Goal: Task Accomplishment & Management: Use online tool/utility

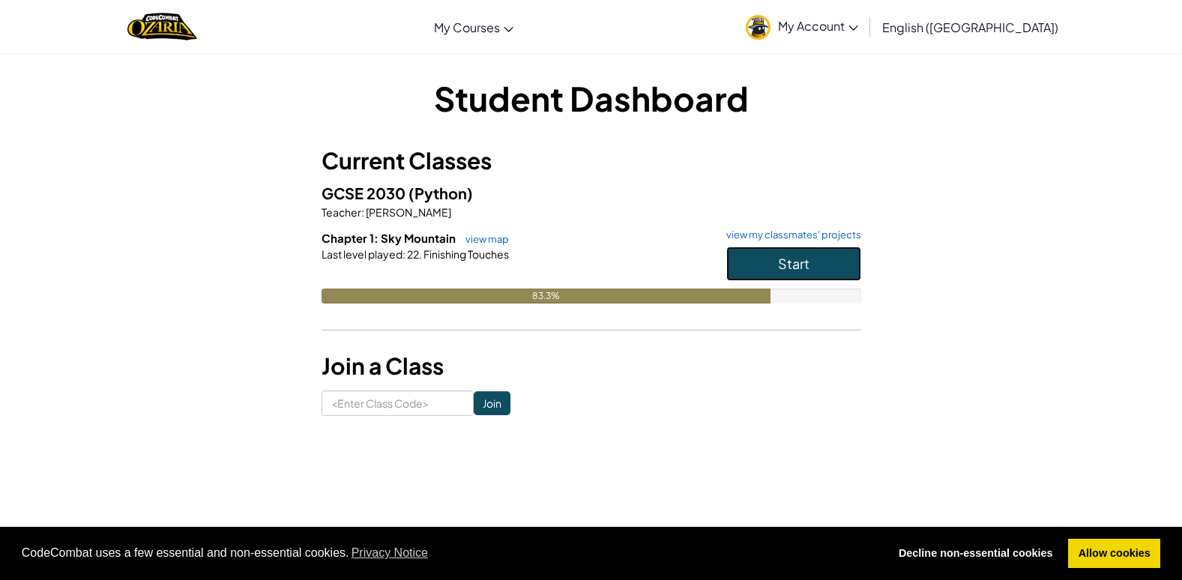
click at [816, 255] on button "Start" at bounding box center [793, 264] width 135 height 34
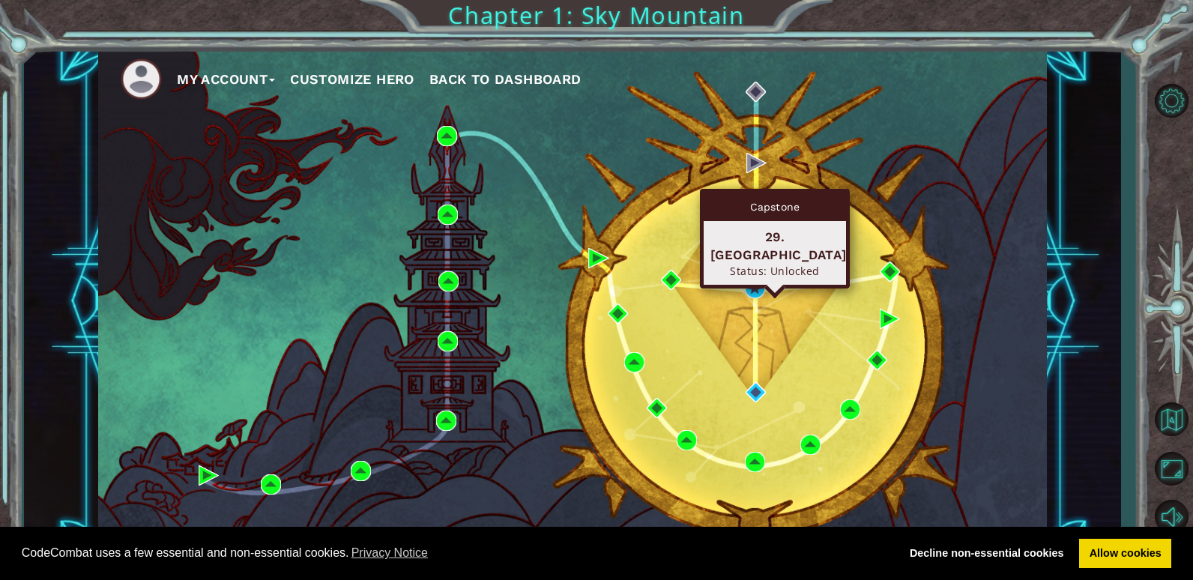
click at [753, 277] on div "Capstone 29. [GEOGRAPHIC_DATA] Status: Unlocked" at bounding box center [775, 239] width 150 height 100
click at [759, 288] on img at bounding box center [755, 288] width 20 height 20
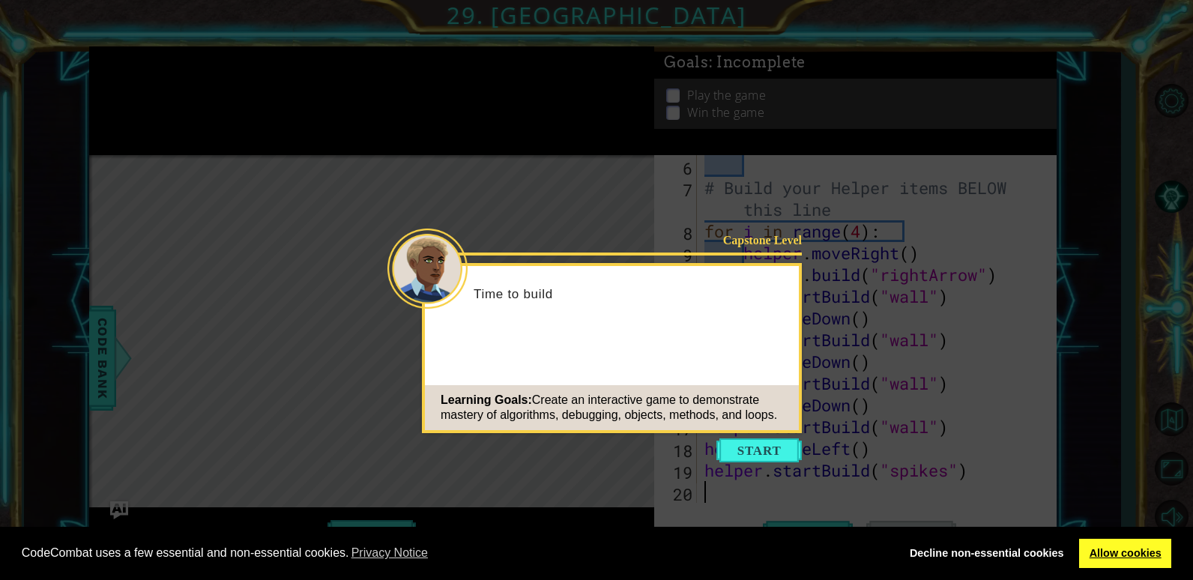
scroll to position [130, 0]
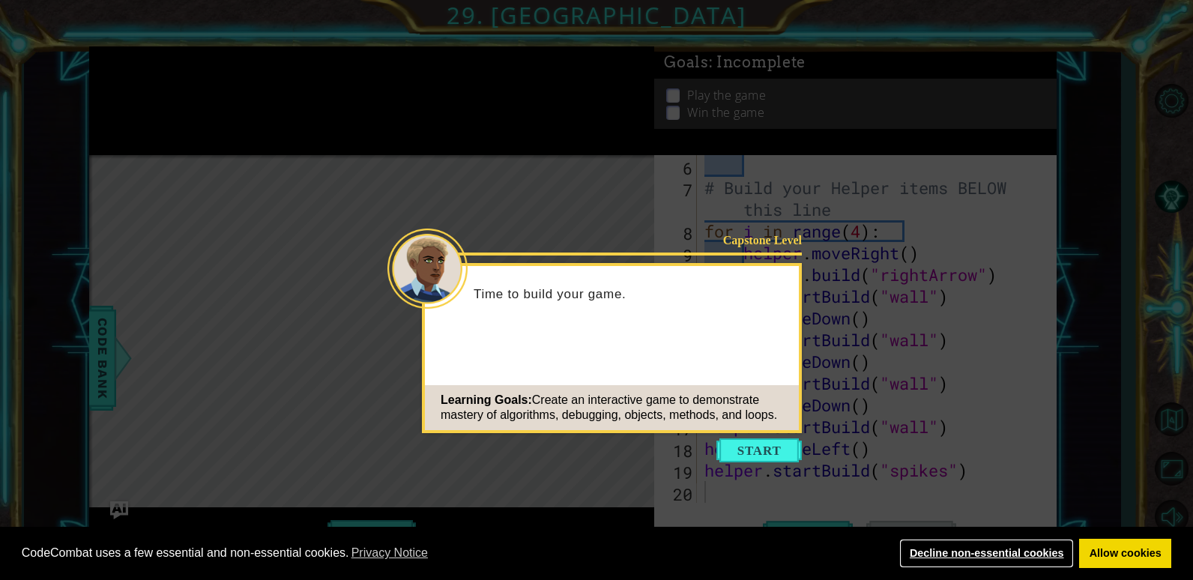
click at [1044, 549] on link "Decline non-essential cookies" at bounding box center [987, 554] width 175 height 30
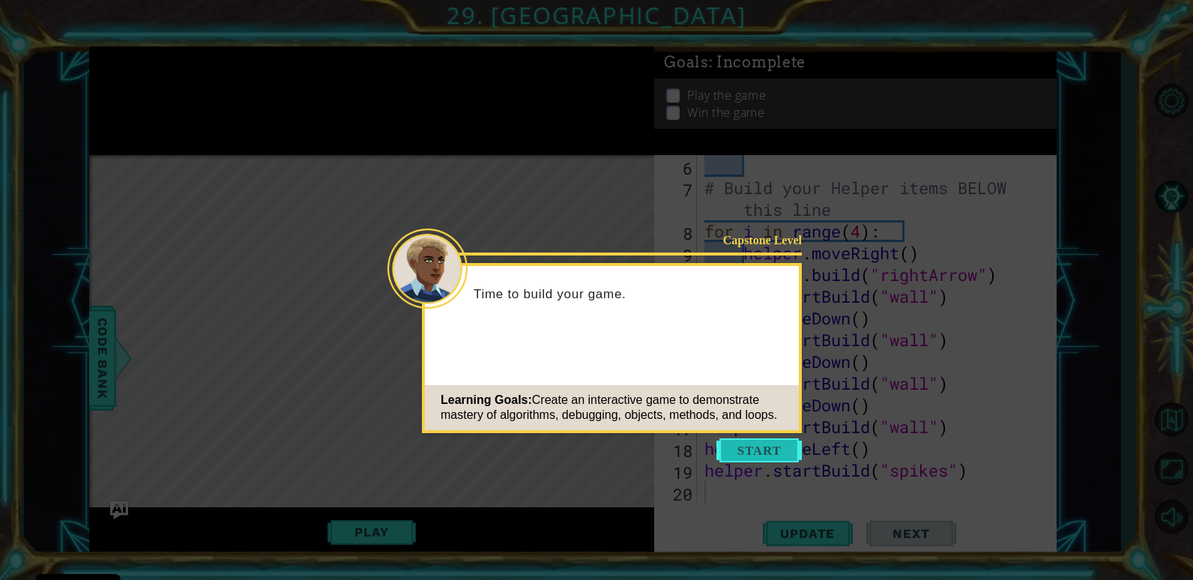
click at [773, 451] on button "Start" at bounding box center [759, 451] width 85 height 24
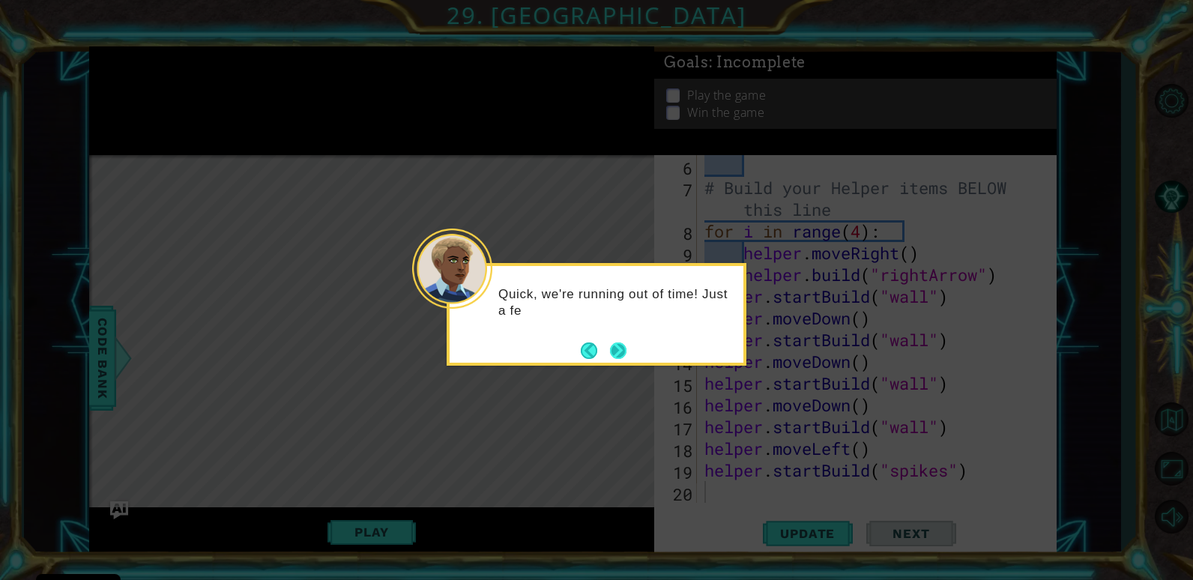
click at [614, 343] on button "Next" at bounding box center [618, 351] width 16 height 16
click at [614, 340] on button "Next" at bounding box center [619, 350] width 26 height 26
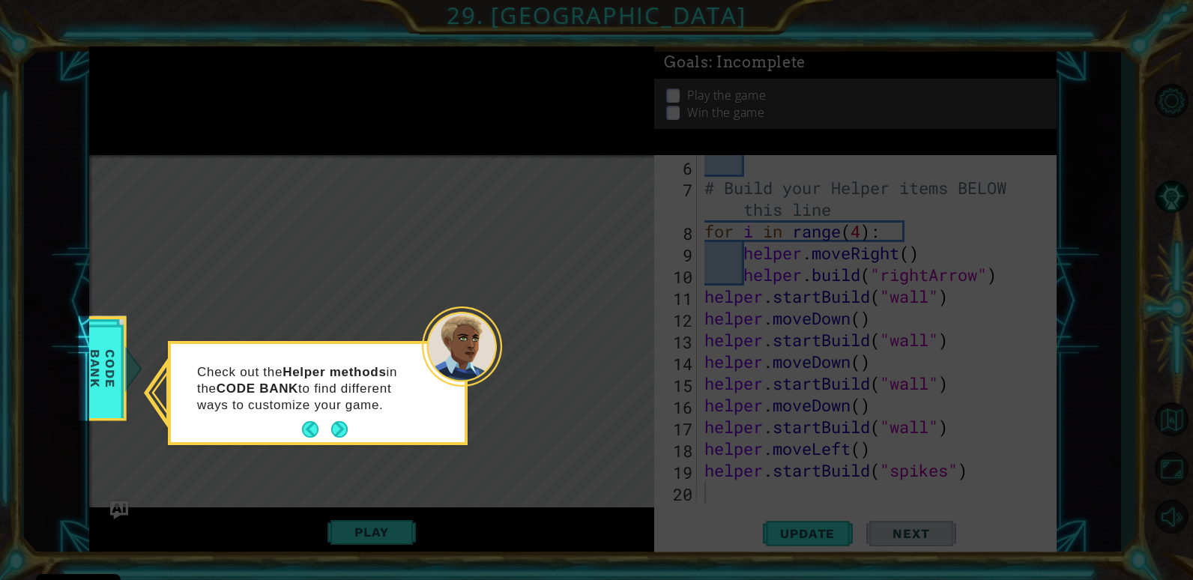
click at [353, 429] on div "Check out the Helper methods in the CODE BANK to find different ways to customi…" at bounding box center [318, 396] width 294 height 92
click at [332, 433] on button "Next" at bounding box center [339, 430] width 20 height 20
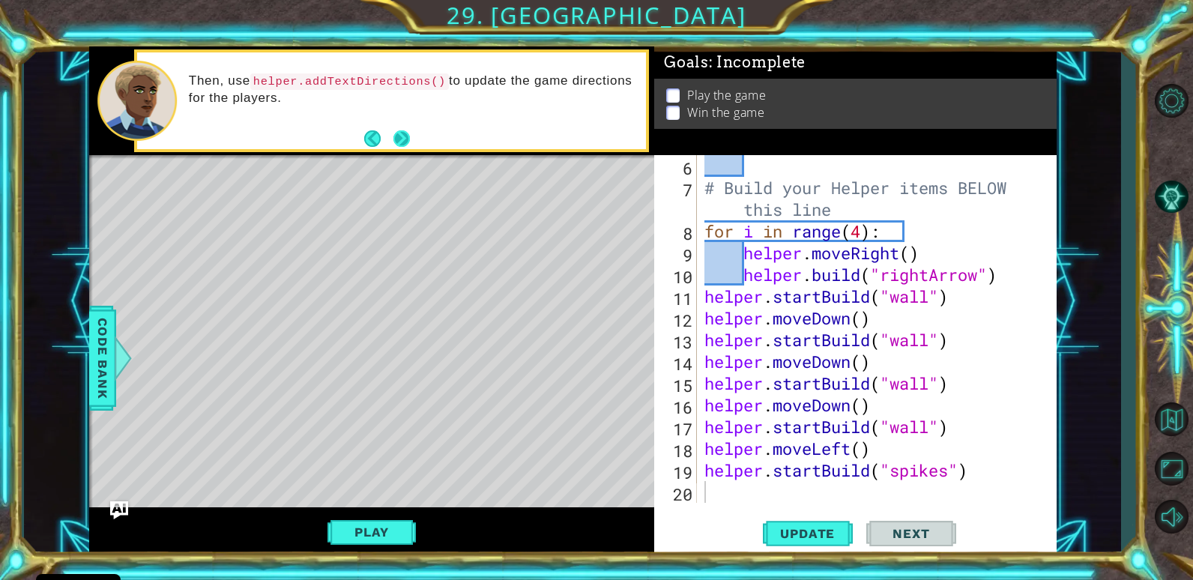
click at [406, 140] on button "Next" at bounding box center [402, 138] width 19 height 19
click at [406, 140] on button "Next" at bounding box center [402, 138] width 16 height 16
click at [328, 284] on div "Level Map" at bounding box center [435, 376] width 693 height 442
click at [774, 174] on div "# Build your Helper items BELOW this line for i in range ( 4 ) : helper . moveR…" at bounding box center [875, 350] width 347 height 391
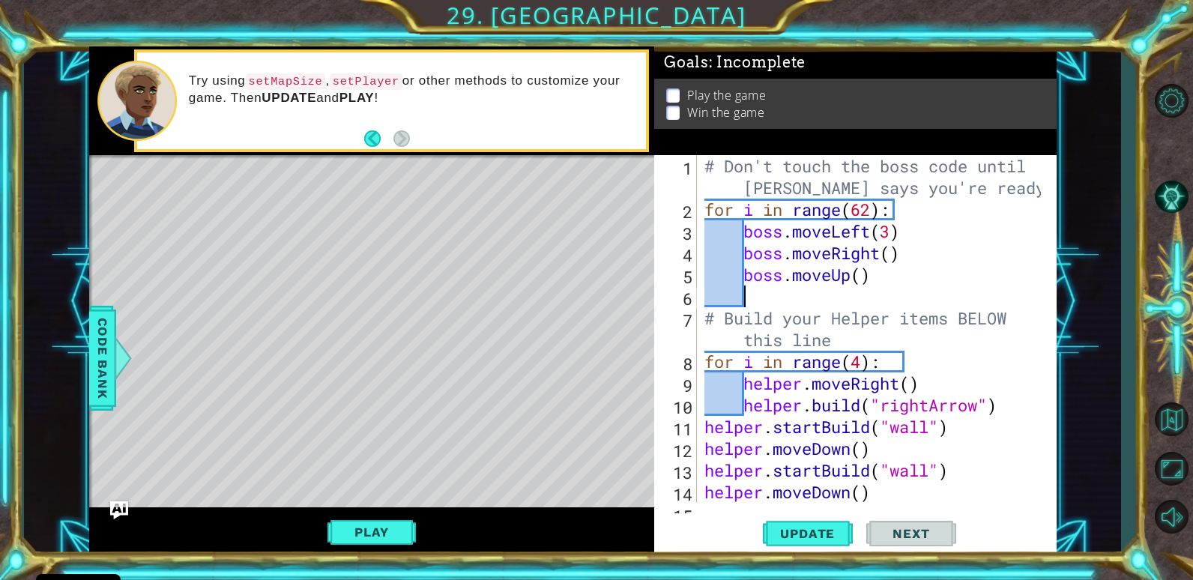
scroll to position [0, 0]
click at [733, 155] on div "# Don't touch the boss code until [PERSON_NAME] says you're ready! for i in ran…" at bounding box center [875, 361] width 347 height 413
click at [723, 172] on div "# Don't touch the boss code until [PERSON_NAME] says you're ready! for i in ran…" at bounding box center [875, 361] width 347 height 413
click at [723, 157] on div "# Don't touch the boss code until [PERSON_NAME] says you're ready! for i in ran…" at bounding box center [875, 361] width 347 height 413
click at [701, 165] on div "# Don't touch the boss code until [PERSON_NAME] says you're ready! 1 2 3 4 5 6 …" at bounding box center [853, 329] width 398 height 348
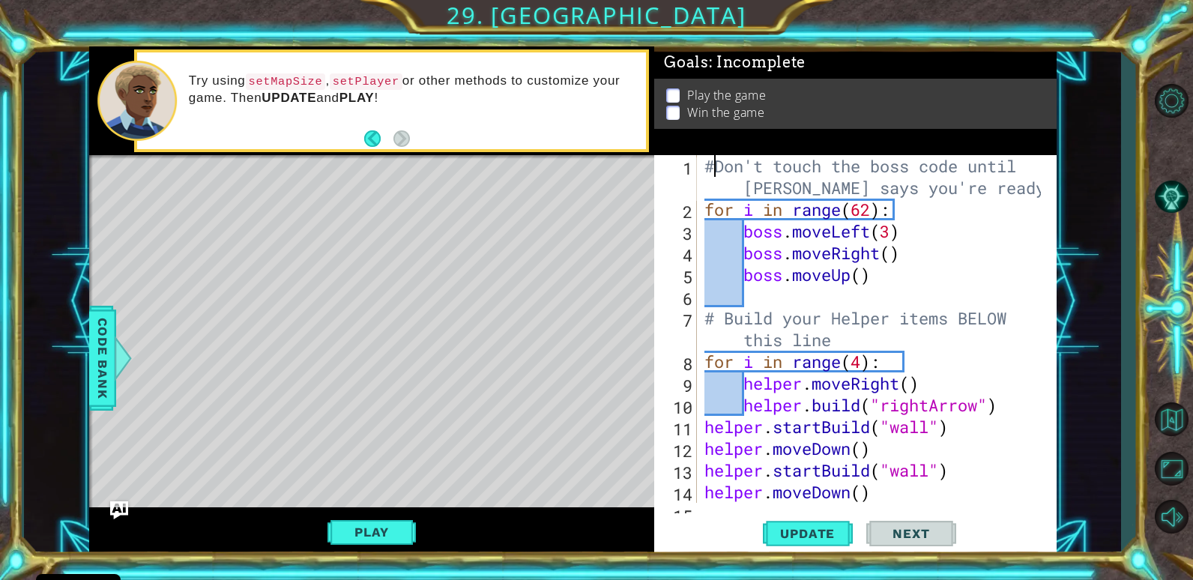
type textarea "Don't touch the boss code until [PERSON_NAME] says you're ready!"
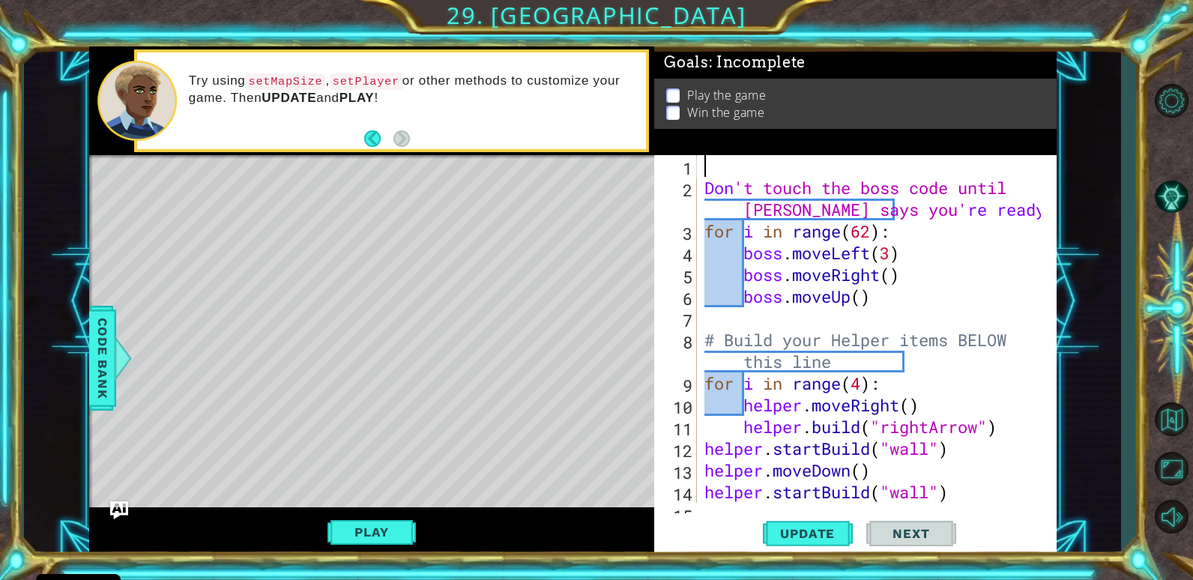
click at [724, 165] on div "Don 't touch the boss code until [PERSON_NAME] says you' re ready ! for i in ra…" at bounding box center [875, 350] width 347 height 391
click at [702, 173] on div "setplayer Don 't touch the boss code until [PERSON_NAME] says you' re ready ! f…" at bounding box center [875, 350] width 347 height 391
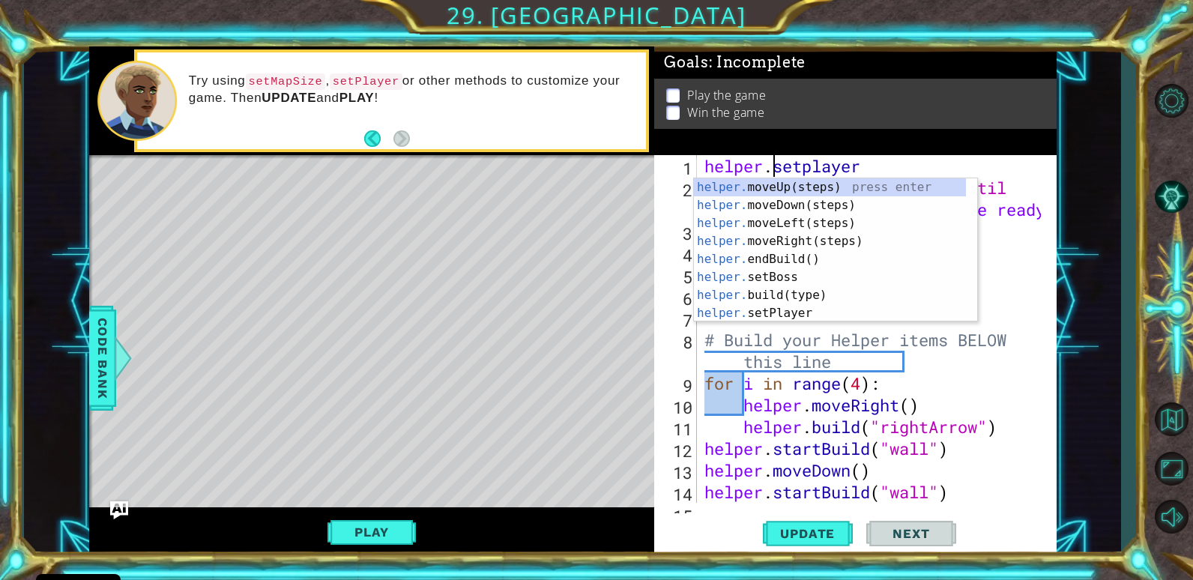
scroll to position [0, 4]
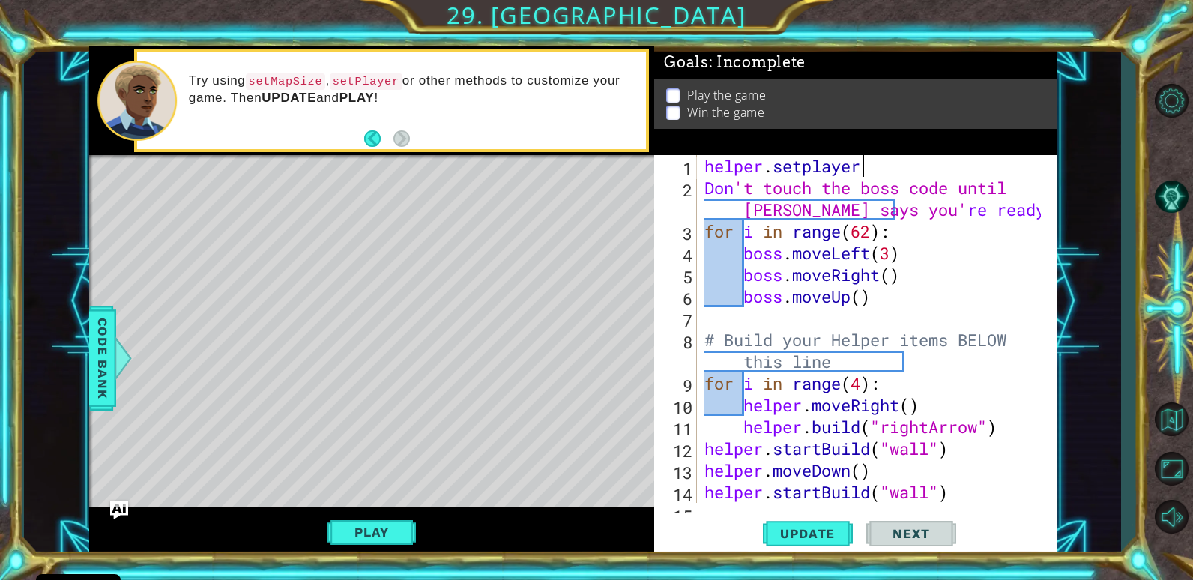
click at [873, 158] on div "helper . setplayer Don 't touch the boss code until [PERSON_NAME] says you' re …" at bounding box center [875, 350] width 347 height 391
click at [100, 340] on span "Code Bank" at bounding box center [103, 357] width 24 height 91
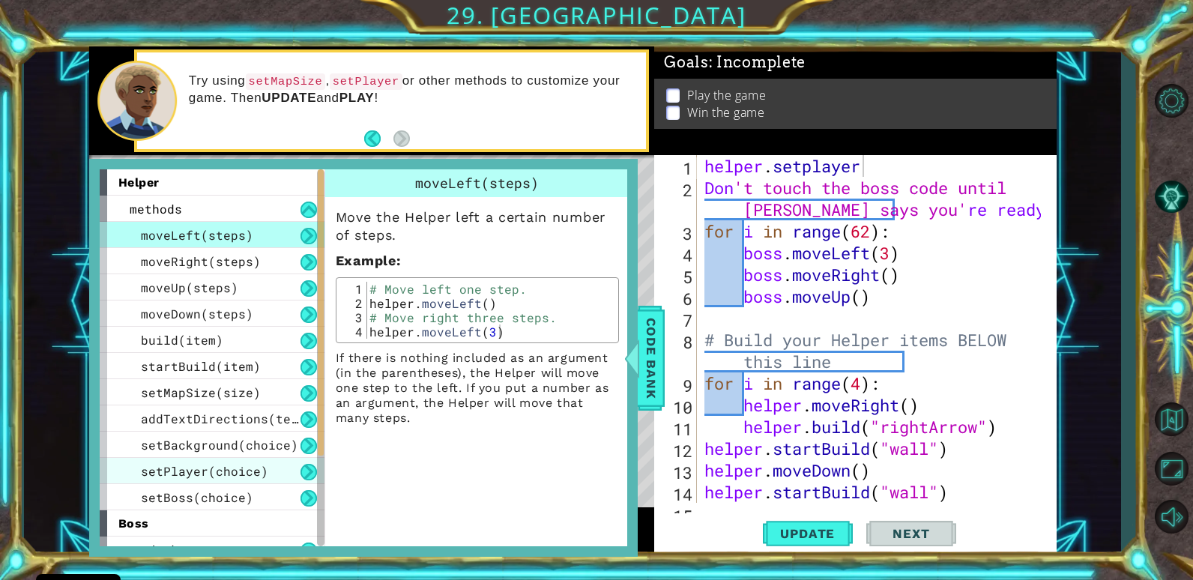
click at [280, 472] on div "setPlayer(choice)" at bounding box center [212, 471] width 225 height 26
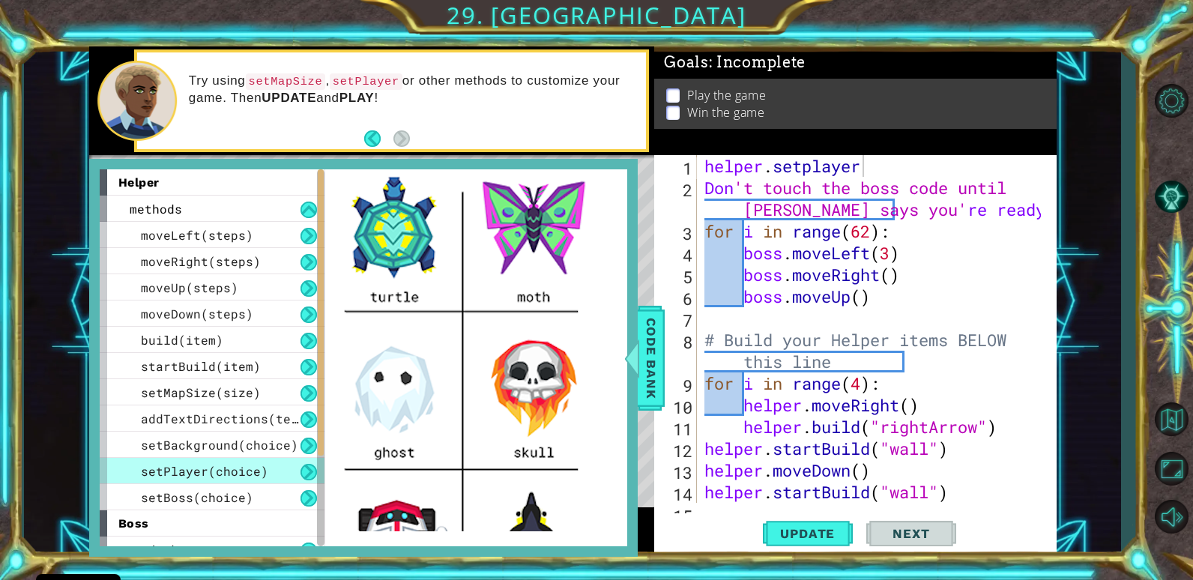
scroll to position [554, 0]
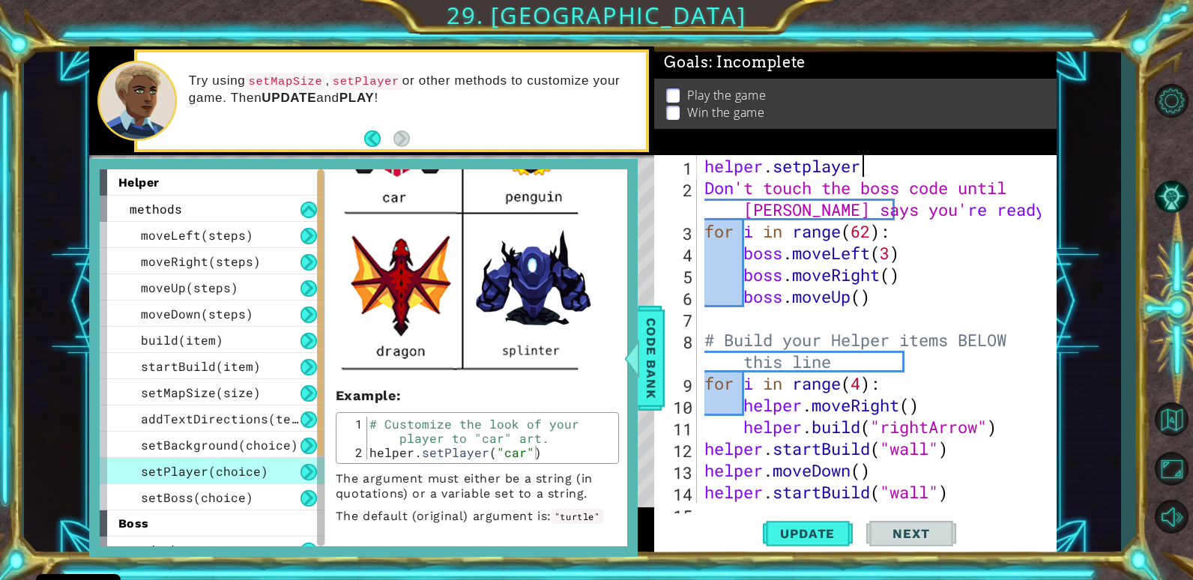
click at [859, 158] on div "helper . setplayer Don 't touch the boss code until [PERSON_NAME] says you' re …" at bounding box center [875, 350] width 347 height 391
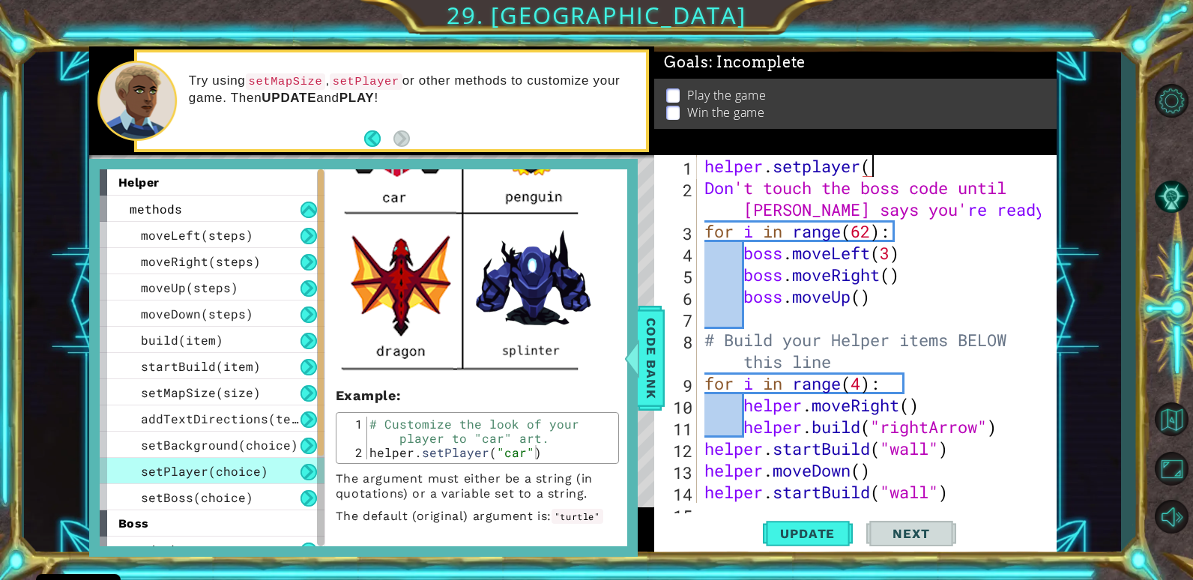
click at [873, 160] on div "helper . setplayer ( Don 't touch the boss code until [PERSON_NAME] says you' r…" at bounding box center [875, 350] width 347 height 391
click at [1028, 251] on div "helper . setplayer ( "ghost" ) Don 't touch the boss code until [PERSON_NAME] s…" at bounding box center [875, 350] width 347 height 391
click at [801, 542] on button "Update" at bounding box center [808, 534] width 90 height 40
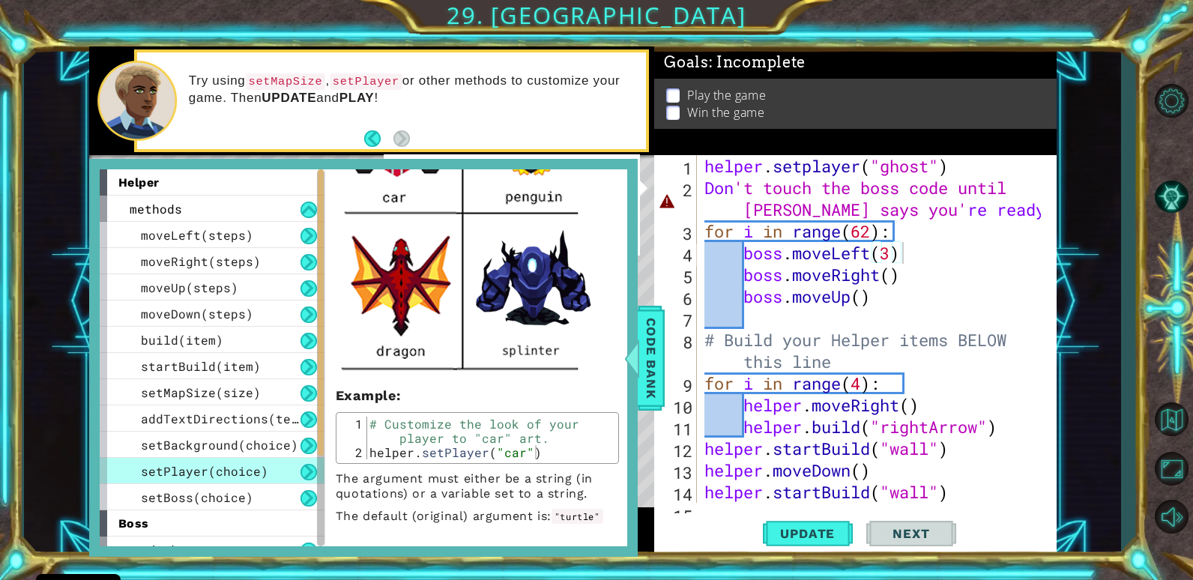
click at [698, 195] on div "boss.moveLeft(3) 1 2 3 4 5 6 7 8 9 10 11 12 13 14 15 helper . setplayer ( "ghos…" at bounding box center [853, 329] width 398 height 348
click at [699, 186] on div "boss.moveLeft(3) 1 2 3 4 5 6 7 8 9 10 11 12 13 14 15 helper . setplayer ( "ghos…" at bounding box center [853, 329] width 398 height 348
click at [700, 189] on div "boss.moveLeft(3) 1 2 3 4 5 6 7 8 9 10 11 12 13 14 15 helper . setplayer ( "ghos…" at bounding box center [853, 329] width 398 height 348
click at [705, 182] on div "helper . setplayer ( "ghost" ) Don 't touch the boss code until [PERSON_NAME] s…" at bounding box center [875, 350] width 347 height 391
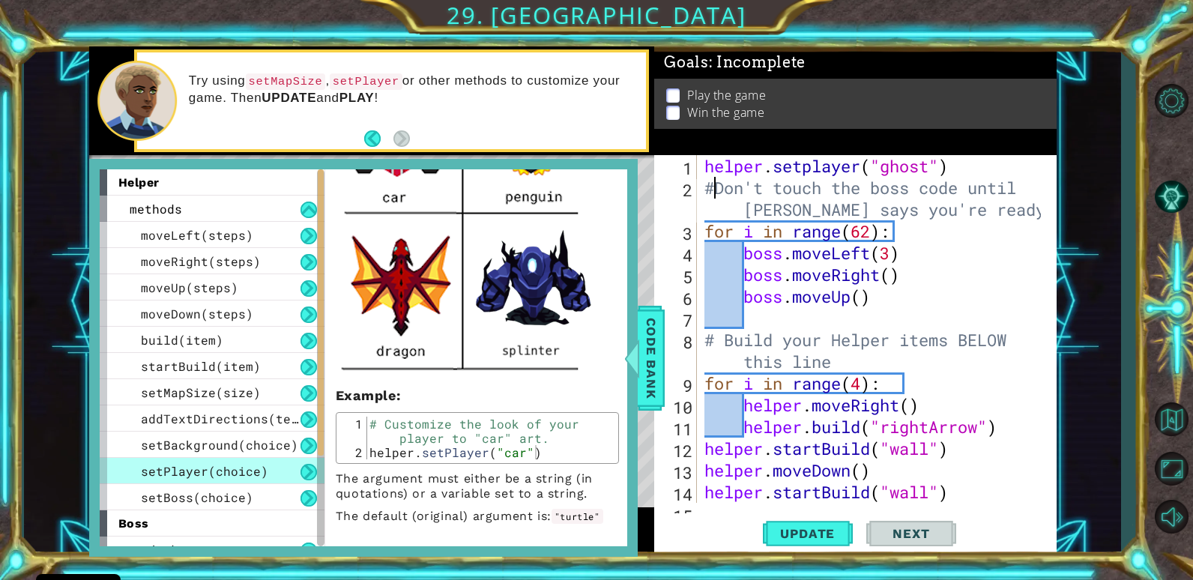
scroll to position [0, 1]
click at [679, 514] on div "Update Next" at bounding box center [860, 534] width 402 height 40
click at [649, 370] on span "Code Bank" at bounding box center [651, 357] width 24 height 91
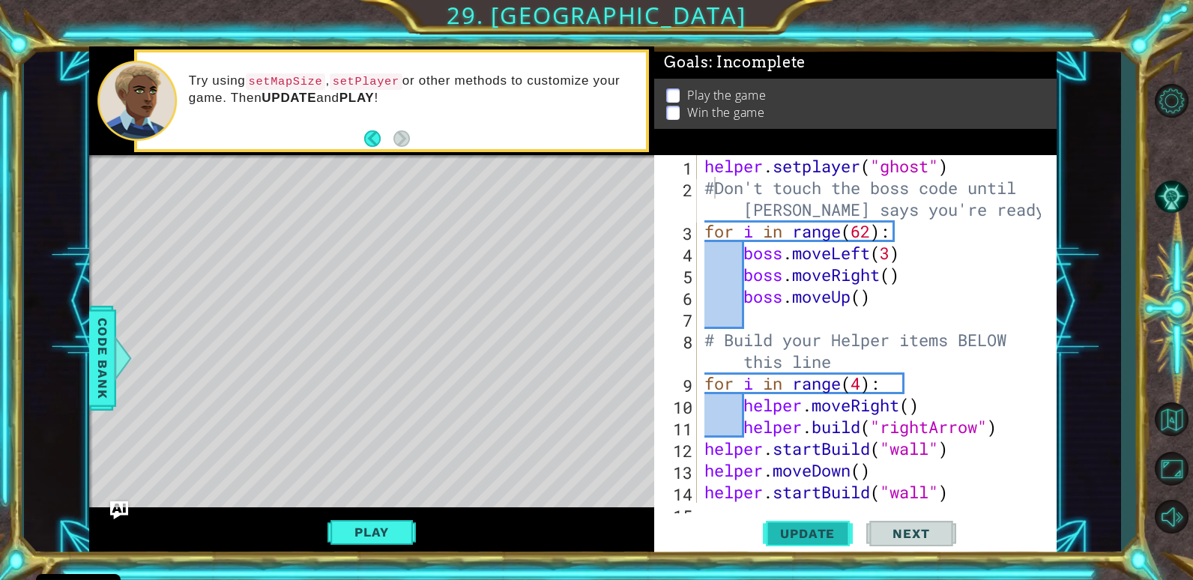
click at [818, 543] on button "Update" at bounding box center [808, 534] width 90 height 40
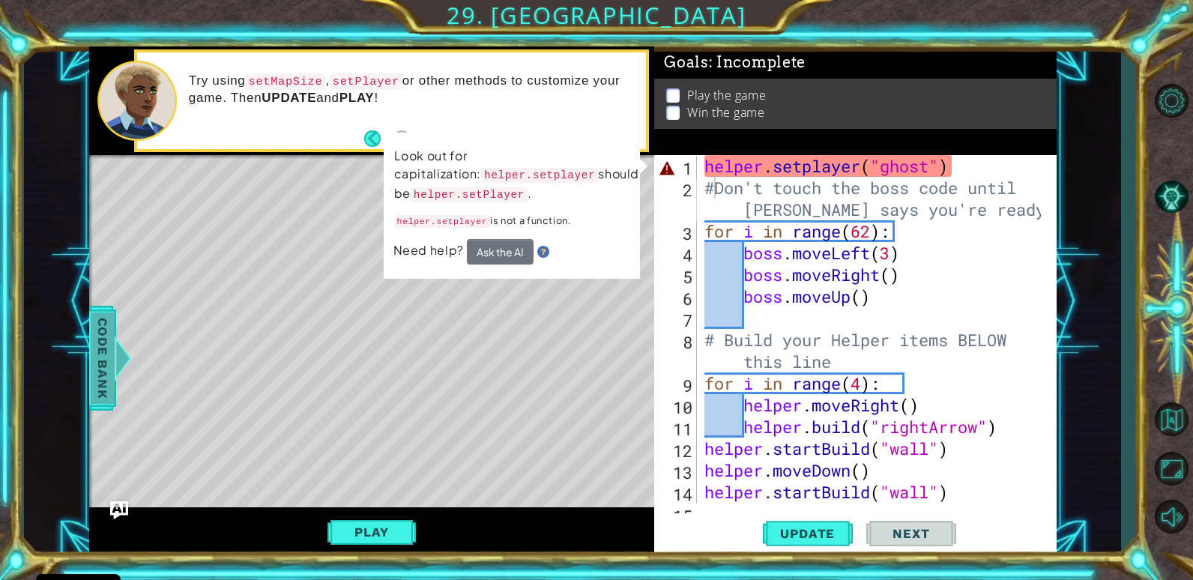
click at [101, 398] on span "Code Bank" at bounding box center [103, 357] width 24 height 91
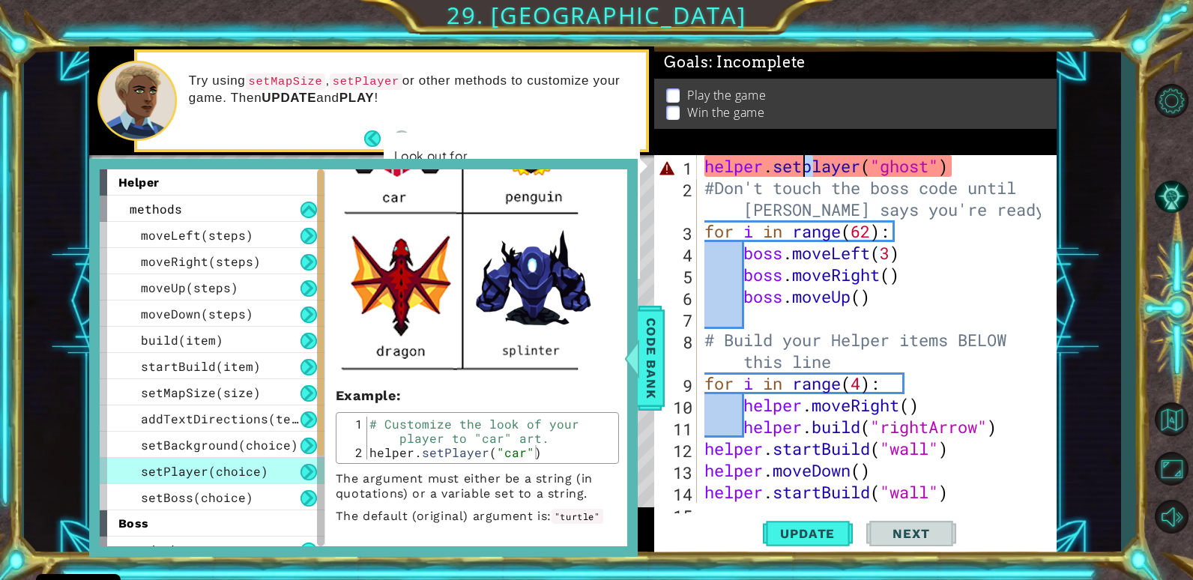
click at [808, 176] on div "helper . setplayer ( "ghost" ) #Don't touch the boss code until [PERSON_NAME] s…" at bounding box center [875, 350] width 347 height 391
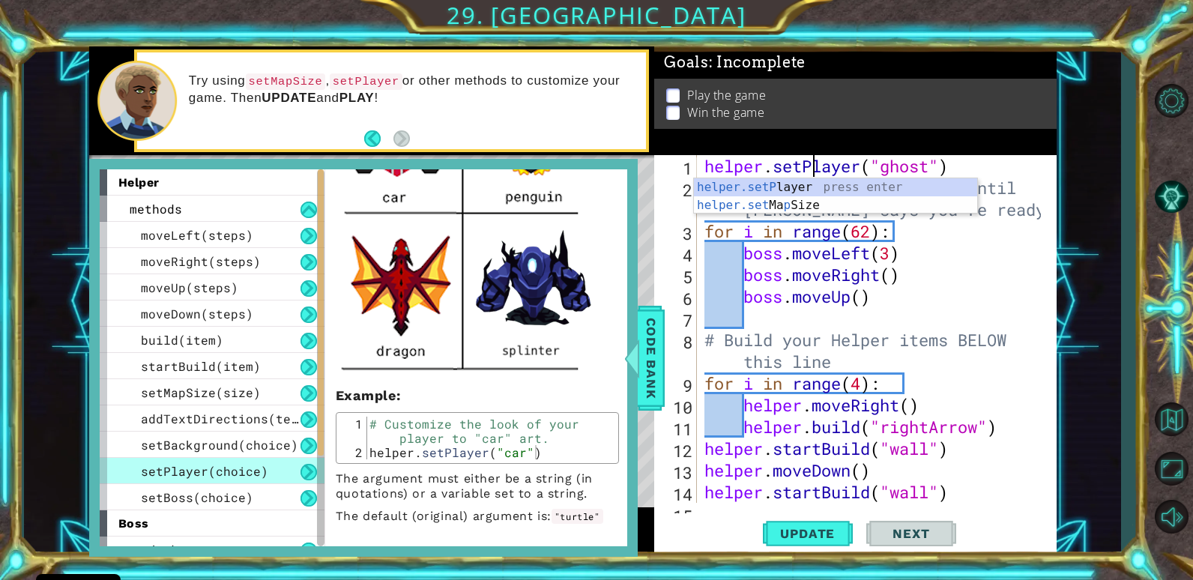
scroll to position [0, 5]
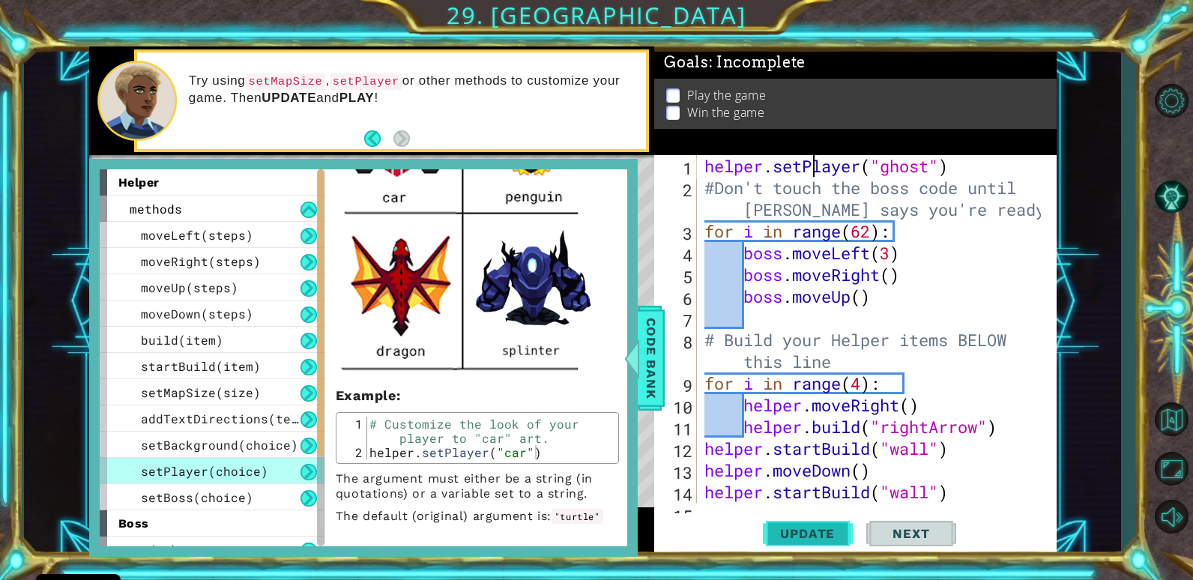
type textarea "helper.setPlayer("ghost")"
click at [809, 526] on button "Update" at bounding box center [808, 534] width 90 height 40
click at [637, 344] on div at bounding box center [631, 358] width 19 height 45
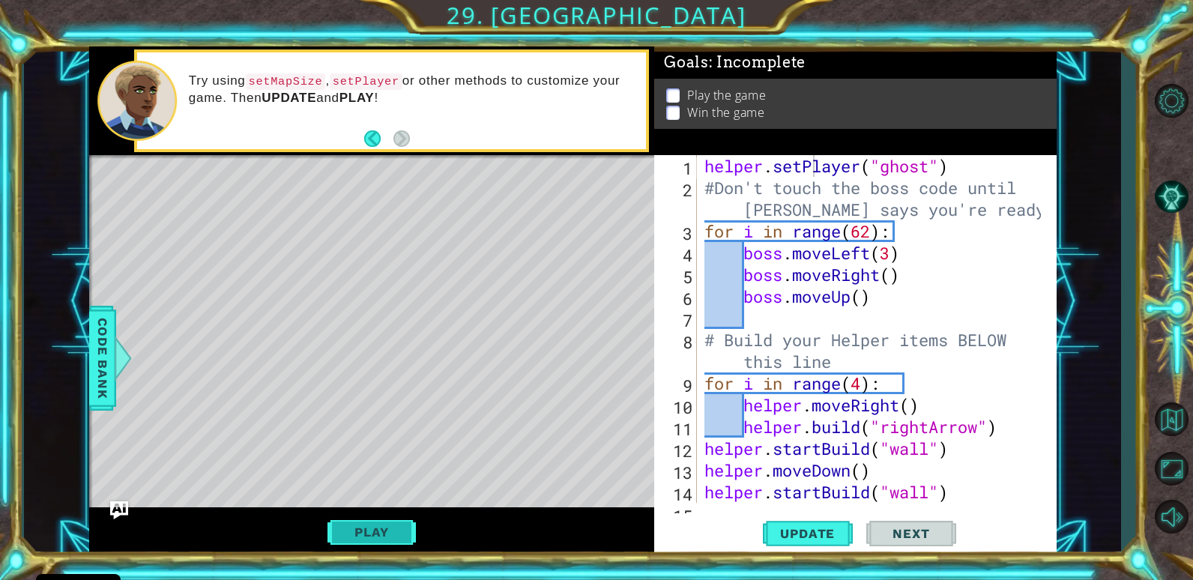
click at [385, 533] on button "Play" at bounding box center [372, 532] width 88 height 28
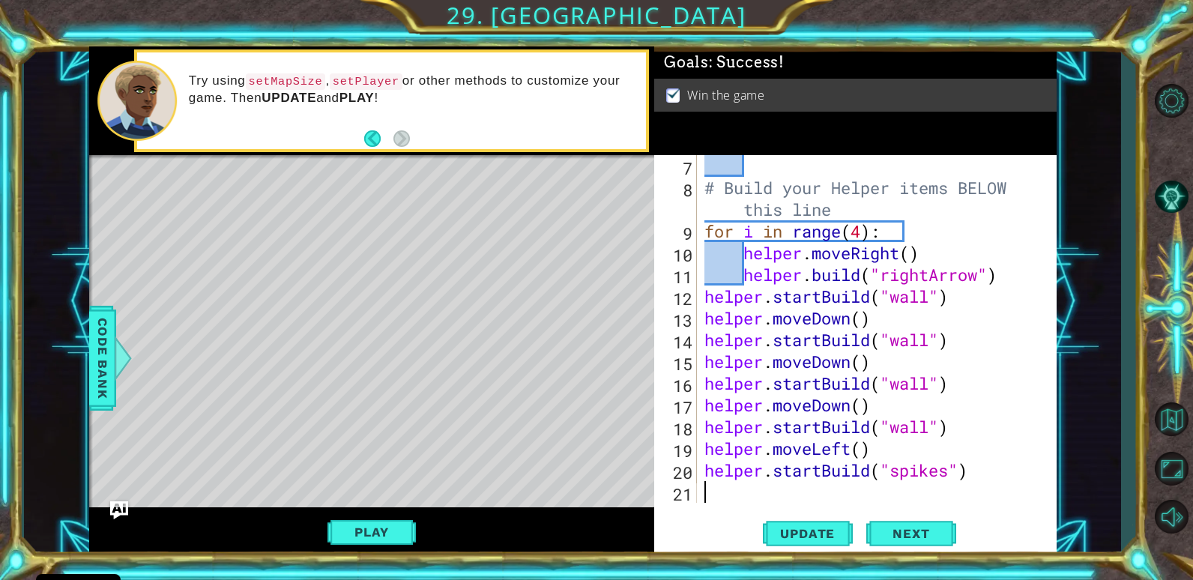
scroll to position [0, 0]
click at [750, 497] on div "# Build your Helper items BELOW this line for i in range ( 4 ) : helper . moveR…" at bounding box center [875, 350] width 347 height 391
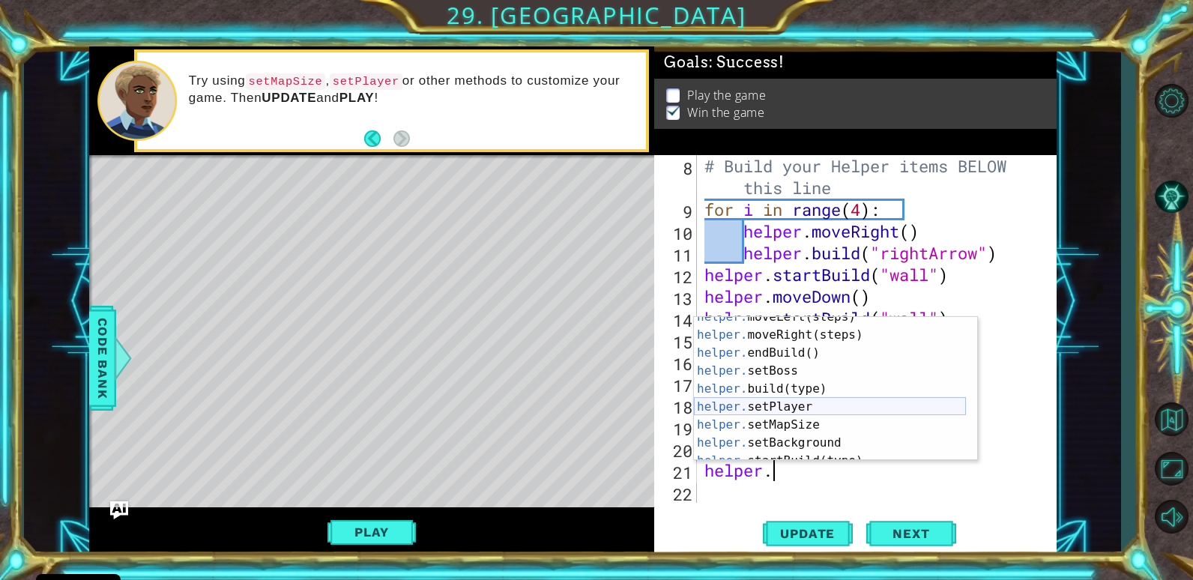
scroll to position [72, 0]
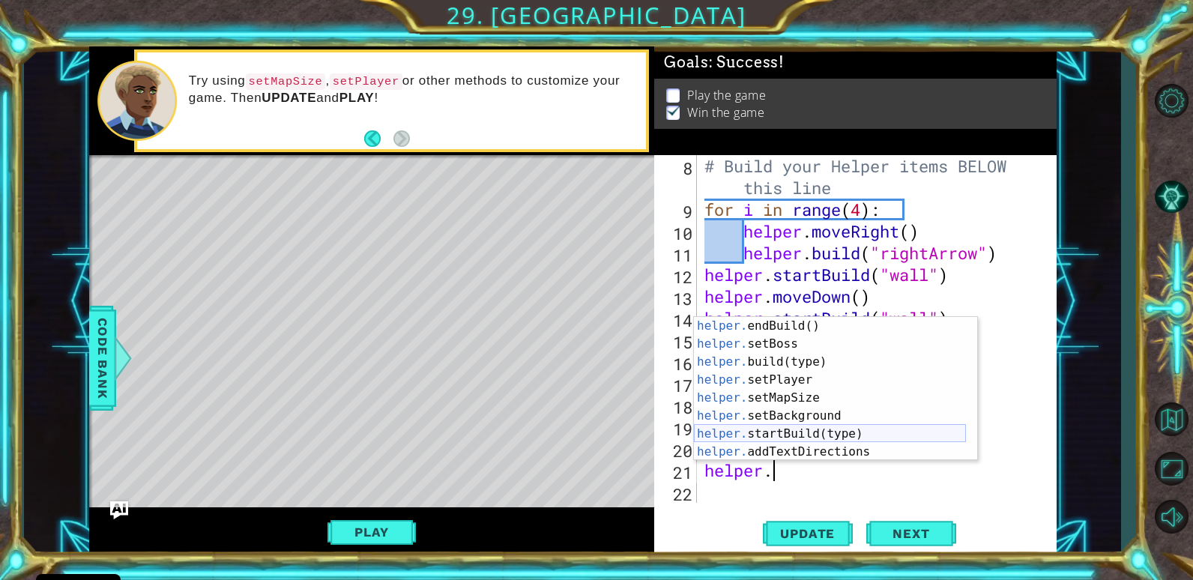
click at [759, 433] on div "helper. endBuild() press enter helper. setBoss press enter helper. build(type) …" at bounding box center [830, 407] width 272 height 180
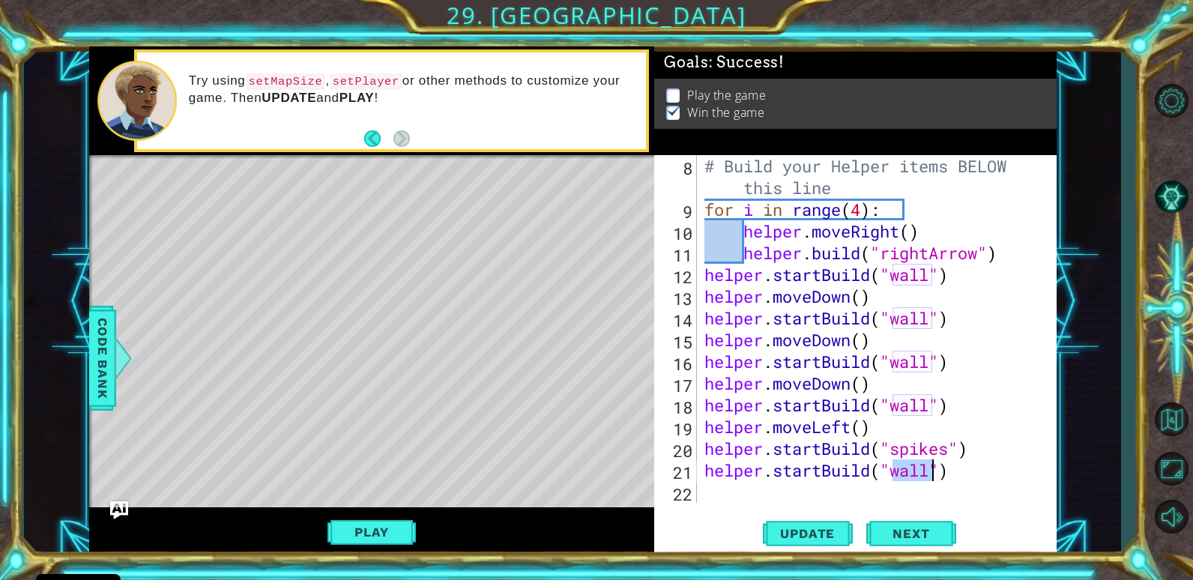
click at [981, 454] on div "# Build your Helper items BELOW this line for i in range ( 4 ) : helper . moveR…" at bounding box center [875, 361] width 347 height 413
type textarea "helper.startBuild("spikes")"
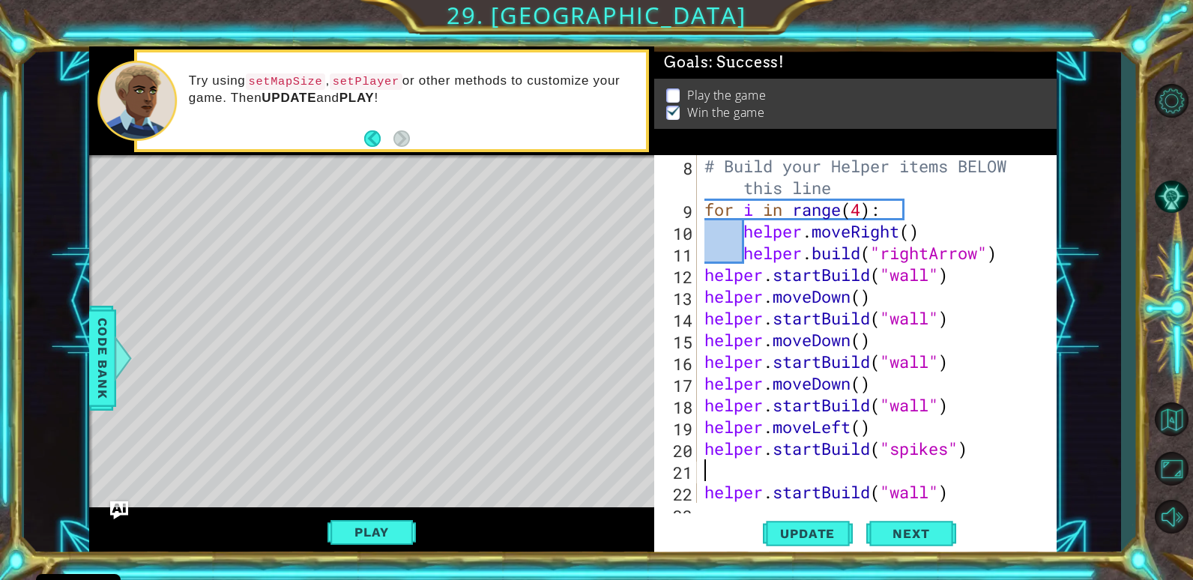
type textarea "h"
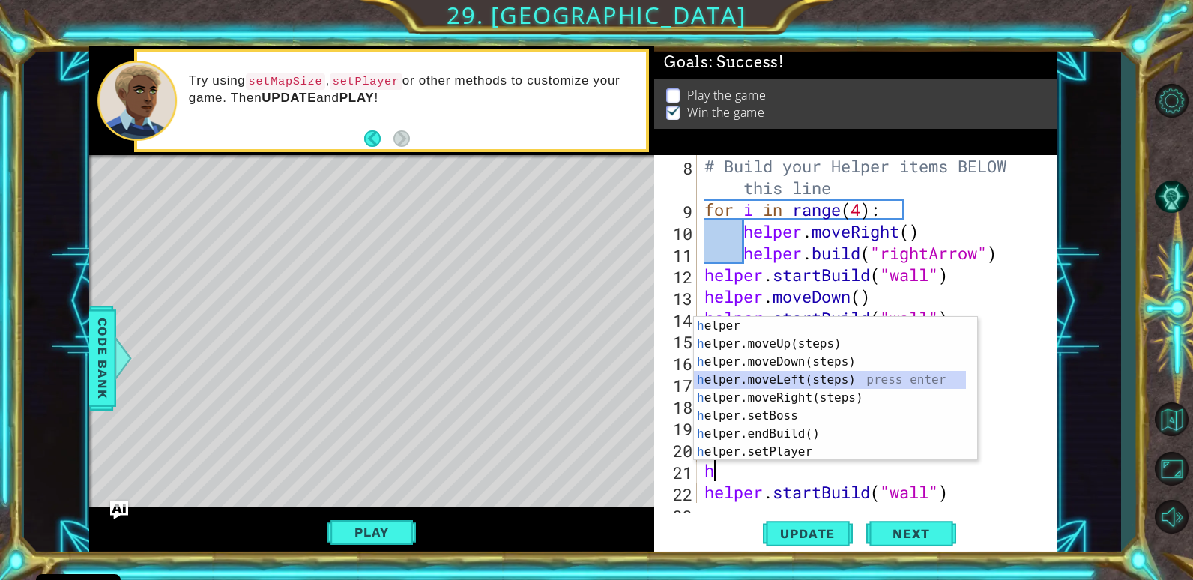
click at [774, 376] on div "h elper press enter h elper.moveUp(steps) press enter h elper.moveDown(steps) p…" at bounding box center [830, 407] width 272 height 180
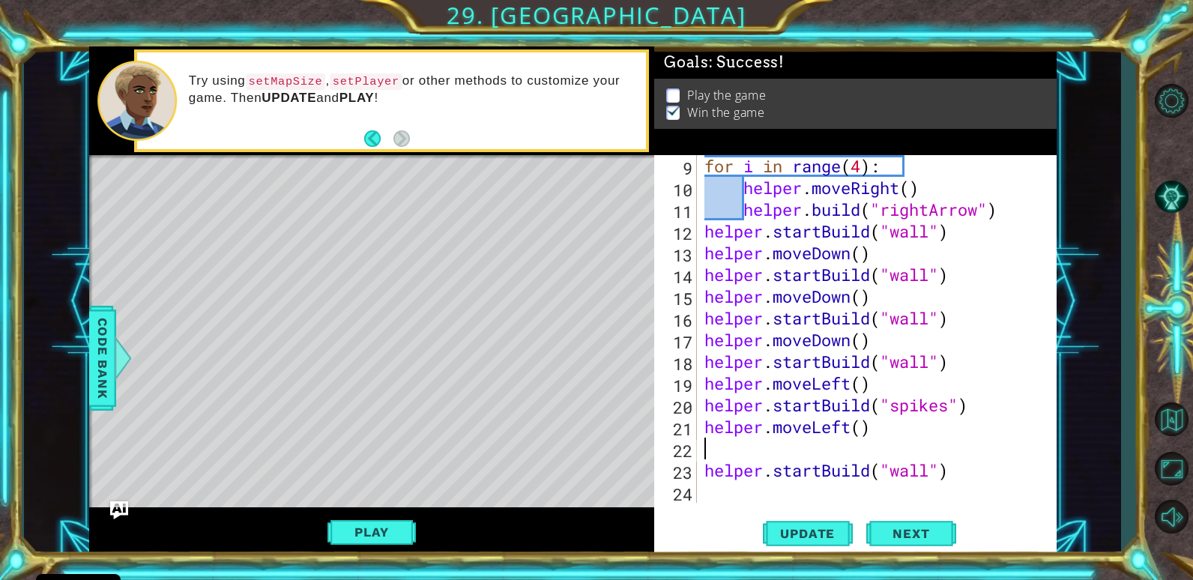
scroll to position [196, 0]
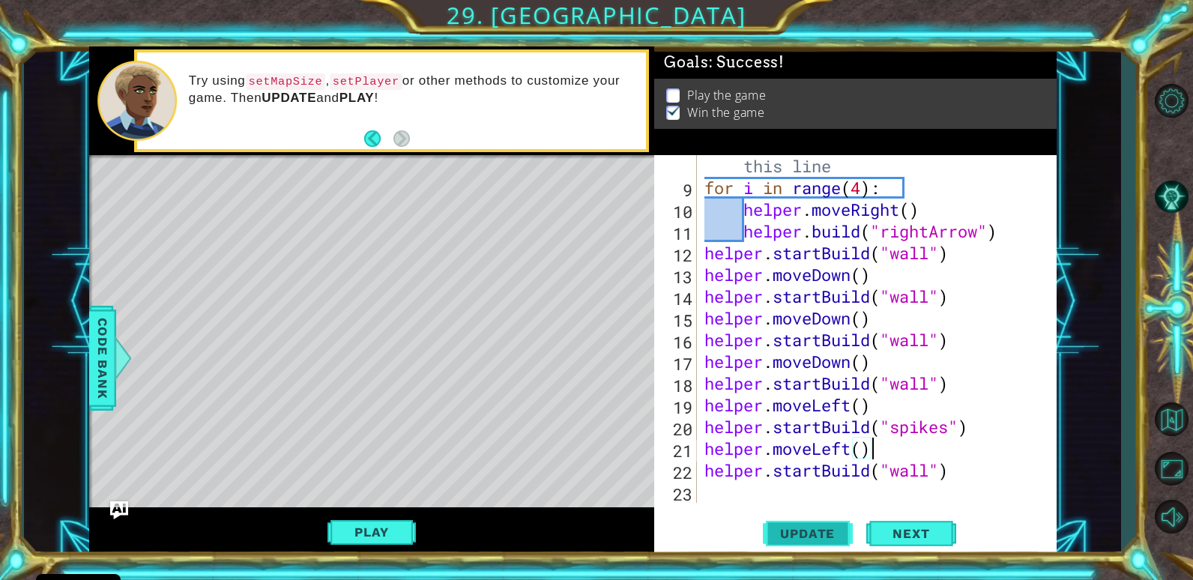
type textarea "helper.moveLeft()"
click at [798, 526] on button "Update" at bounding box center [808, 534] width 90 height 40
click at [715, 503] on div "helper.moveLeft() 8 9 10 11 12 13 14 15 16 17 18 19 20 21 22 23 # Build your He…" at bounding box center [855, 356] width 402 height 402
click at [714, 499] on div "# Build your Helper items BELOW this line for i in range ( 4 ) : helper . moveR…" at bounding box center [875, 339] width 347 height 413
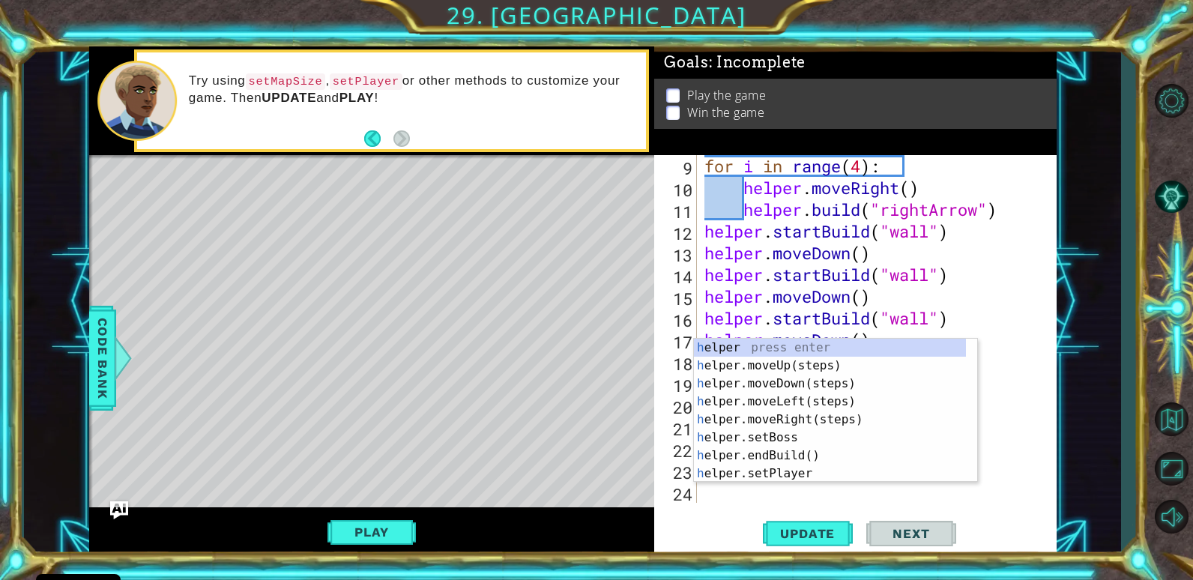
type textarea "he"
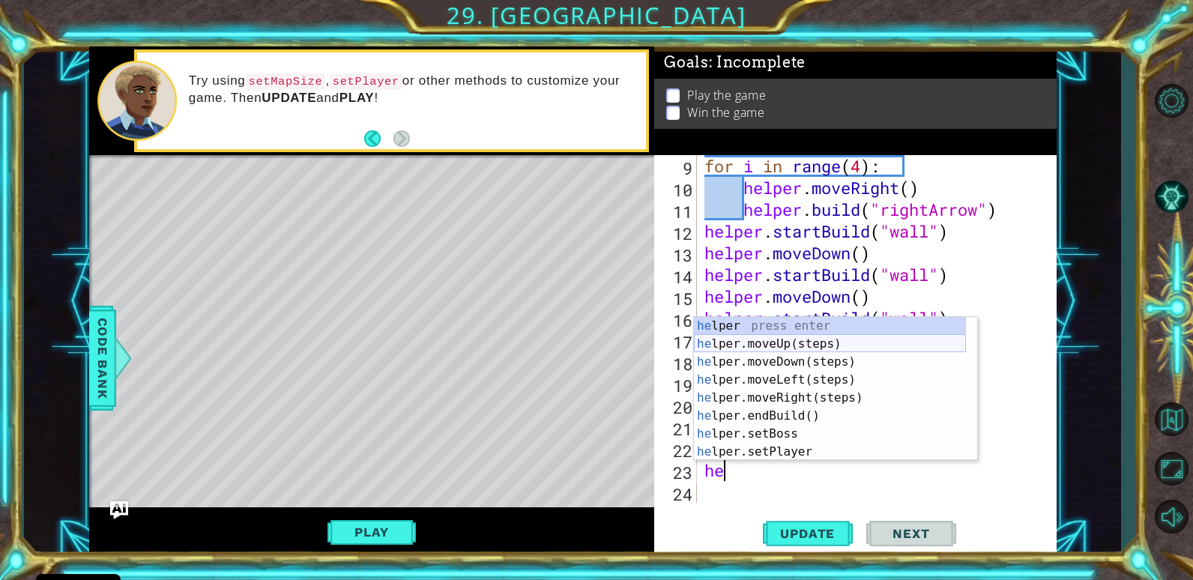
click at [735, 347] on div "he lper press enter he lper.moveUp(steps) press enter he lper.moveDown(steps) p…" at bounding box center [830, 407] width 272 height 180
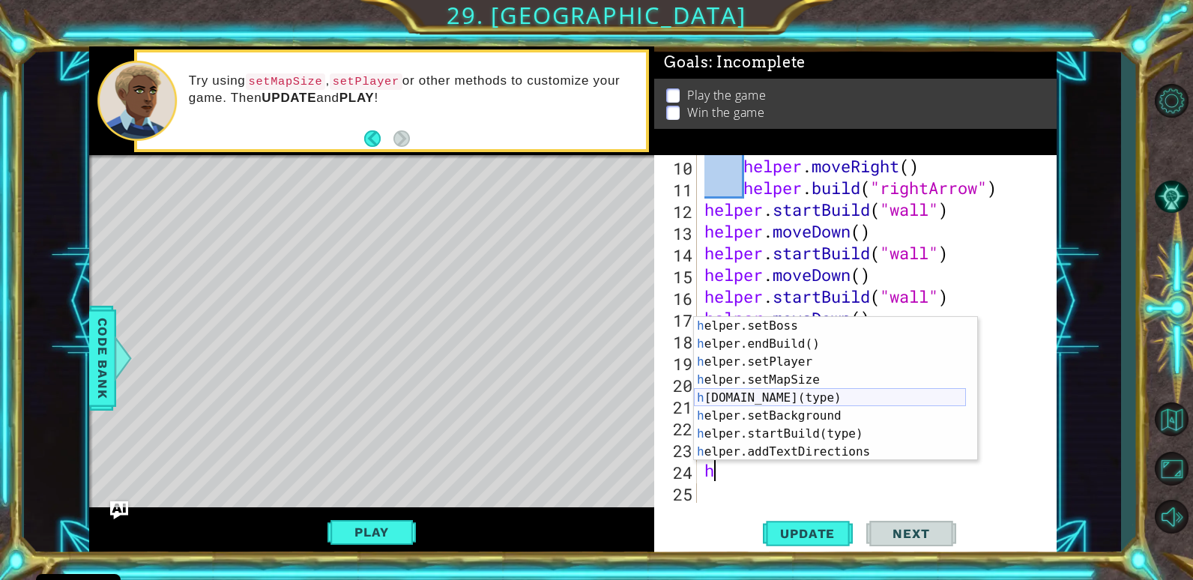
scroll to position [90, 0]
click at [763, 428] on div "h elper.setBoss press enter h elper.endBuild() press enter h elper.setPlayer pr…" at bounding box center [830, 407] width 272 height 180
type textarea "helper.startBuild("wall")"
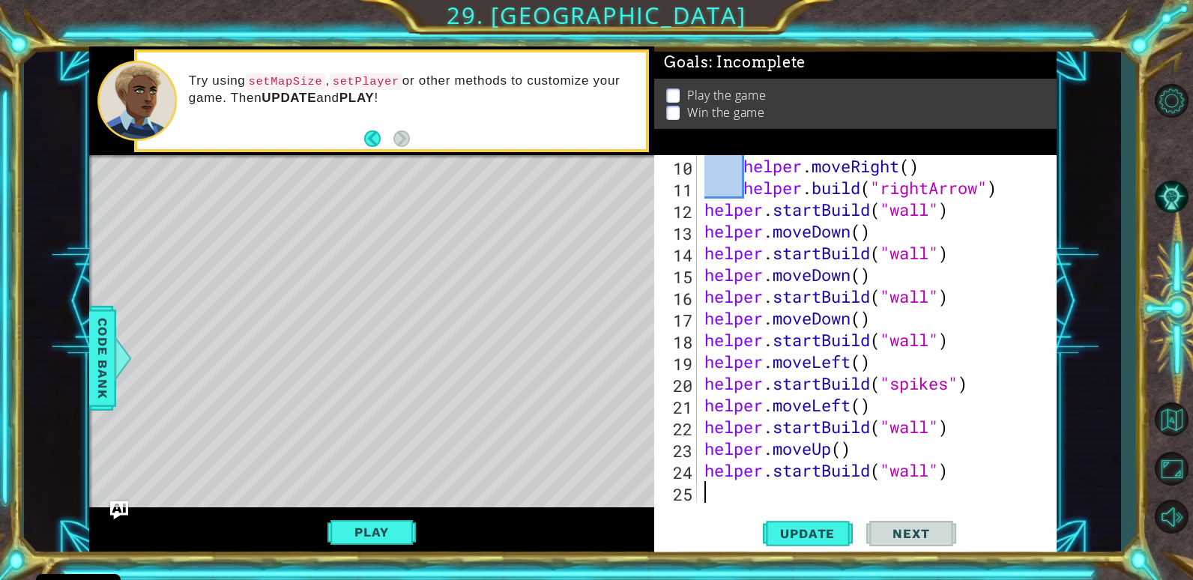
click at [756, 500] on div "helper . moveRight ( ) helper . build ( "rightArrow" ) helper . startBuild ( "w…" at bounding box center [875, 350] width 347 height 391
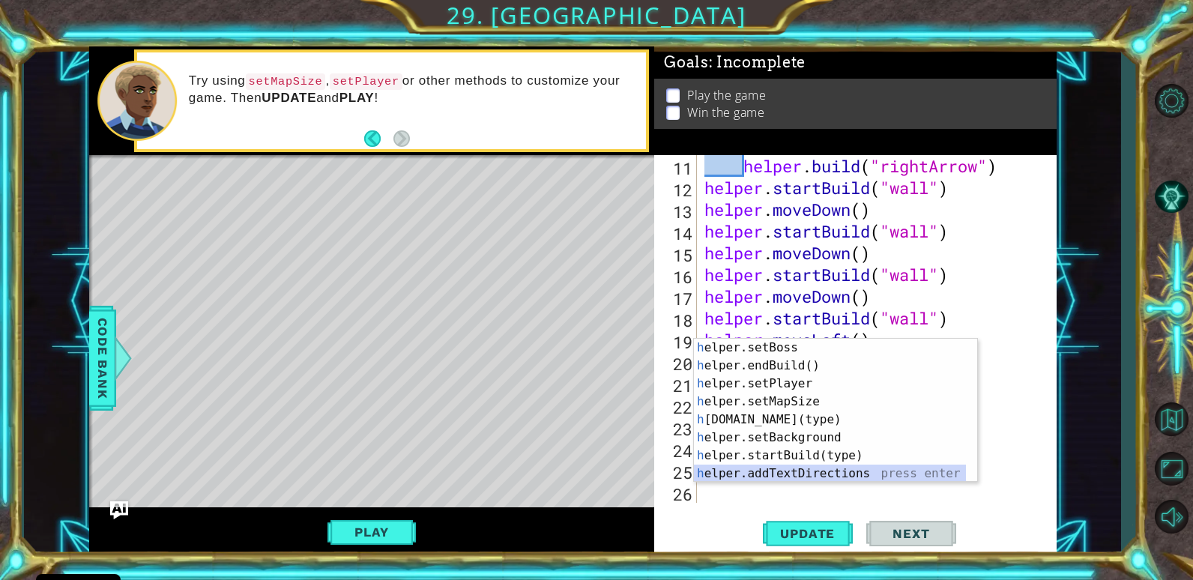
click at [758, 475] on div "h elper.setBoss press enter h elper.endBuild() press enter h elper.setPlayer pr…" at bounding box center [830, 429] width 272 height 180
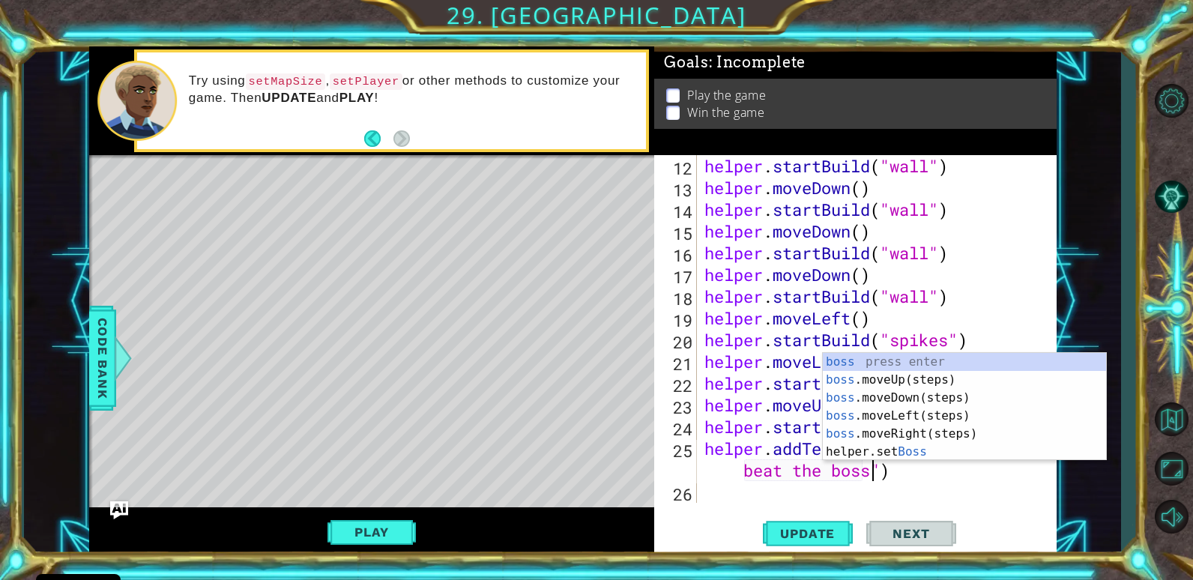
scroll to position [0, 21]
type textarea "helper.addTextDirections("try to beat the boss")"
click at [733, 503] on div "helper.addTextDirections("try to beat the boss") 12 13 14 15 16 17 18 19 20 21 …" at bounding box center [855, 356] width 402 height 402
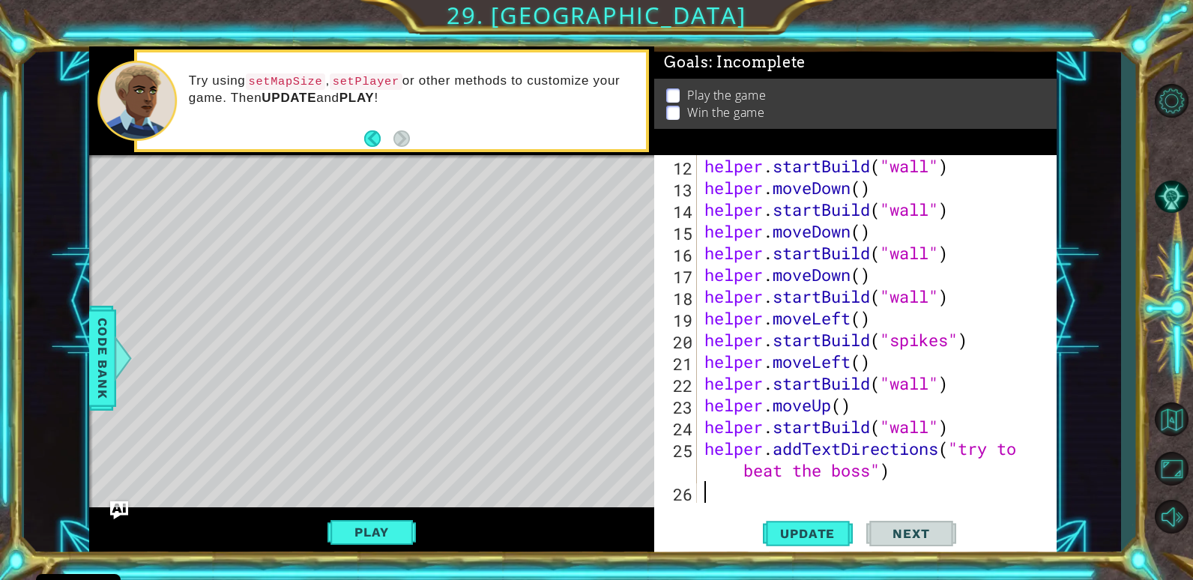
click at [702, 499] on div "helper . startBuild ( "wall" ) helper . moveDown ( ) helper . startBuild ( "wal…" at bounding box center [875, 350] width 347 height 391
click at [834, 539] on span "Update" at bounding box center [807, 533] width 85 height 15
type textarea "h"
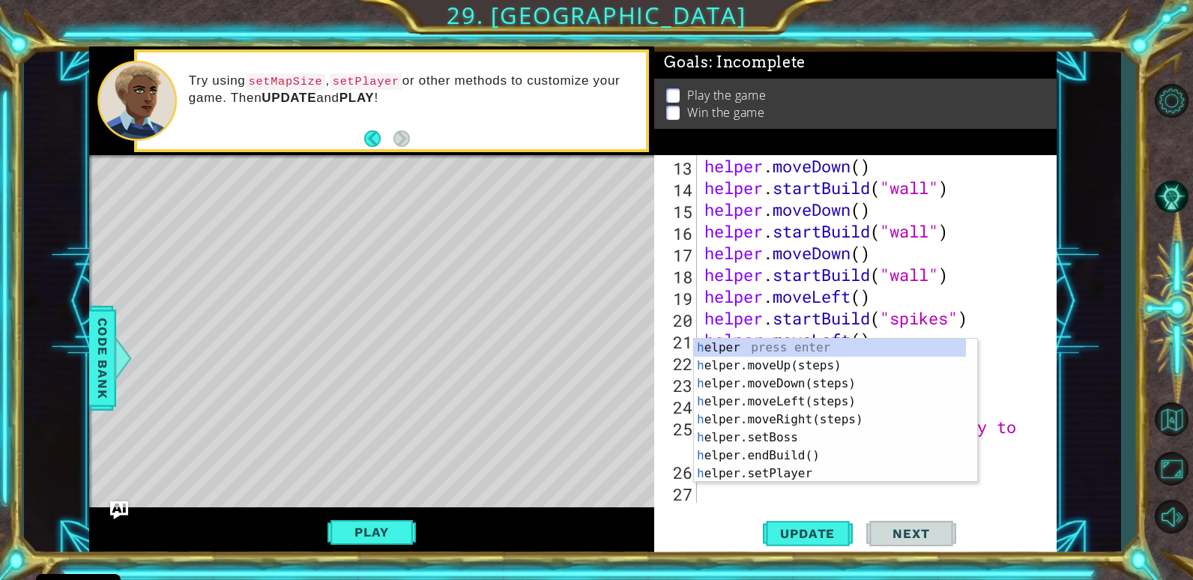
scroll to position [304, 0]
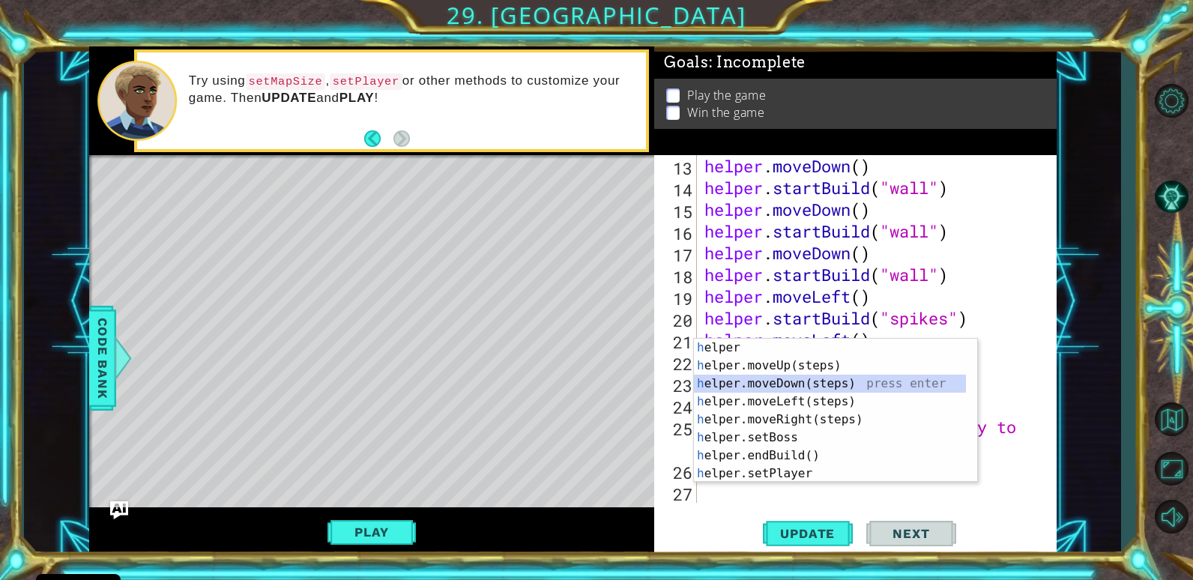
click at [804, 380] on div "h elper press enter h elper.moveUp(steps) press enter h elper.moveDown(steps) p…" at bounding box center [830, 429] width 272 height 180
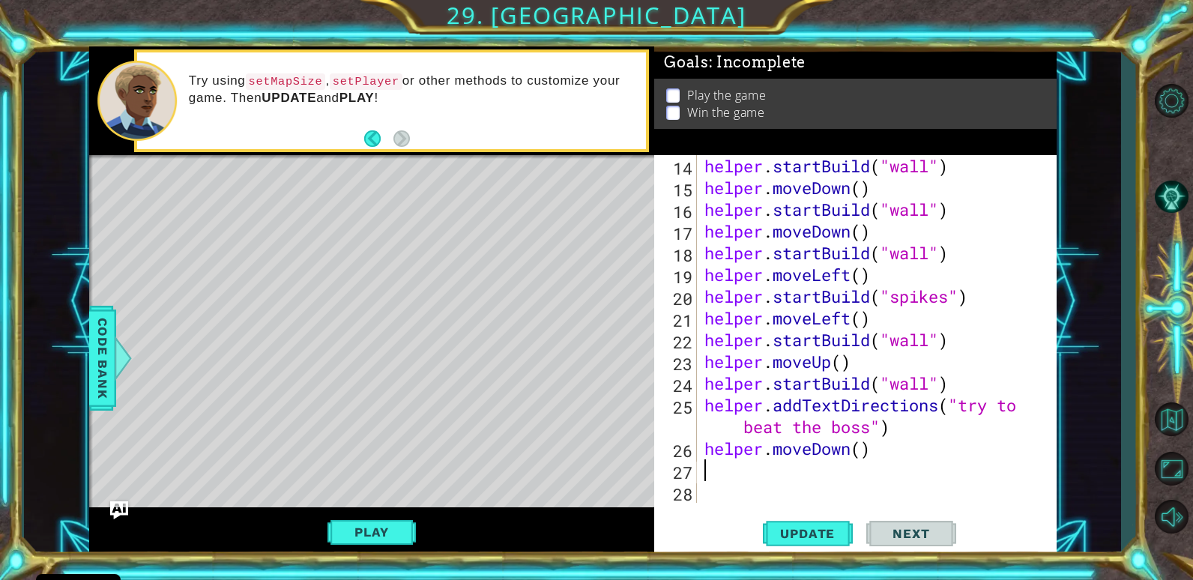
scroll to position [326, 0]
click at [857, 451] on div "helper . startBuild ( "wall" ) helper . moveDown ( ) helper . startBuild ( "wal…" at bounding box center [875, 350] width 347 height 391
click at [864, 451] on div "helper . startBuild ( "wall" ) helper . moveDown ( ) helper . startBuild ( "wal…" at bounding box center [875, 350] width 347 height 391
type textarea "helper.moveDown(2)"
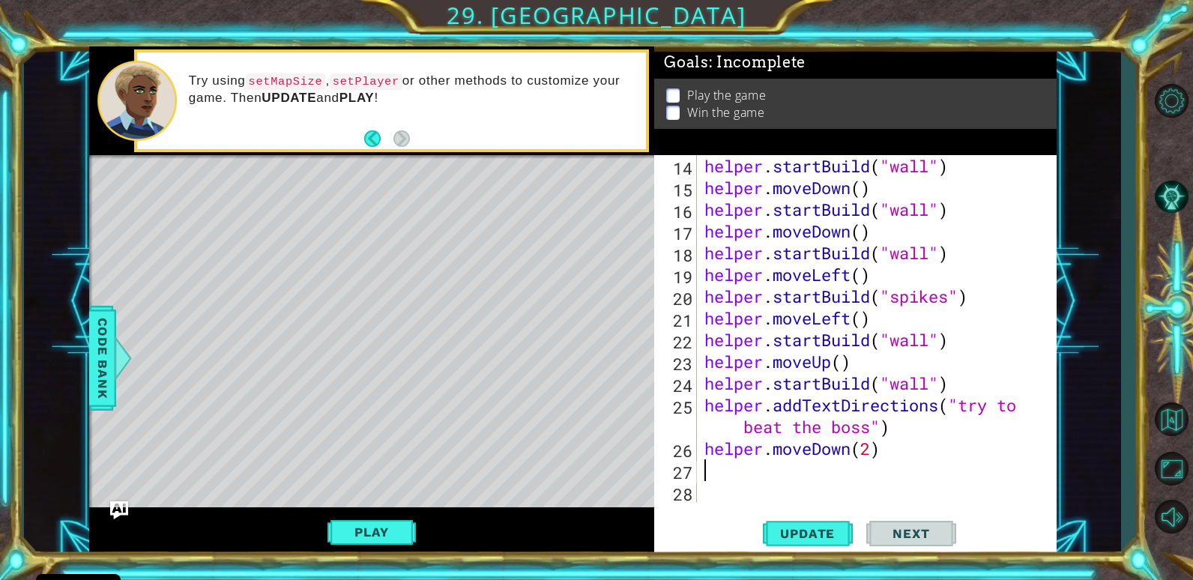
click at [795, 475] on div "helper . startBuild ( "wall" ) helper . moveDown ( ) helper . startBuild ( "wal…" at bounding box center [875, 350] width 347 height 391
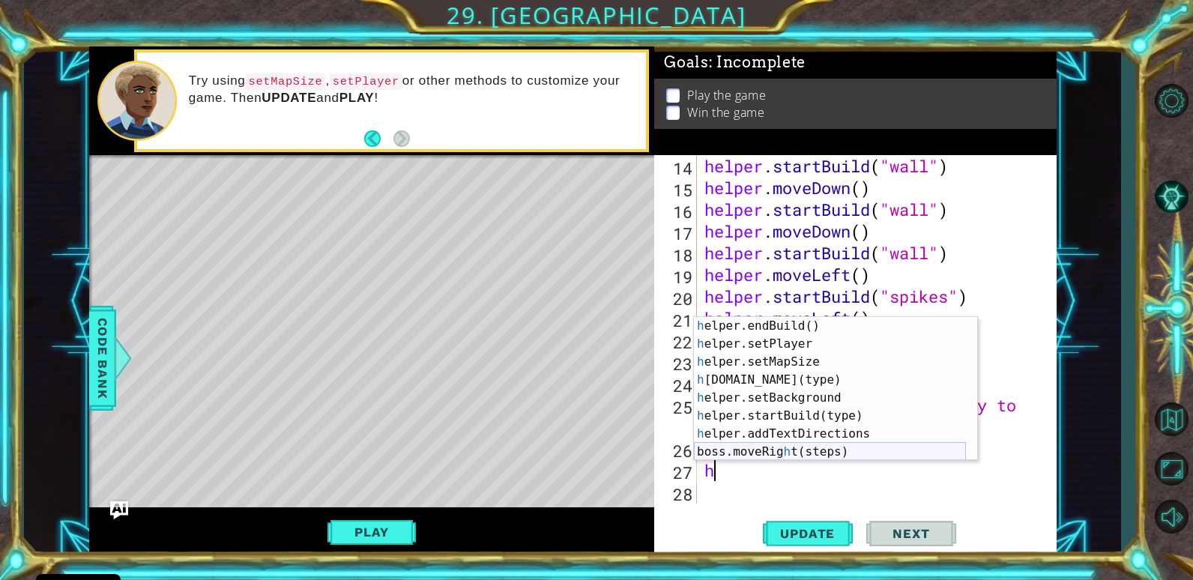
scroll to position [108, 0]
click at [774, 411] on div "h elper.endBuild() press enter h elper.setPlayer press enter h elper.setMapSize…" at bounding box center [830, 407] width 272 height 180
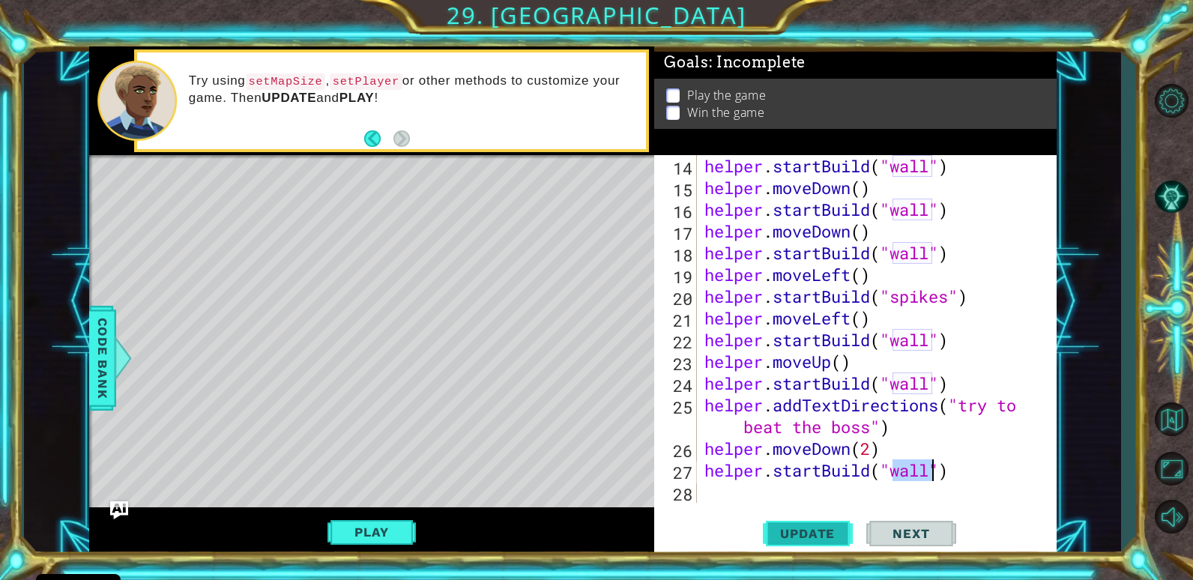
type textarea "helper.startBuild("wall")"
click at [807, 529] on span "Update" at bounding box center [807, 533] width 85 height 15
click at [758, 490] on div "helper . startBuild ( "wall" ) helper . moveDown ( ) helper . startBuild ( "wal…" at bounding box center [875, 350] width 347 height 391
type textarea "h"
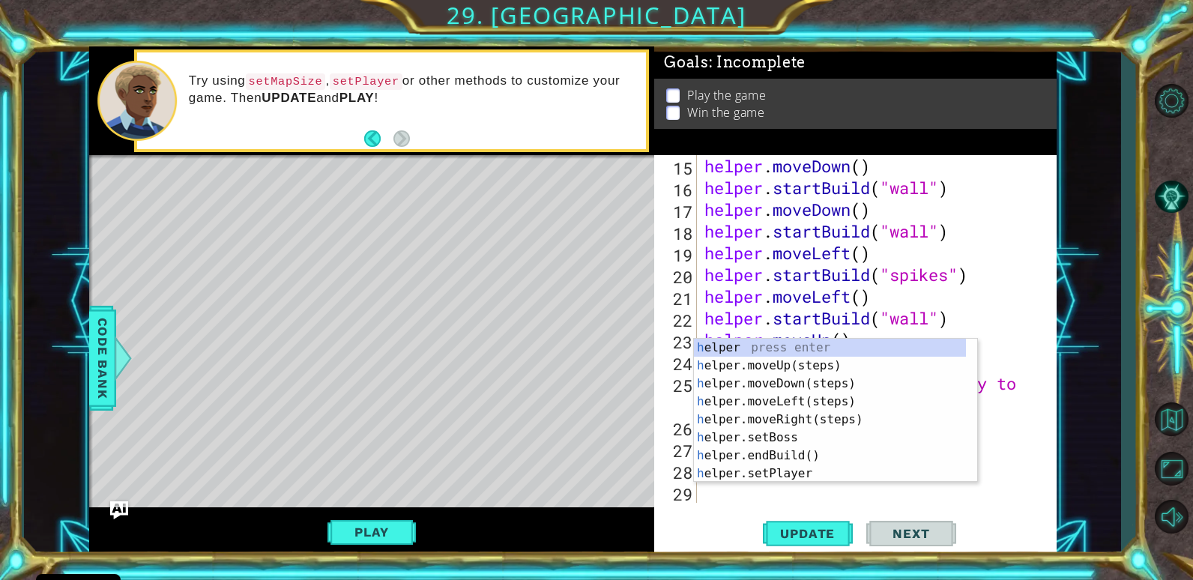
scroll to position [348, 0]
click at [827, 401] on div "h elper press enter h elper.moveUp(steps) press enter h elper.moveDown(steps) p…" at bounding box center [830, 429] width 272 height 180
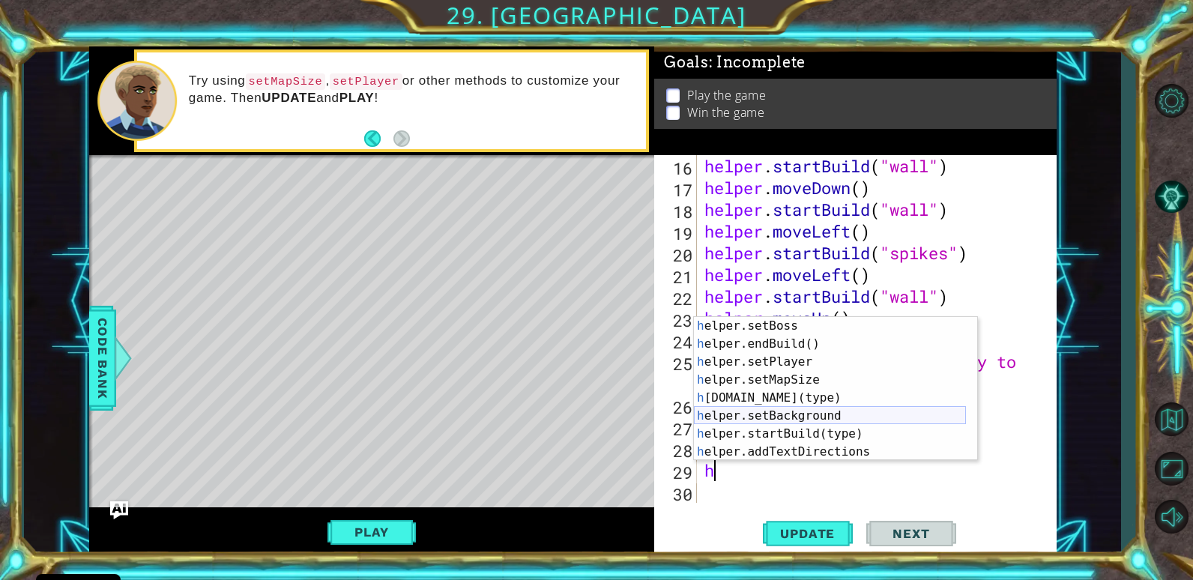
scroll to position [90, 0]
click at [863, 403] on div "h elper.setBoss press enter h elper.endBuild() press enter h elper.setPlayer pr…" at bounding box center [830, 407] width 272 height 180
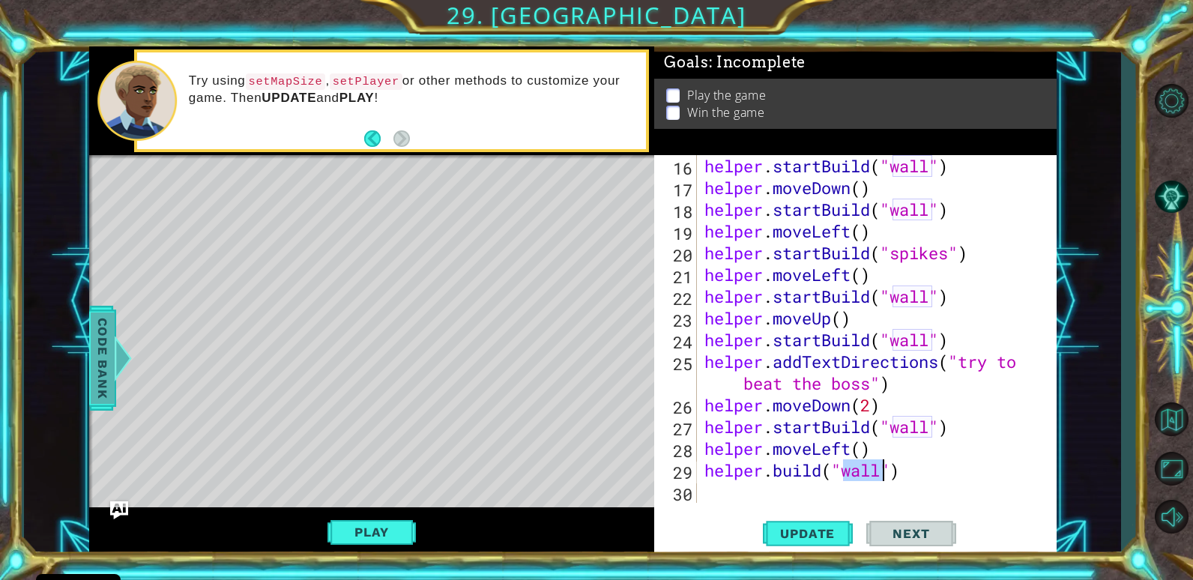
type textarea "[DOMAIN_NAME]("wall")"
click at [106, 364] on span "Code Bank" at bounding box center [103, 357] width 24 height 91
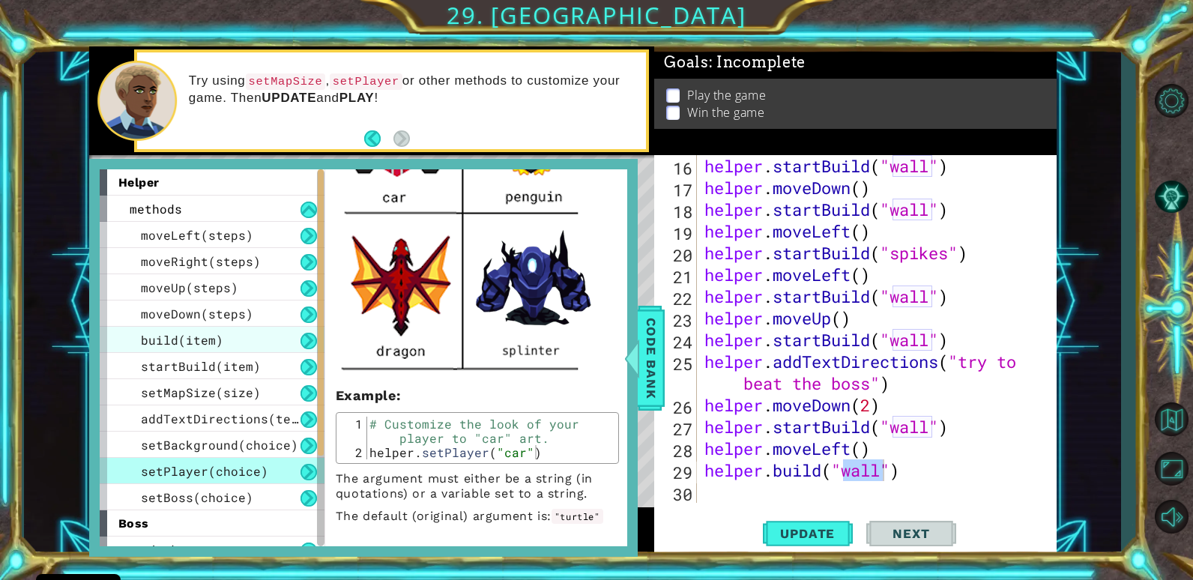
click at [216, 343] on span "build(item)" at bounding box center [182, 340] width 82 height 16
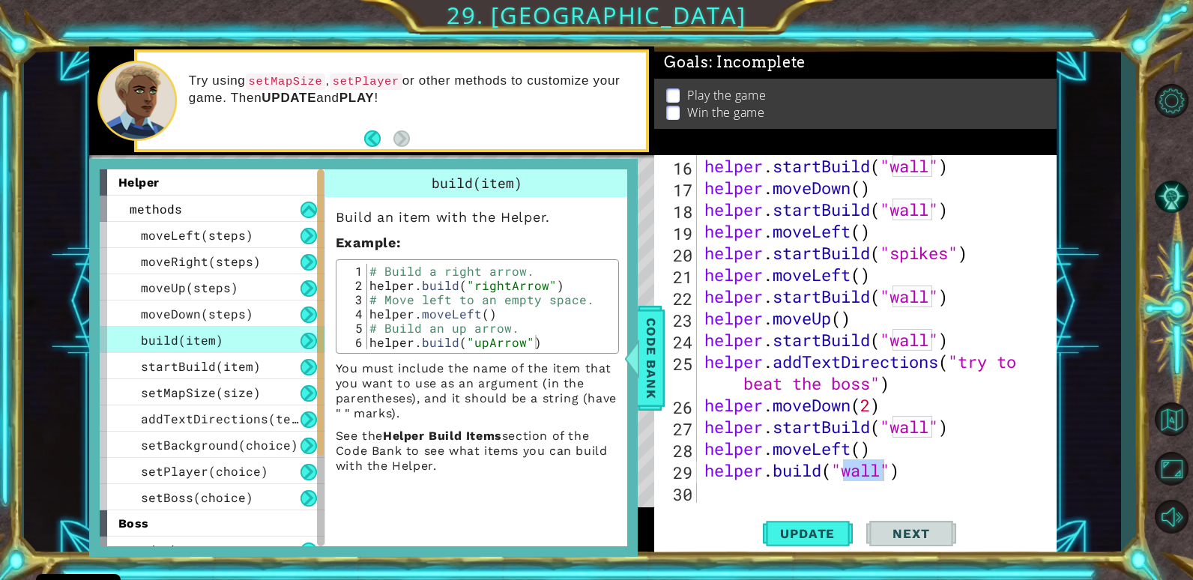
scroll to position [0, 0]
click at [897, 481] on div "helper . startBuild ( "wall" ) helper . moveDown ( ) helper . startBuild ( "wal…" at bounding box center [875, 350] width 347 height 391
click at [900, 481] on div "helper . startBuild ( "wall" ) helper . moveDown ( ) helper . startBuild ( "wal…" at bounding box center [875, 350] width 347 height 391
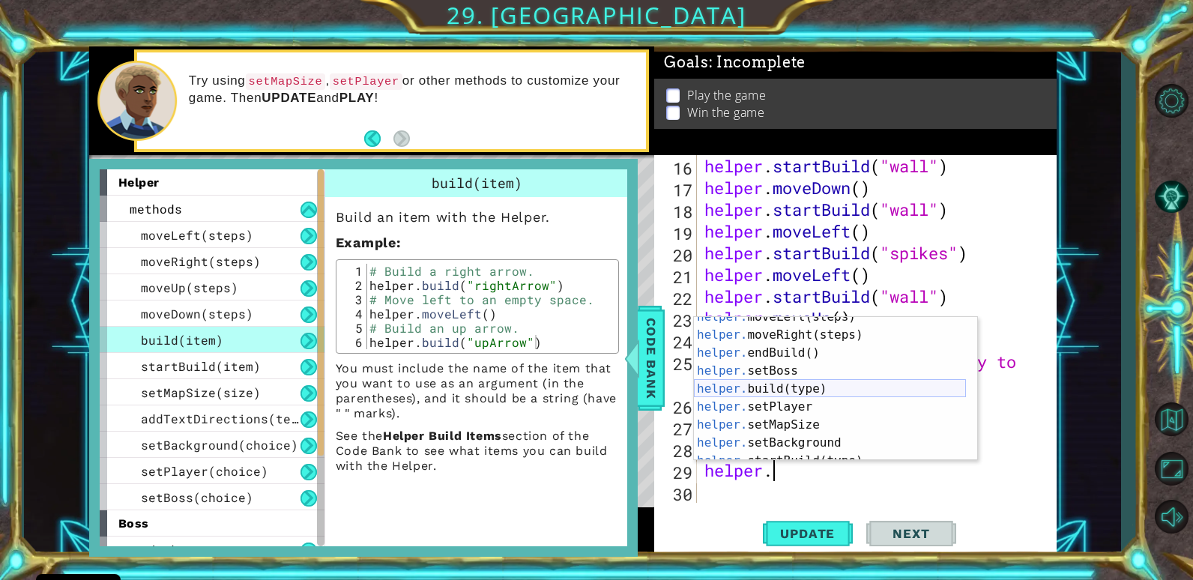
scroll to position [72, 0]
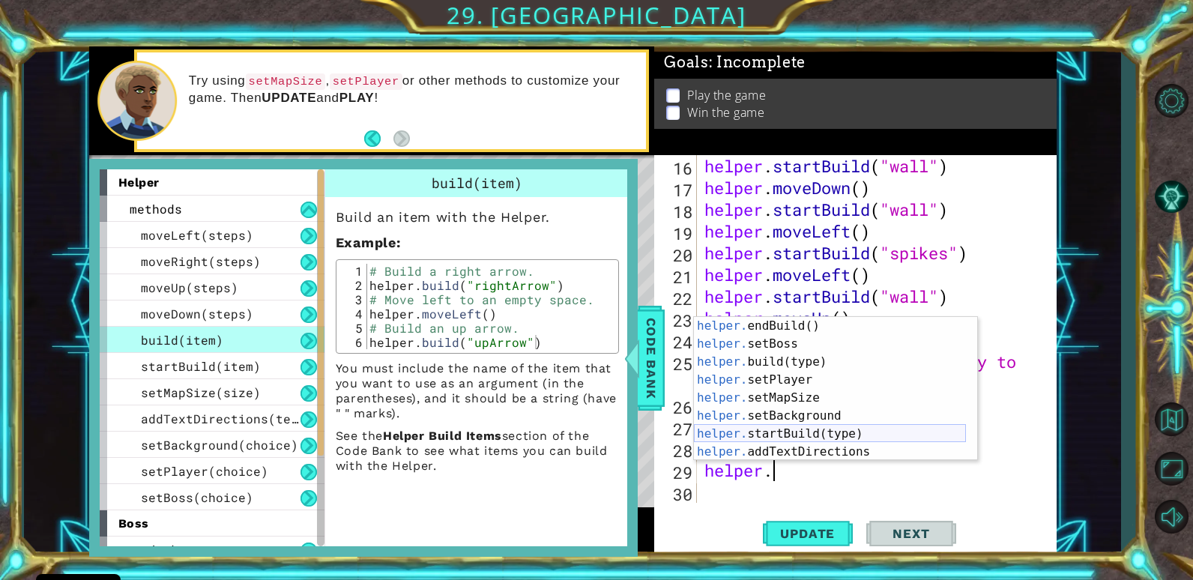
click at [785, 430] on div "helper. endBuild() press enter helper. setBoss press enter helper. build(type) …" at bounding box center [830, 407] width 272 height 180
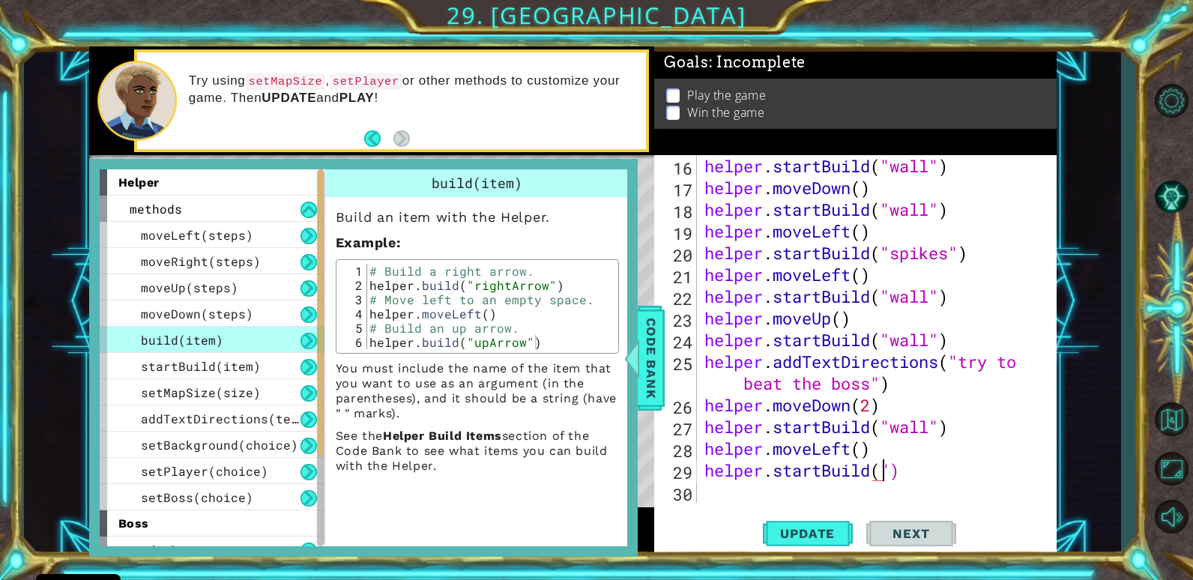
scroll to position [0, 9]
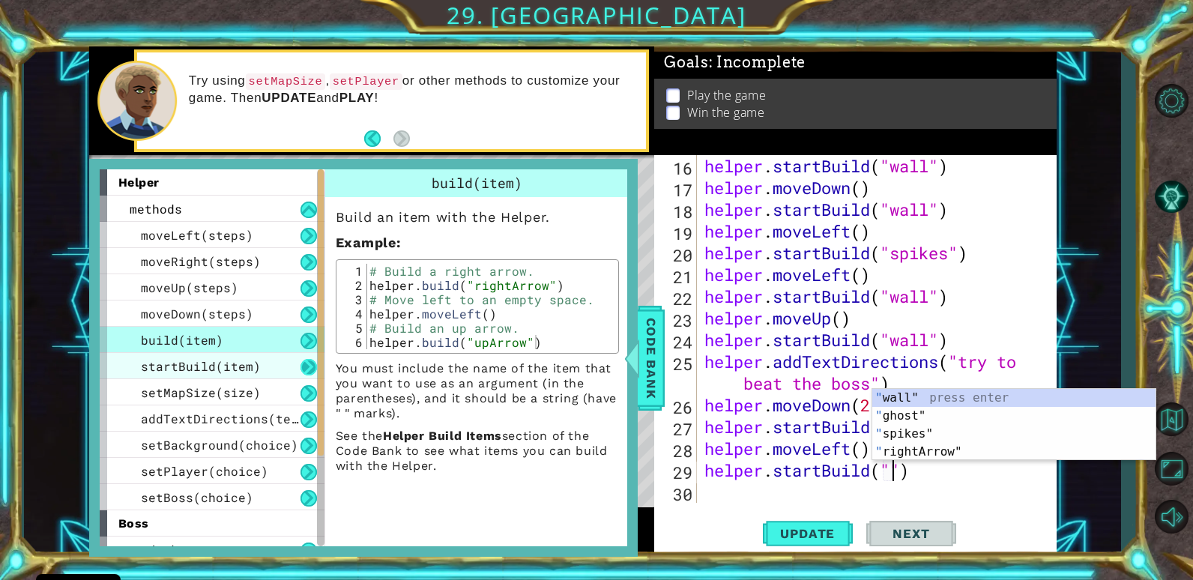
type textarea "helper.startBuild("")"
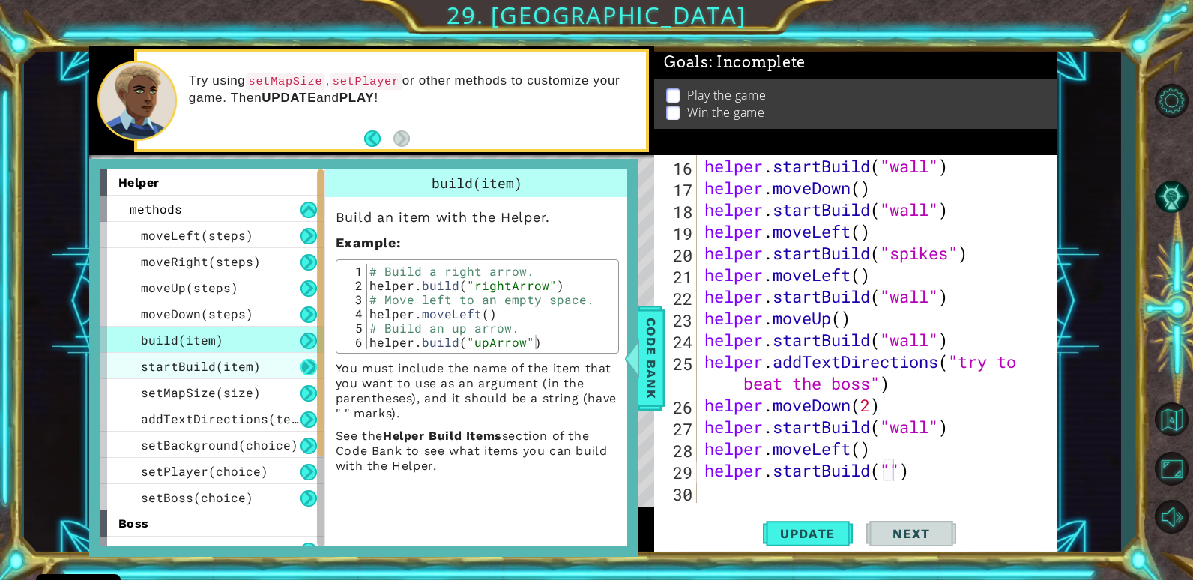
click at [304, 367] on button at bounding box center [309, 367] width 16 height 16
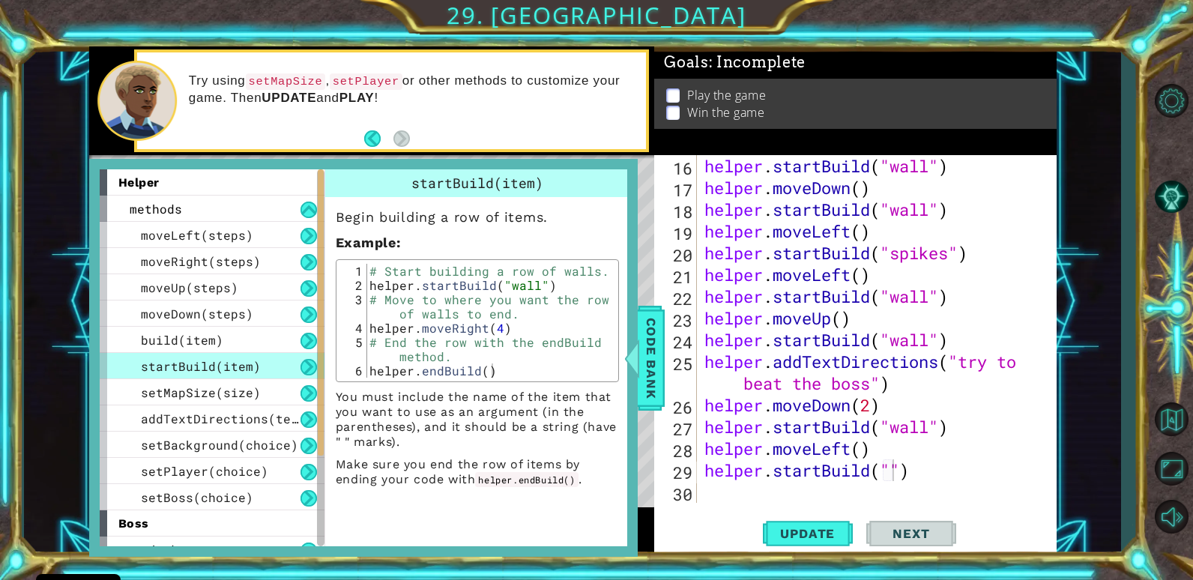
click at [310, 372] on button at bounding box center [309, 367] width 16 height 16
click at [309, 363] on button at bounding box center [309, 367] width 16 height 16
click at [273, 358] on div "startBuild(item)" at bounding box center [212, 366] width 225 height 26
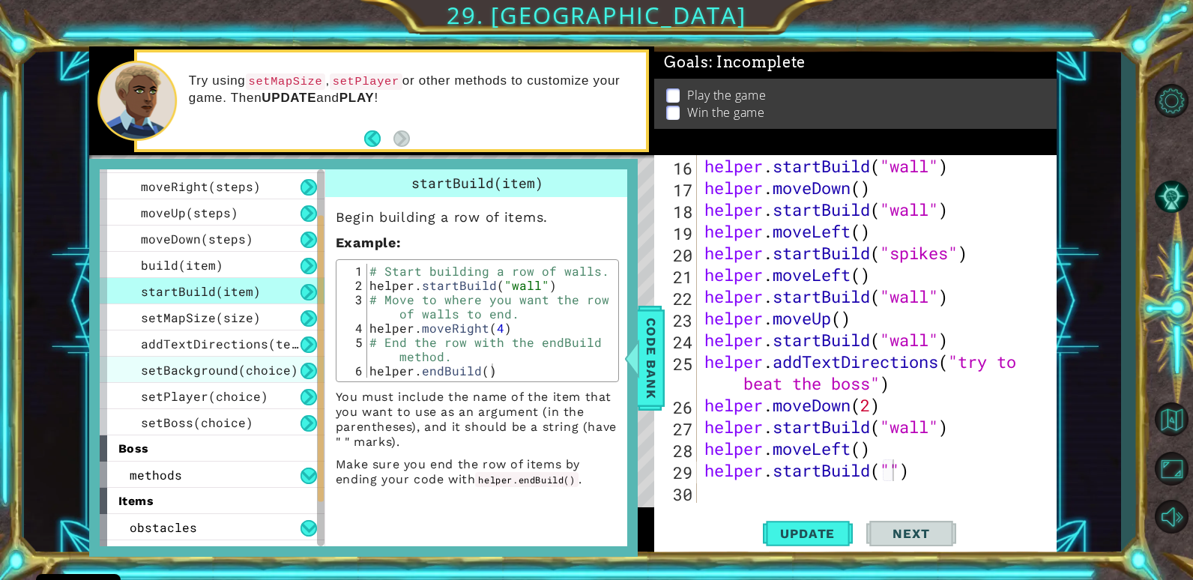
scroll to position [148, 0]
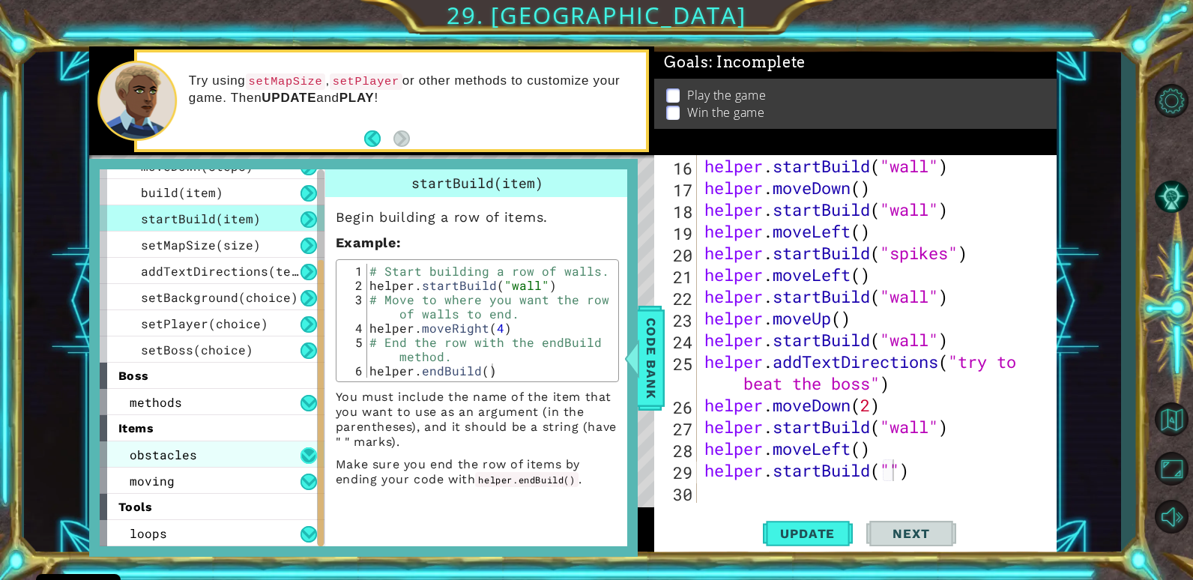
click at [305, 456] on button at bounding box center [309, 456] width 16 height 16
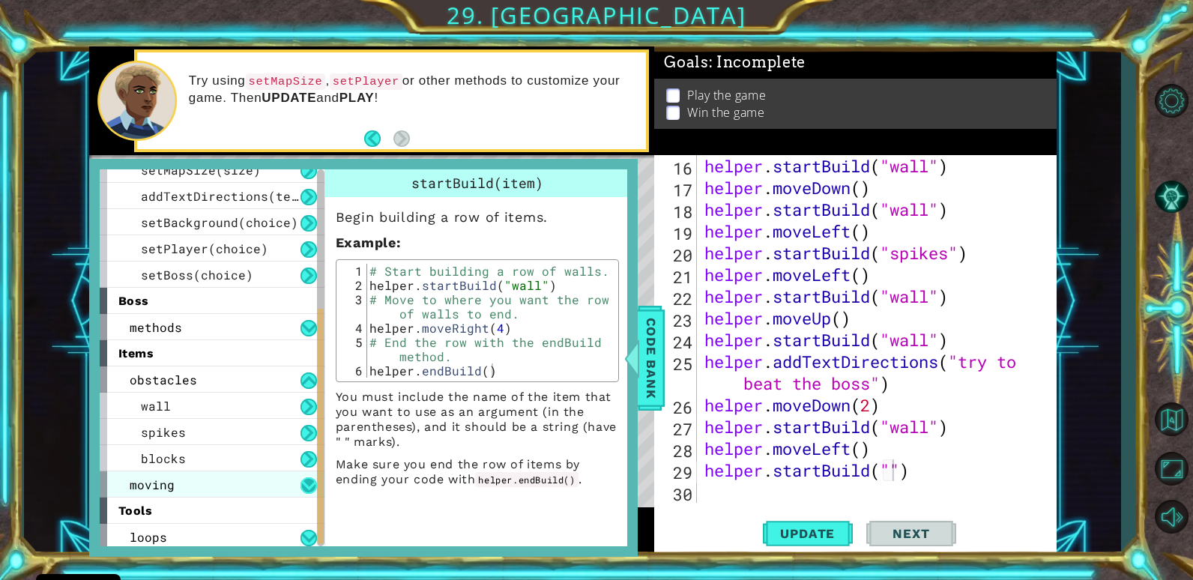
click at [313, 487] on button at bounding box center [309, 486] width 16 height 16
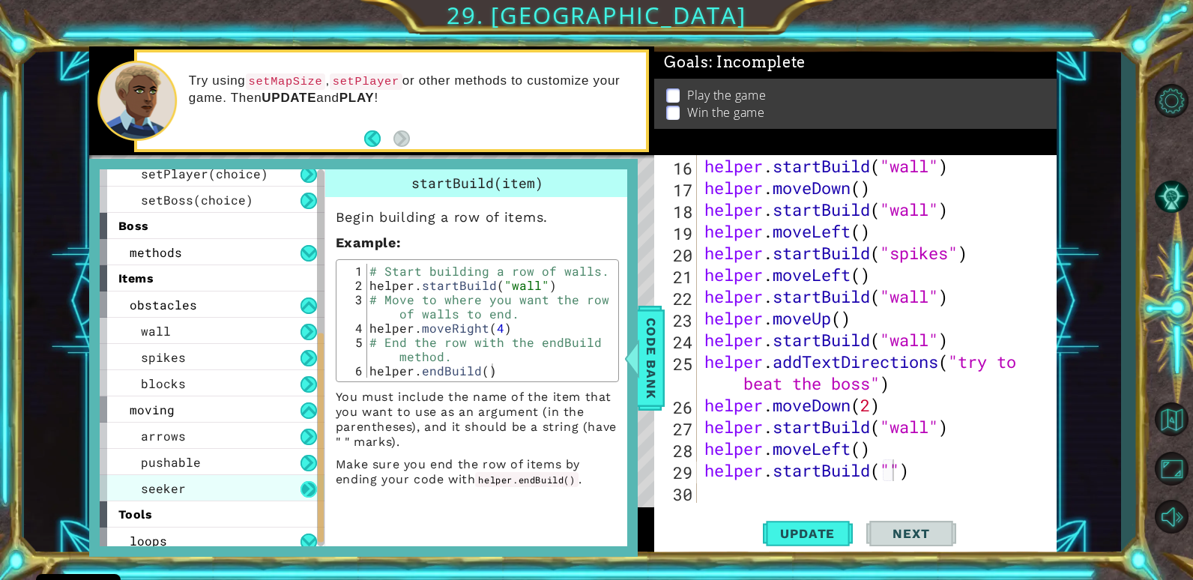
click at [313, 489] on button at bounding box center [309, 489] width 16 height 16
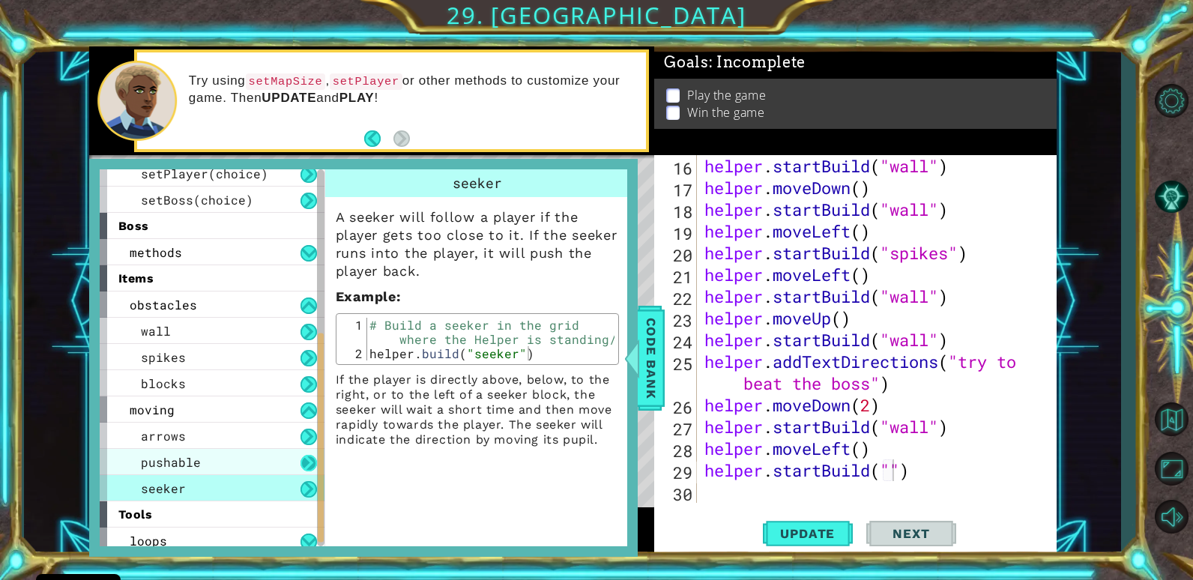
click at [307, 460] on button at bounding box center [309, 463] width 16 height 16
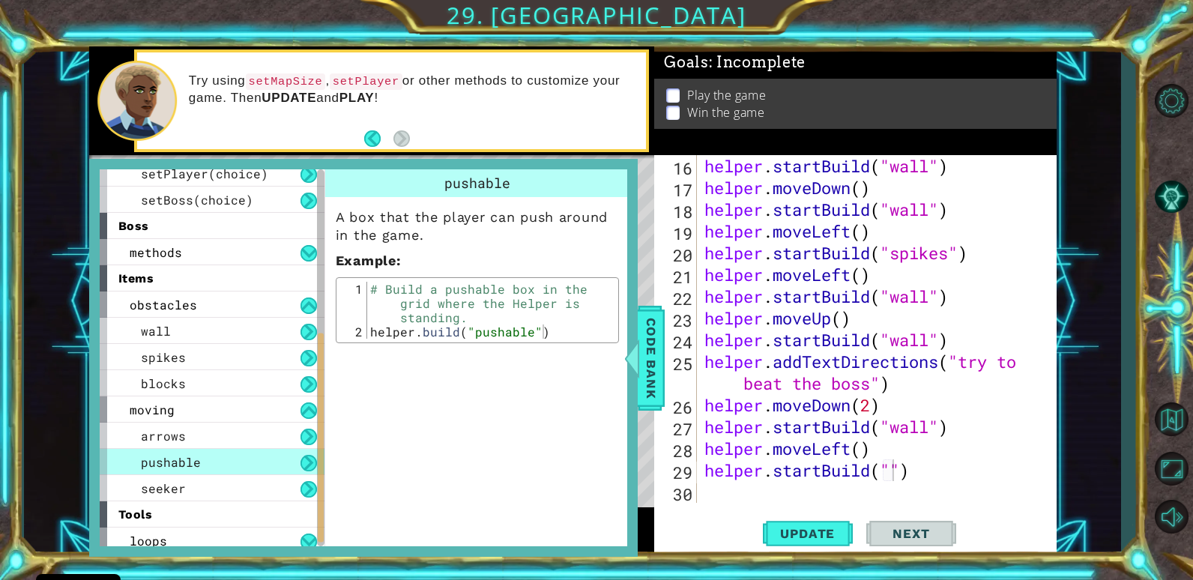
click at [895, 474] on div "helper . startBuild ( "wall" ) helper . moveDown ( ) helper . startBuild ( "wal…" at bounding box center [875, 350] width 347 height 391
type textarea "helper.startBuild("pushable")"
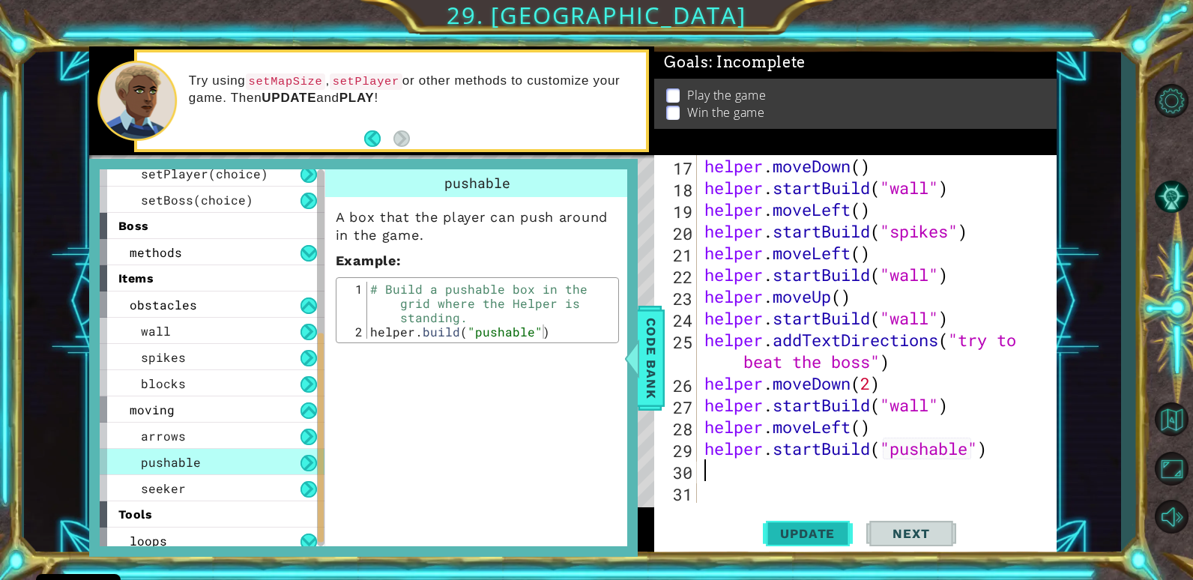
click at [838, 534] on span "Update" at bounding box center [807, 533] width 85 height 15
click at [647, 382] on span "Code Bank" at bounding box center [651, 357] width 24 height 91
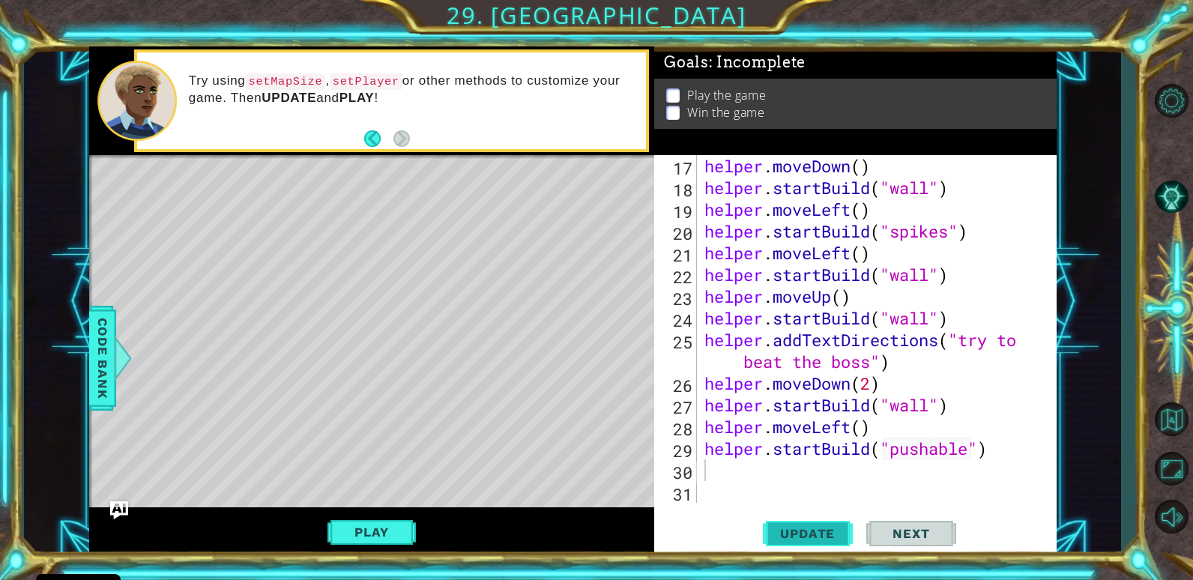
click at [804, 517] on button "Update" at bounding box center [808, 534] width 90 height 40
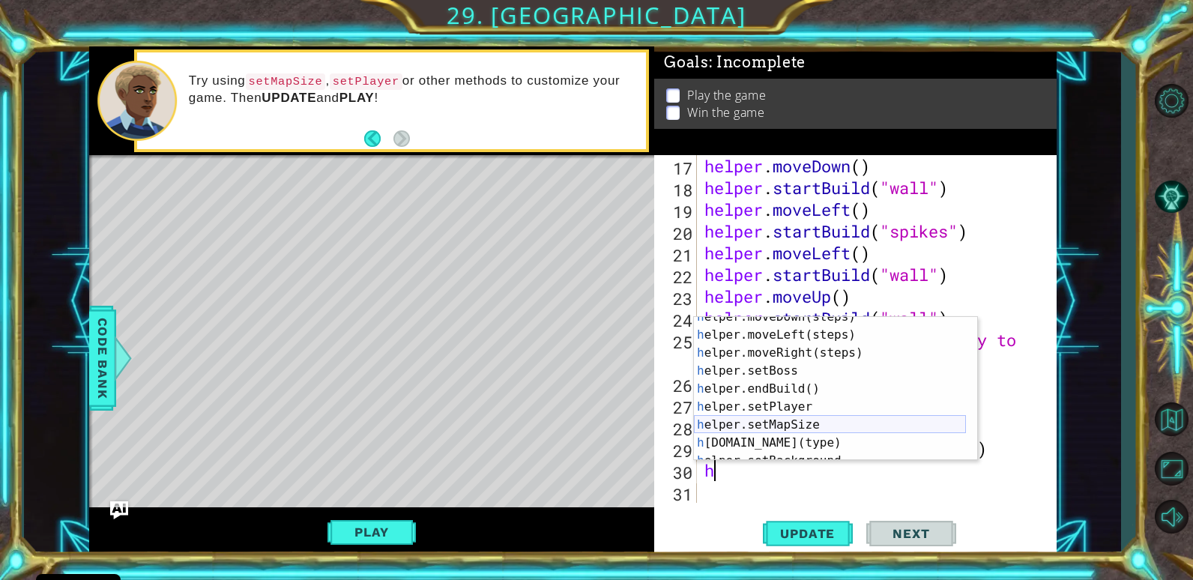
scroll to position [90, 0]
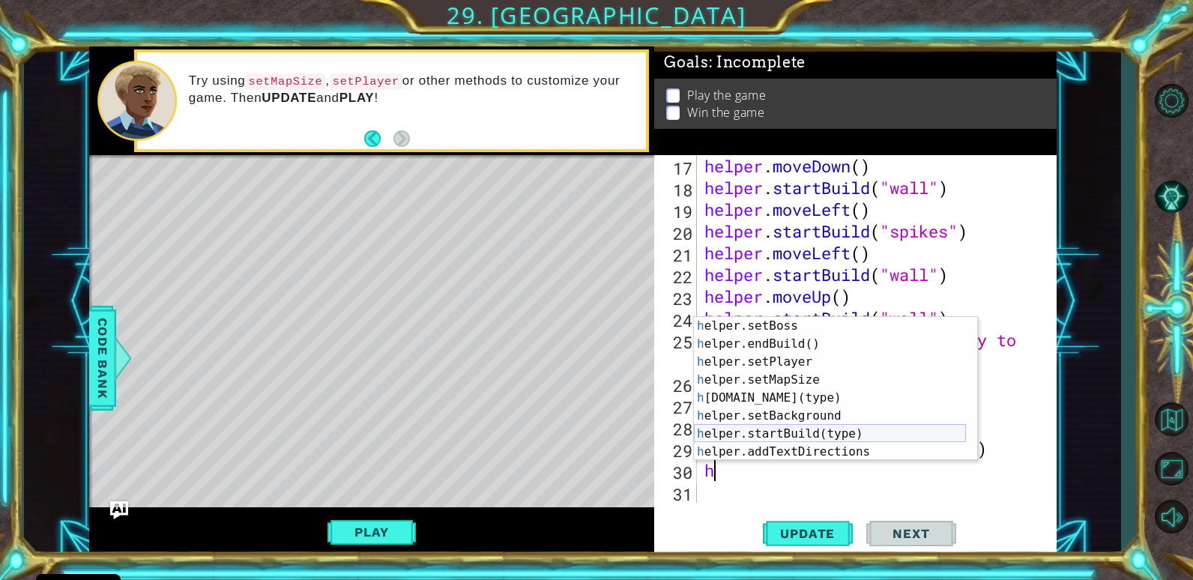
click at [768, 434] on div "h elper.setBoss press enter h elper.endBuild() press enter h elper.setPlayer pr…" at bounding box center [830, 407] width 272 height 180
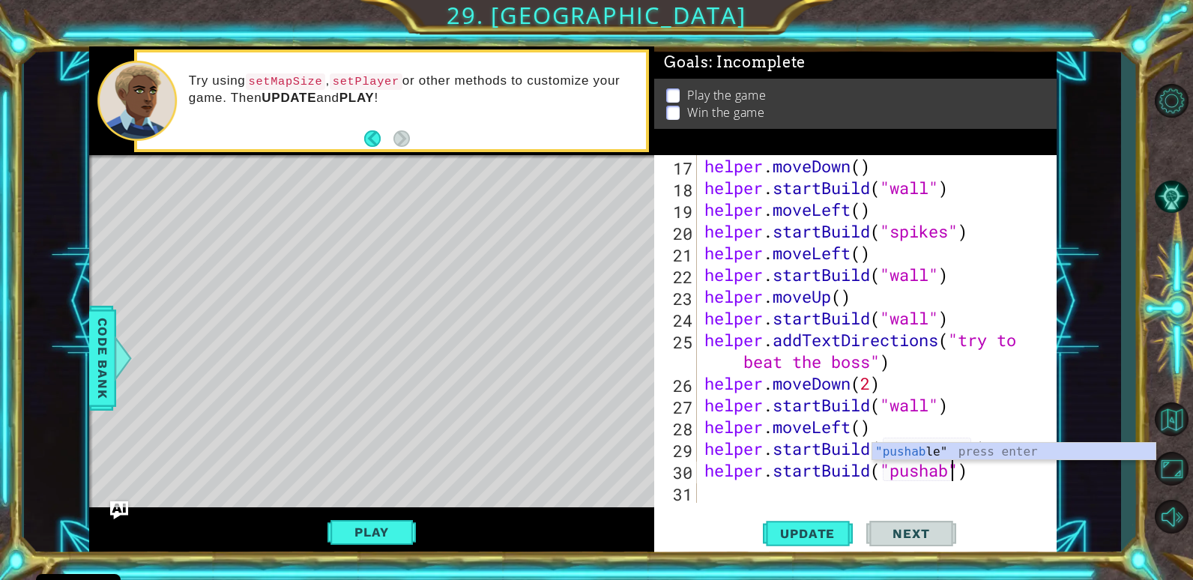
scroll to position [0, 12]
click at [964, 412] on div "helper . moveDown ( ) helper . startBuild ( "wall" ) helper . moveLeft ( ) help…" at bounding box center [875, 350] width 347 height 391
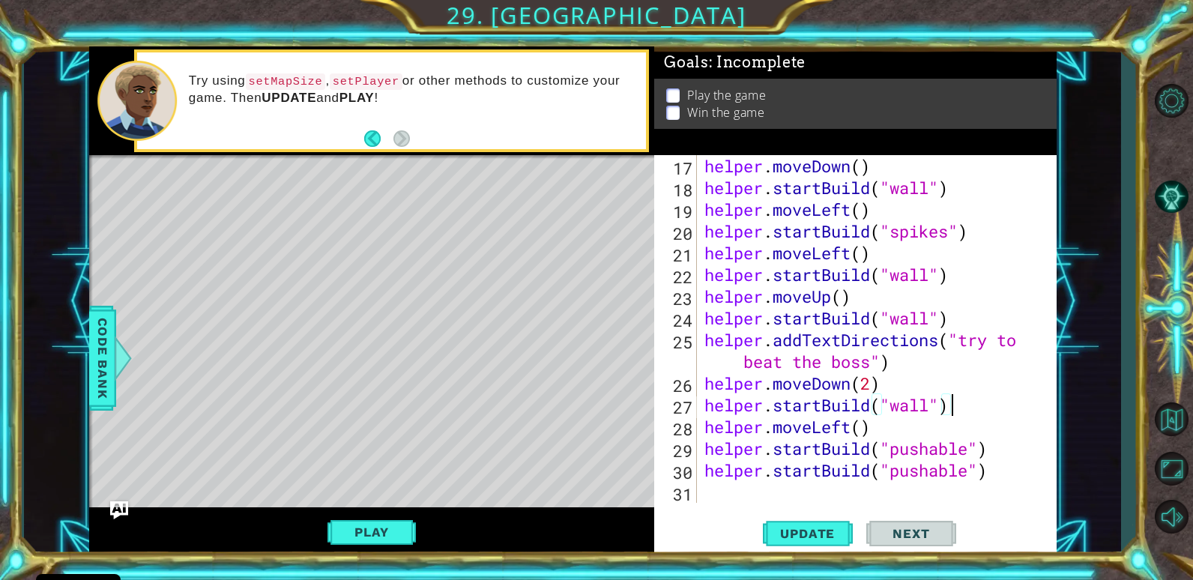
scroll to position [0, 10]
click at [987, 452] on div "helper . moveDown ( ) helper . startBuild ( "wall" ) helper . moveLeft ( ) help…" at bounding box center [875, 350] width 347 height 391
type textarea "helper.startBuild("pushable")"
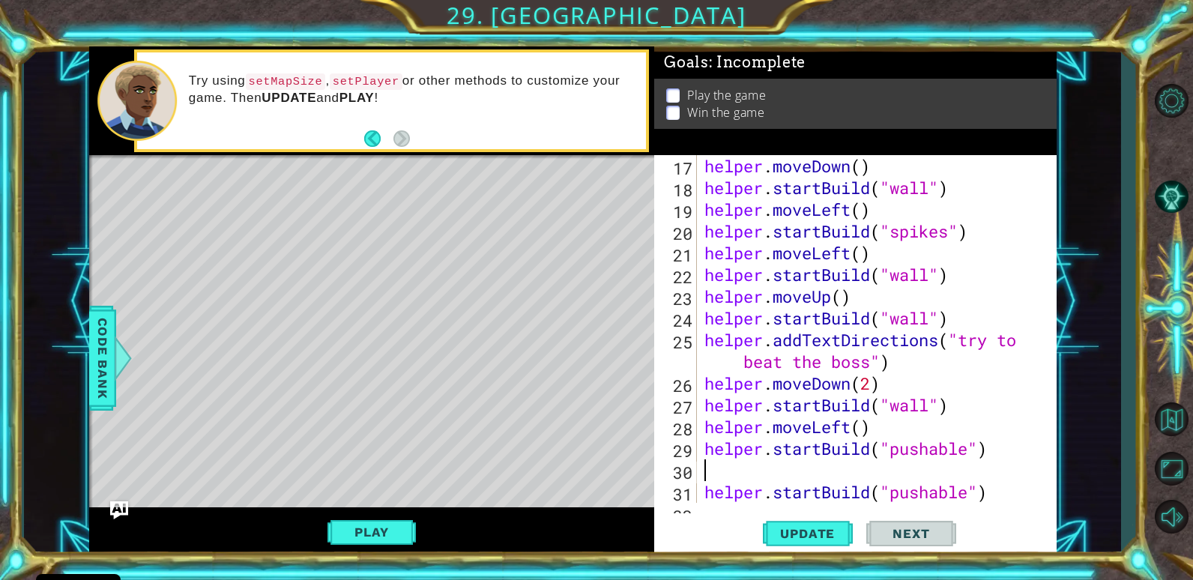
type textarea "h"
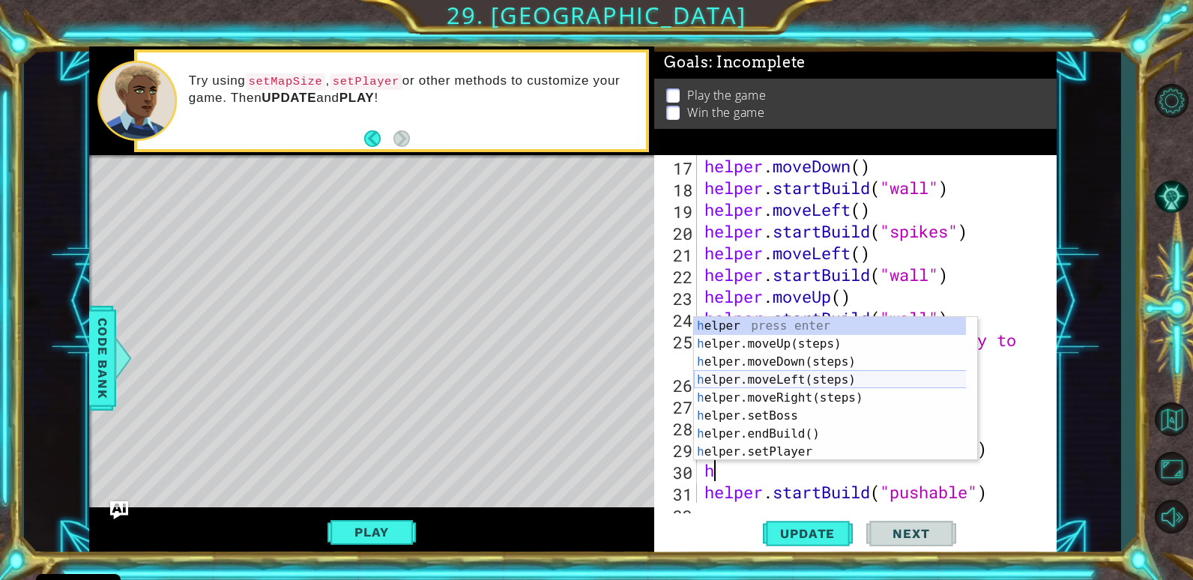
click at [765, 386] on div "h elper press enter h elper.moveUp(steps) press enter h elper.moveDown(steps) p…" at bounding box center [835, 407] width 283 height 180
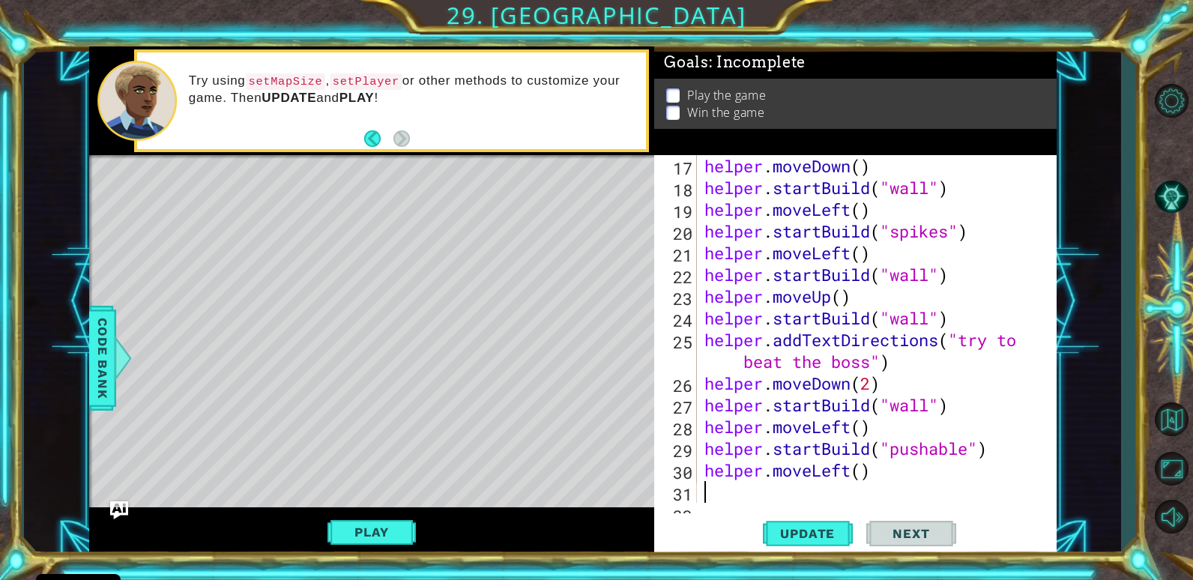
click at [861, 473] on div "helper . moveDown ( ) helper . startBuild ( "wall" ) helper . moveLeft ( ) help…" at bounding box center [875, 350] width 347 height 391
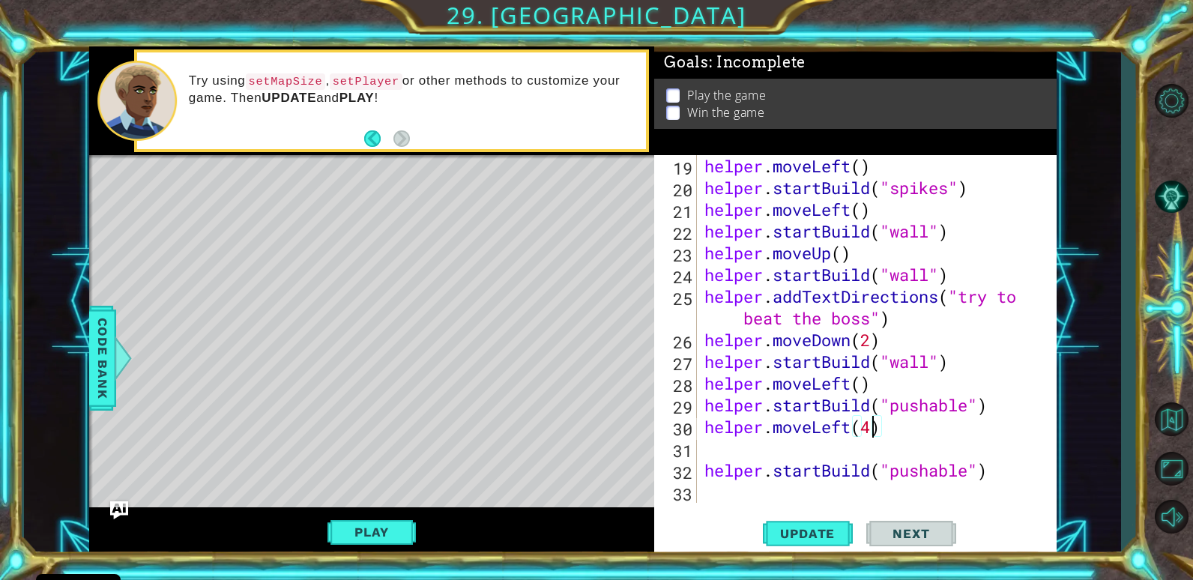
scroll to position [435, 0]
click at [698, 464] on div "helper.moveLeft(4) 19 20 21 22 23 24 25 26 27 28 29 30 31 32 33 helper . moveLe…" at bounding box center [853, 329] width 398 height 348
click at [699, 473] on div "helper.moveLeft(4) 19 20 21 22 23 24 25 26 27 28 29 30 31 32 33 helper . moveLe…" at bounding box center [853, 329] width 398 height 348
click at [705, 469] on div "helper . moveLeft ( ) helper . startBuild ( "spikes" ) helper . moveLeft ( ) he…" at bounding box center [875, 350] width 347 height 391
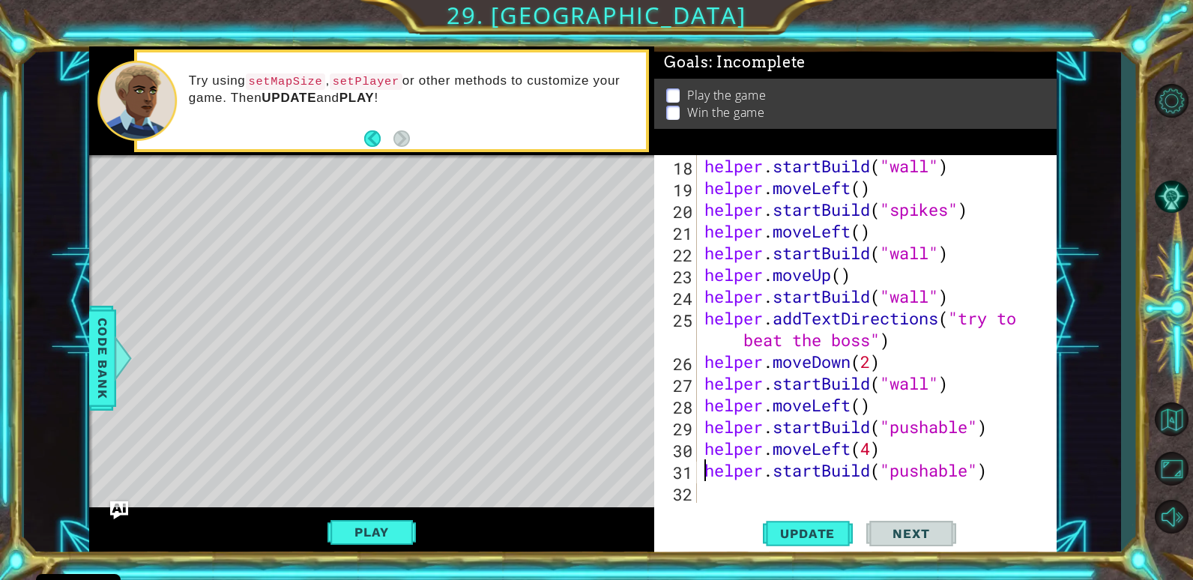
scroll to position [413, 0]
click at [814, 541] on span "Update" at bounding box center [807, 533] width 85 height 15
click at [849, 451] on div "helper . startBuild ( "wall" ) helper . moveLeft ( ) helper . startBuild ( "spi…" at bounding box center [875, 350] width 347 height 391
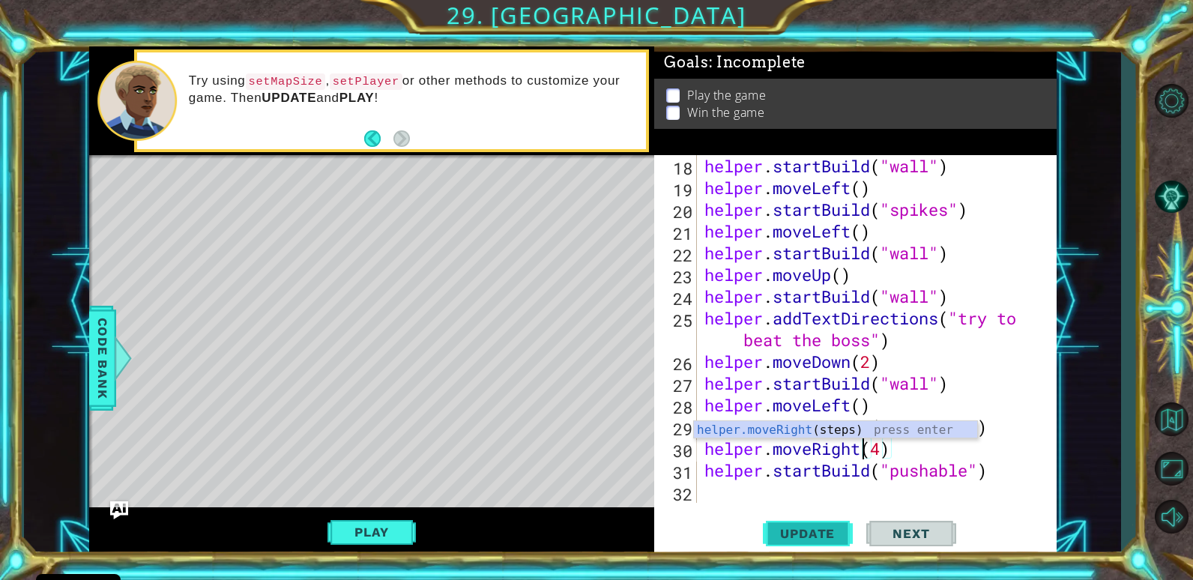
type textarea "helper.moveRight(4)"
click at [815, 537] on span "Update" at bounding box center [807, 533] width 85 height 15
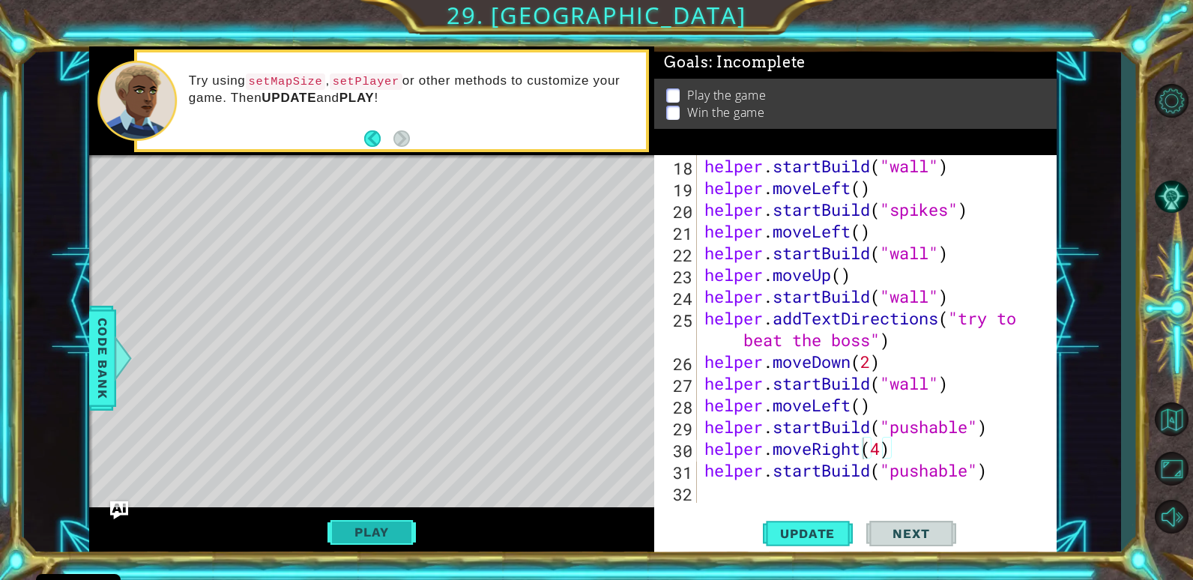
click at [367, 545] on button "Play" at bounding box center [372, 532] width 88 height 28
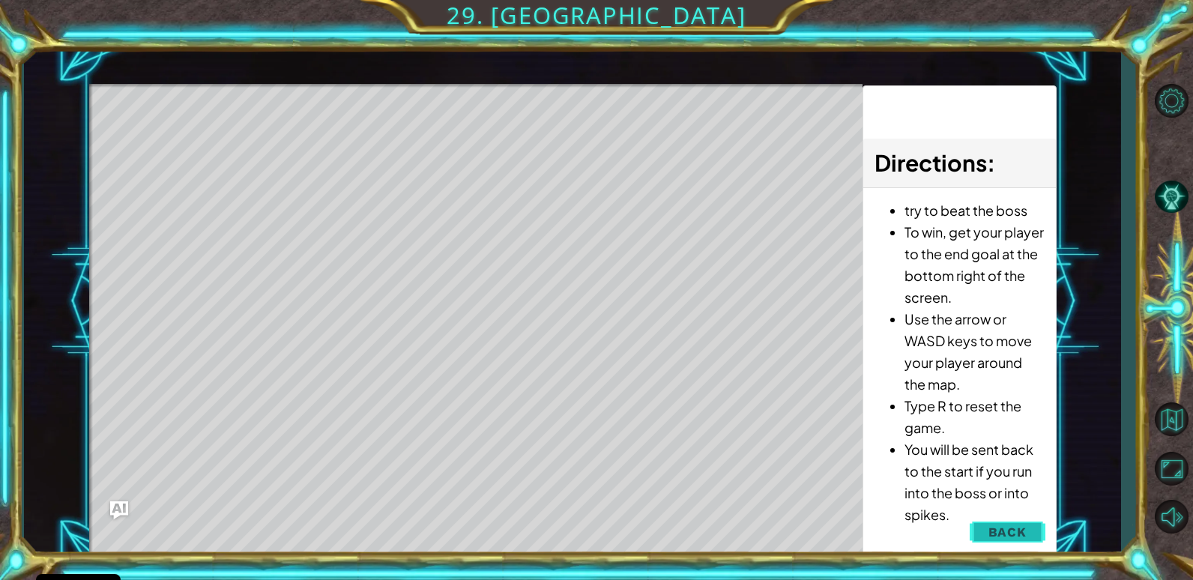
click at [971, 526] on button "Back" at bounding box center [1008, 532] width 76 height 30
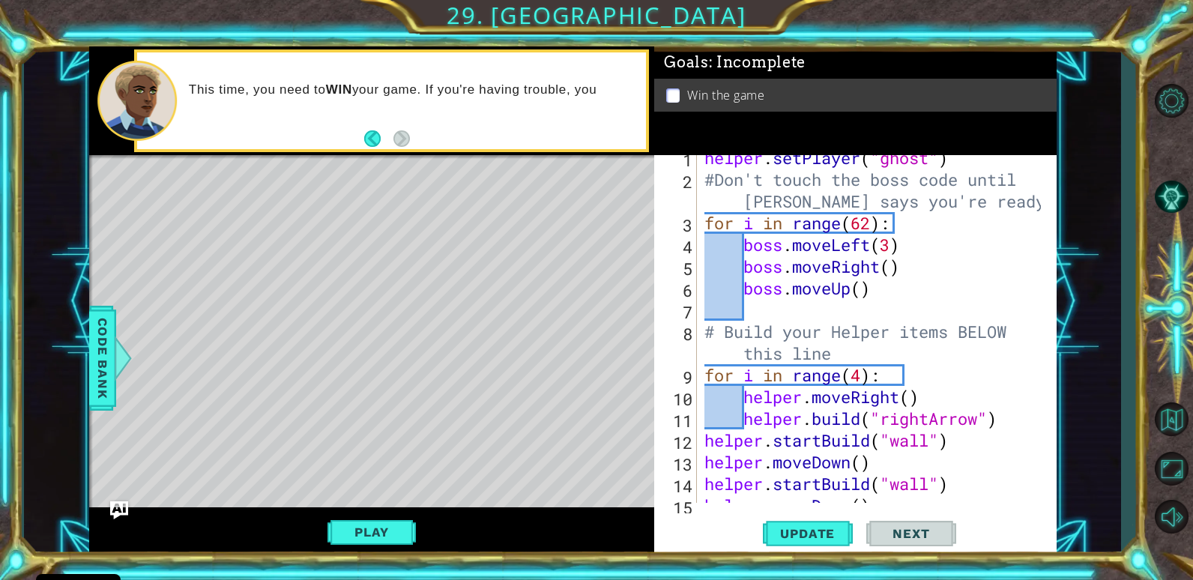
scroll to position [8, 0]
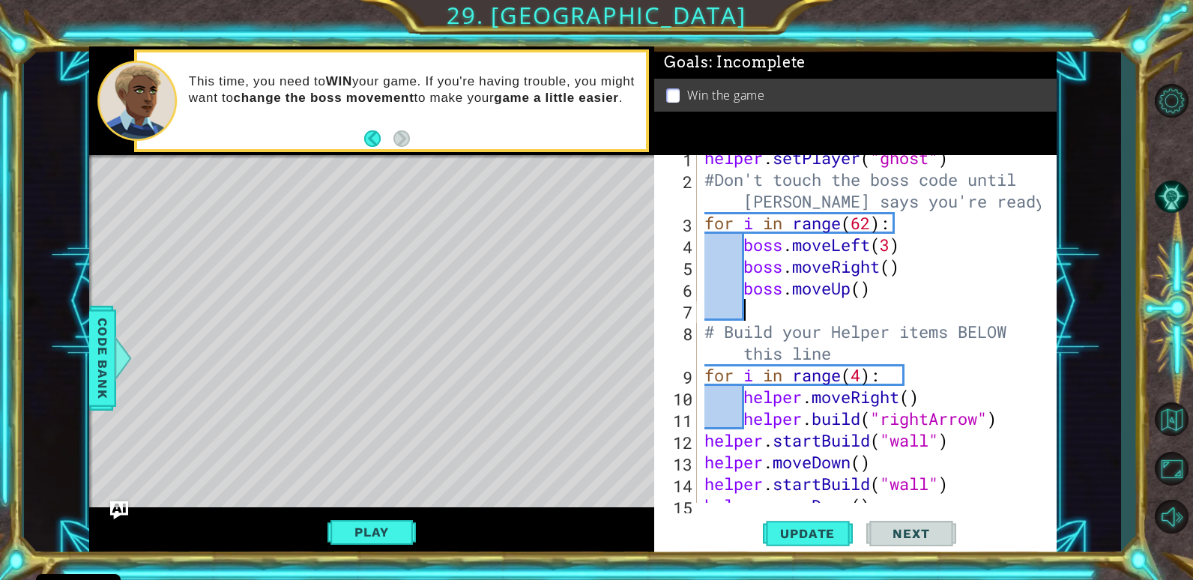
click at [859, 299] on div "helper . setPlayer ( "ghost" ) #Don't touch the boss code until [PERSON_NAME] s…" at bounding box center [875, 342] width 347 height 391
type textarea "b"
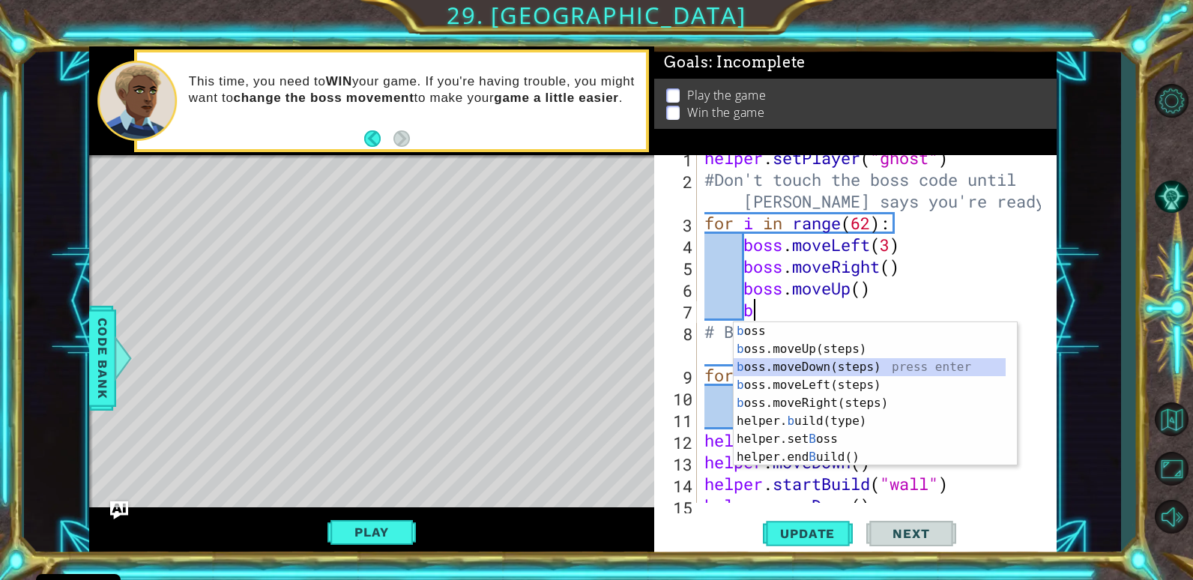
click at [764, 360] on div "b oss press enter b oss.moveUp(steps) press enter b oss.moveDown(steps) press e…" at bounding box center [875, 412] width 283 height 180
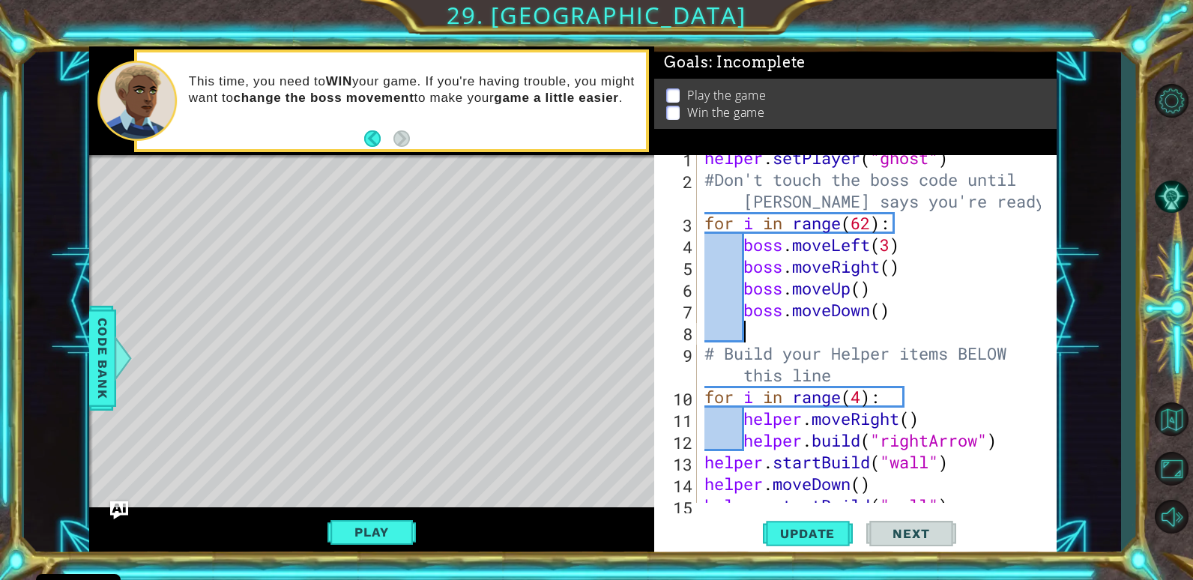
scroll to position [0, 1]
type textarea "b"
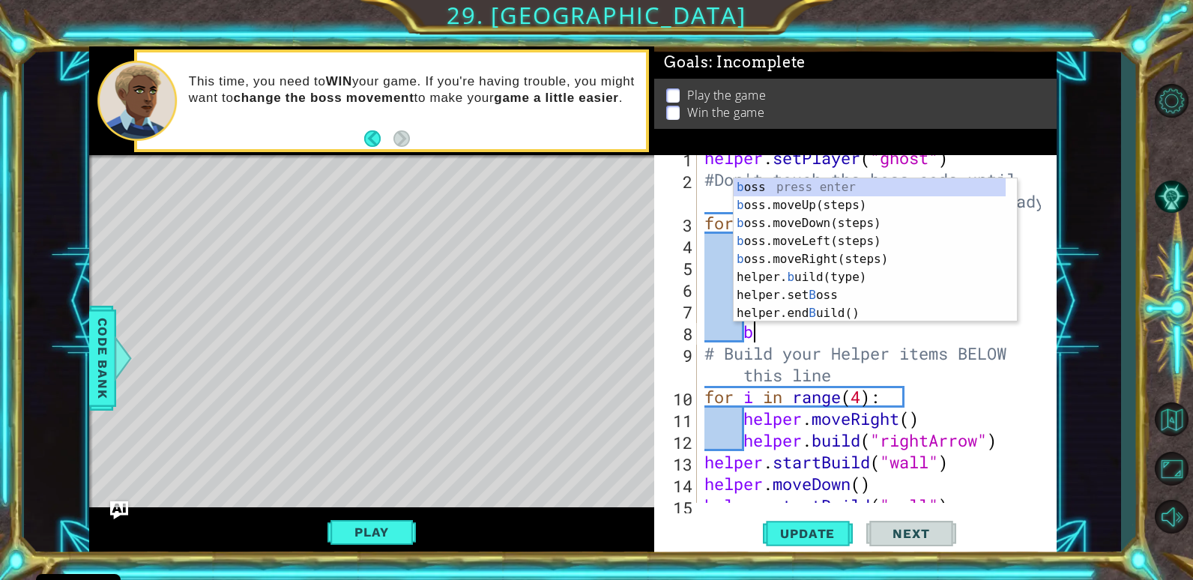
scroll to position [0, 1]
click at [804, 256] on div "b oss press enter b oss.moveUp(steps) press enter b oss.moveDown(steps) press e…" at bounding box center [870, 268] width 272 height 180
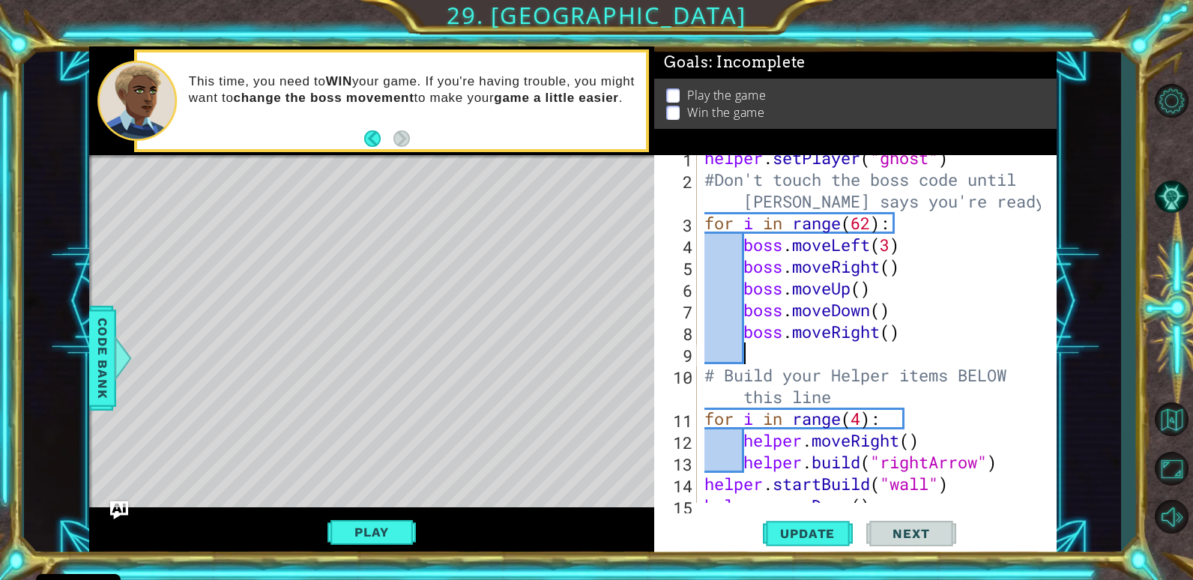
scroll to position [0, 1]
type textarea "b"
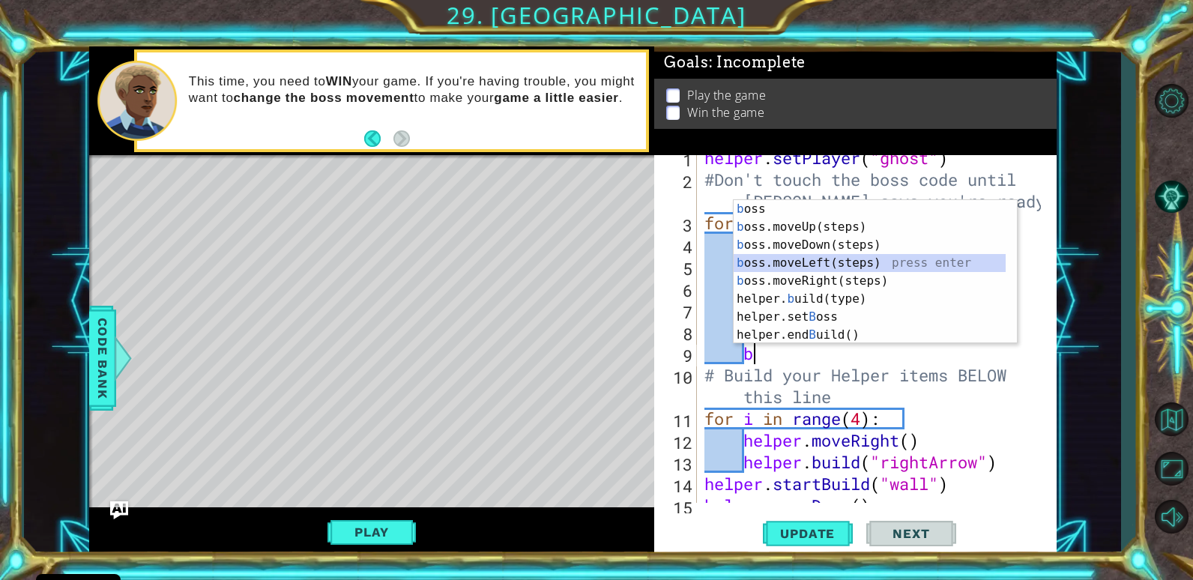
click at [825, 260] on div "b oss press enter b oss.moveUp(steps) press enter b oss.moveDown(steps) press e…" at bounding box center [870, 290] width 272 height 180
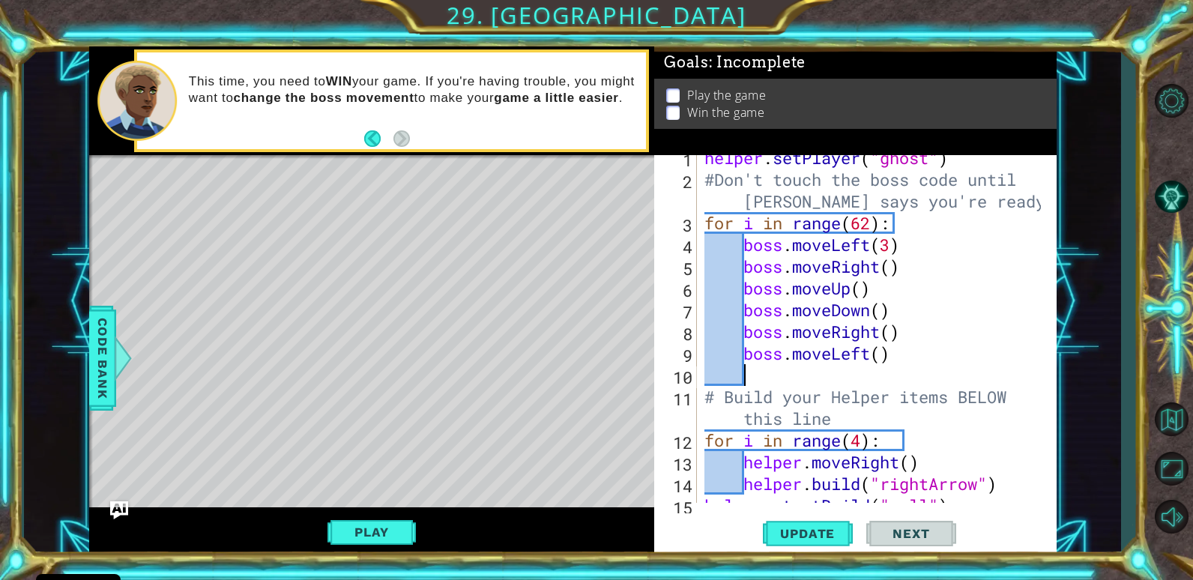
type textarea "b"
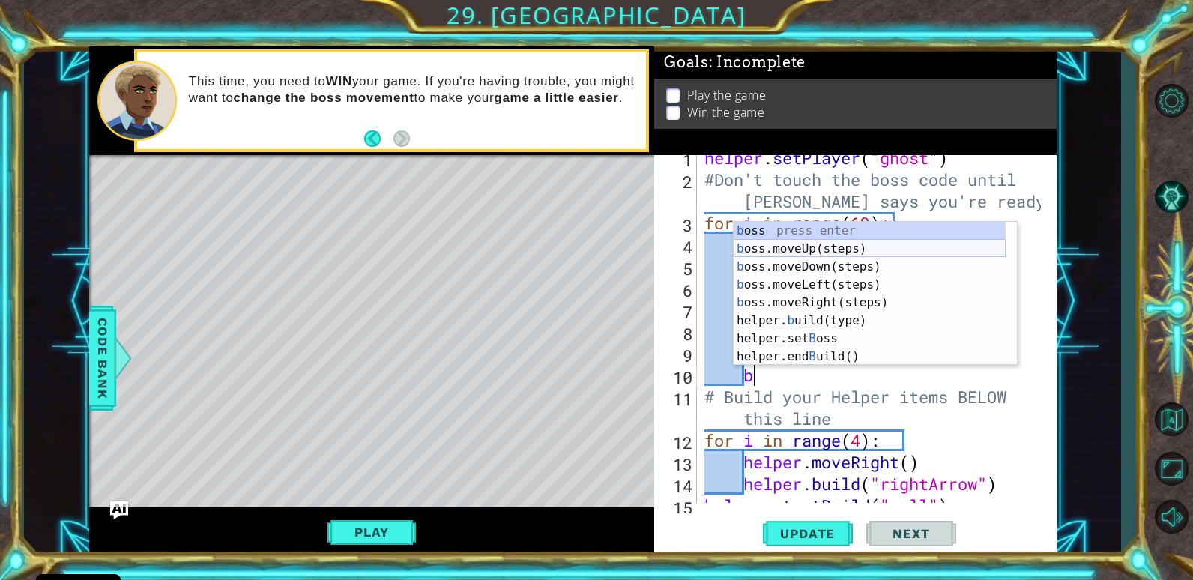
click at [798, 247] on div "b oss press enter b oss.moveUp(steps) press enter b oss.moveDown(steps) press e…" at bounding box center [870, 312] width 272 height 180
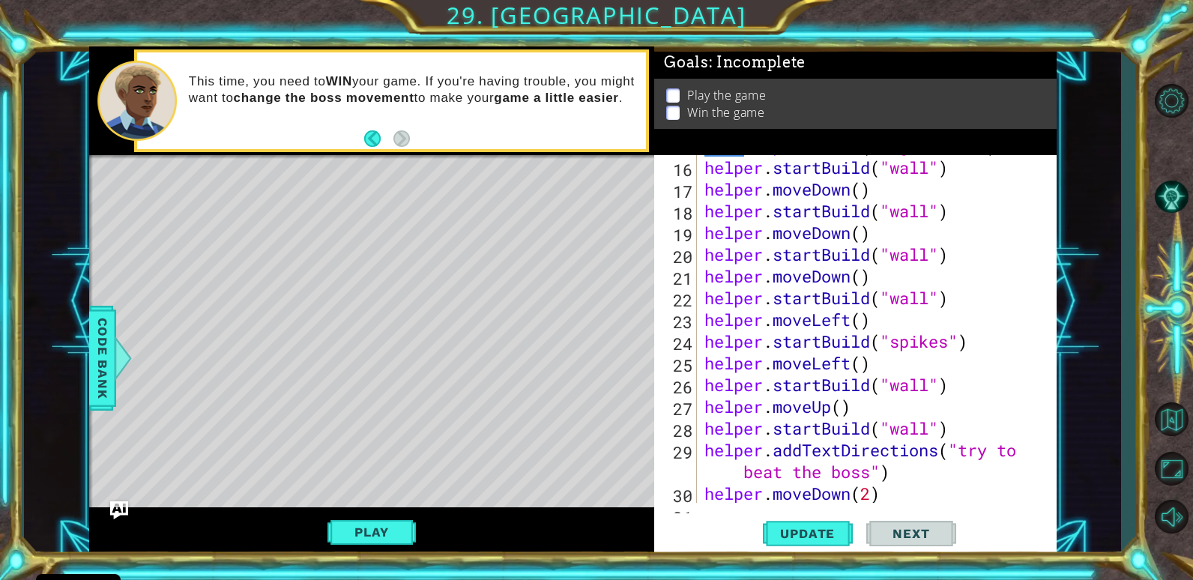
scroll to position [368, 0]
click at [953, 439] on div "helper . build ( "rightArrow" ) helper . startBuild ( "wall" ) helper . moveDow…" at bounding box center [875, 330] width 347 height 391
click at [948, 392] on div "helper . build ( "rightArrow" ) helper . startBuild ( "wall" ) helper . moveDow…" at bounding box center [875, 330] width 347 height 391
click at [951, 429] on div "helper . build ( "rightArrow" ) helper . startBuild ( "wall" ) helper . moveDow…" at bounding box center [875, 330] width 347 height 391
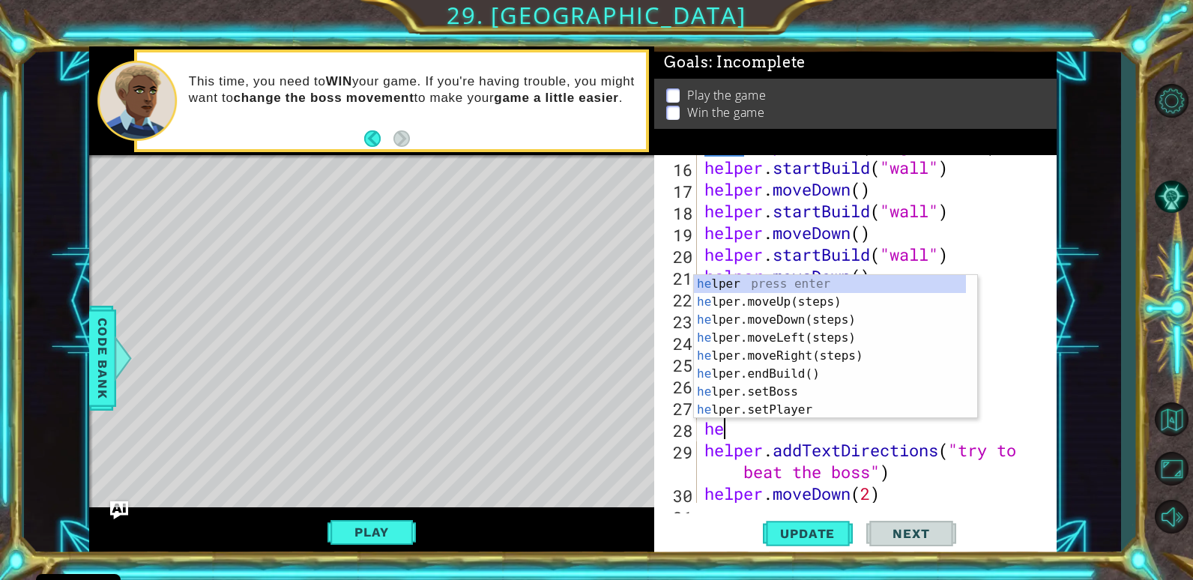
scroll to position [0, 0]
type textarea "h"
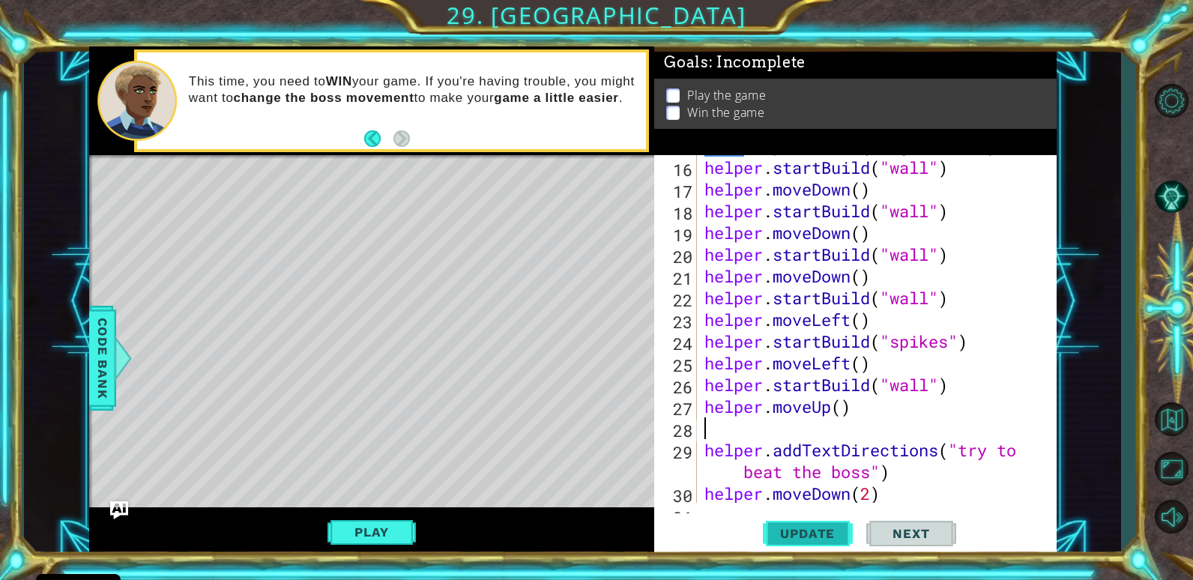
click at [851, 534] on button "Update" at bounding box center [808, 534] width 90 height 40
click at [849, 412] on div "helper . build ( "rightArrow" ) helper . startBuild ( "wall" ) helper . moveDow…" at bounding box center [875, 330] width 347 height 391
type textarea "helper.moveUp()"
click at [709, 423] on div "helper . build ( "rightArrow" ) helper . startBuild ( "wall" ) helper . moveDow…" at bounding box center [875, 330] width 347 height 391
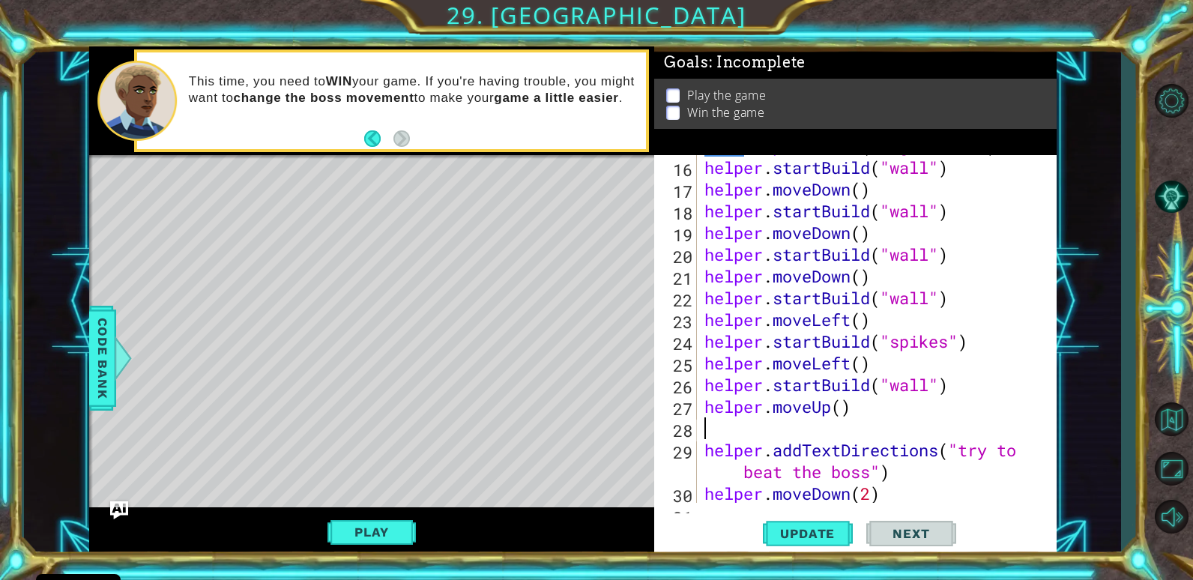
scroll to position [0, 0]
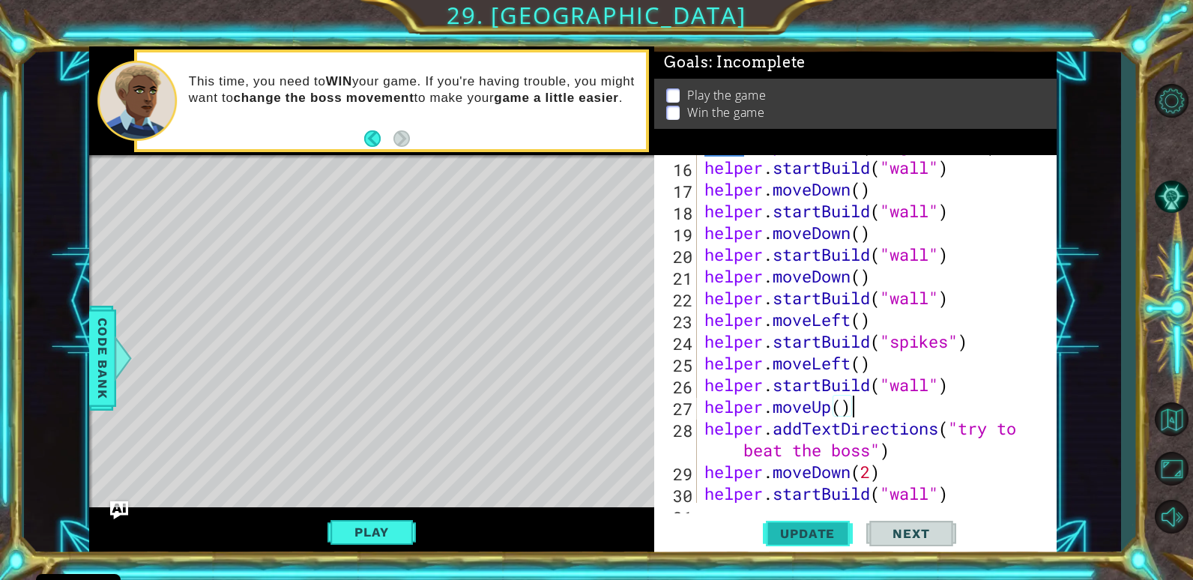
type textarea "helper.moveUp()"
click at [834, 524] on button "Update" at bounding box center [808, 534] width 90 height 40
click at [831, 540] on span "Update" at bounding box center [807, 533] width 85 height 15
click at [839, 535] on span "Update" at bounding box center [807, 533] width 85 height 15
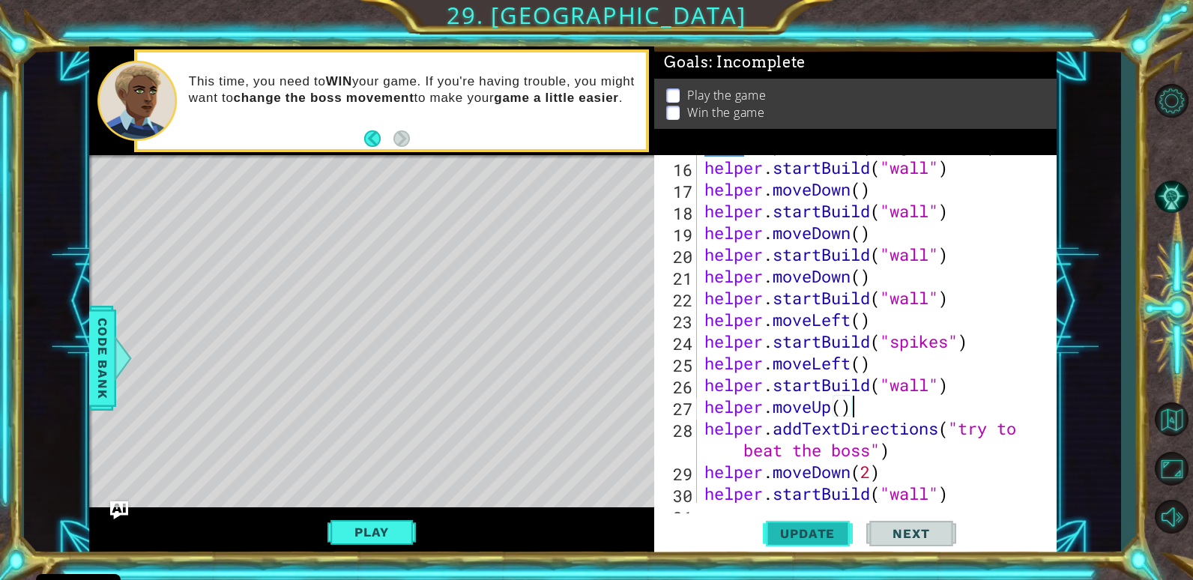
click at [841, 532] on span "Update" at bounding box center [807, 533] width 85 height 15
drag, startPoint x: 388, startPoint y: 544, endPoint x: 397, endPoint y: 535, distance: 12.7
click at [395, 537] on button "Play" at bounding box center [372, 532] width 88 height 28
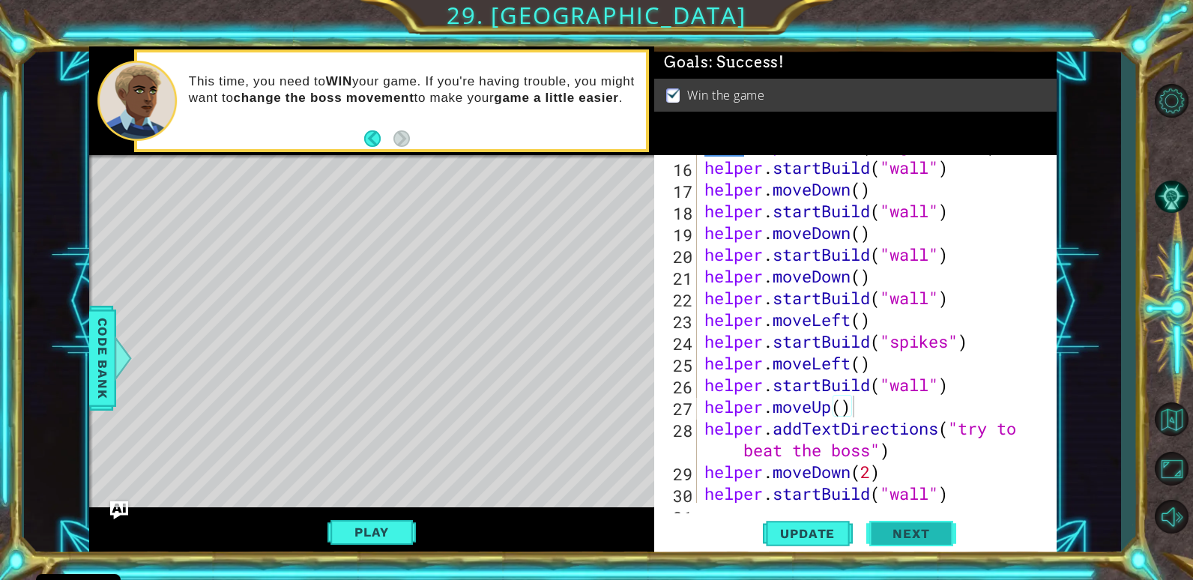
click at [903, 542] on button "Next" at bounding box center [912, 535] width 90 height 40
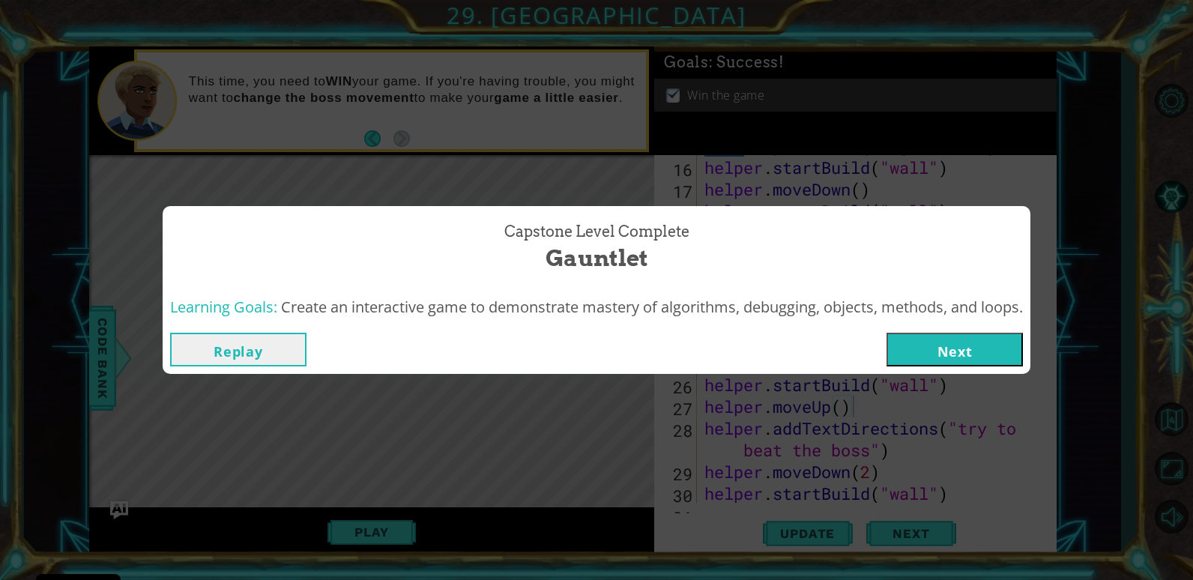
click at [961, 352] on button "Next" at bounding box center [955, 350] width 136 height 34
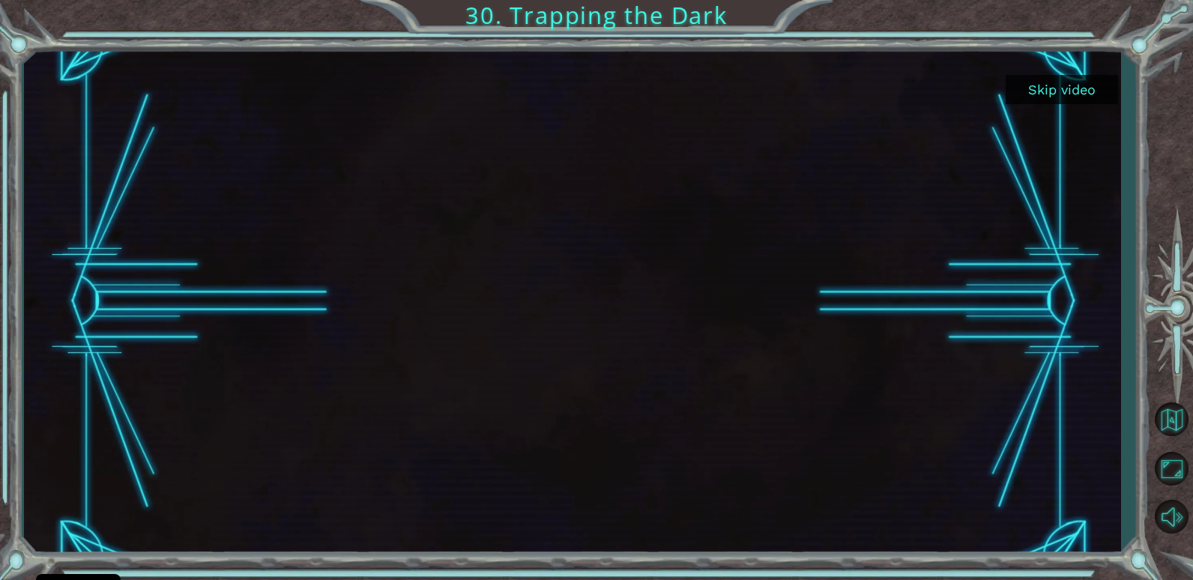
click at [1055, 88] on button "Skip video" at bounding box center [1062, 89] width 112 height 29
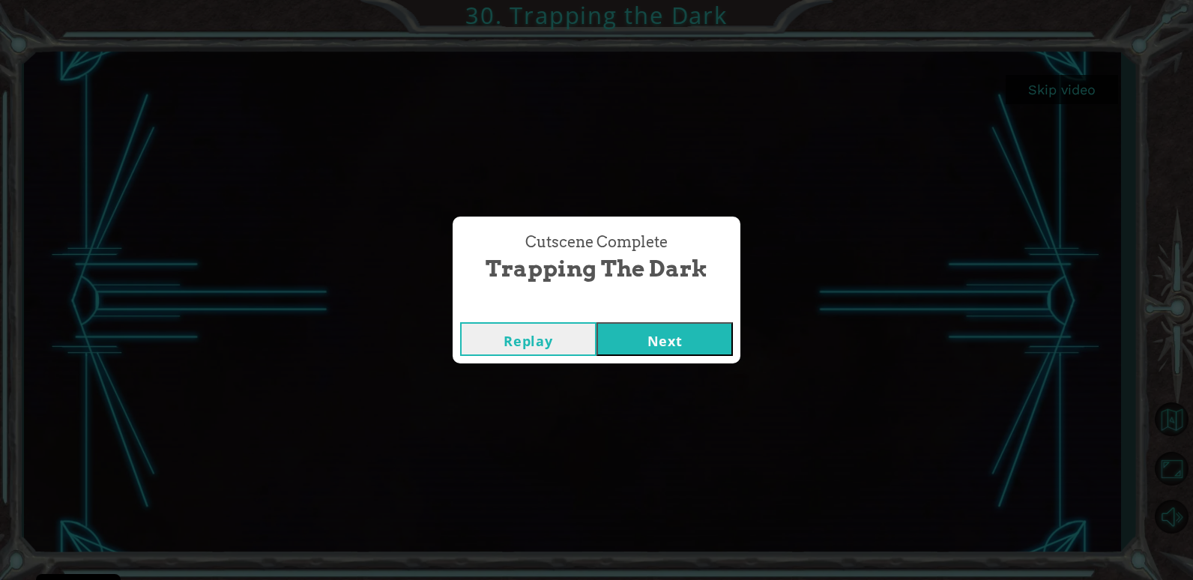
click at [687, 317] on div "Replay Next" at bounding box center [597, 339] width 288 height 49
click at [687, 340] on button "Next" at bounding box center [665, 339] width 136 height 34
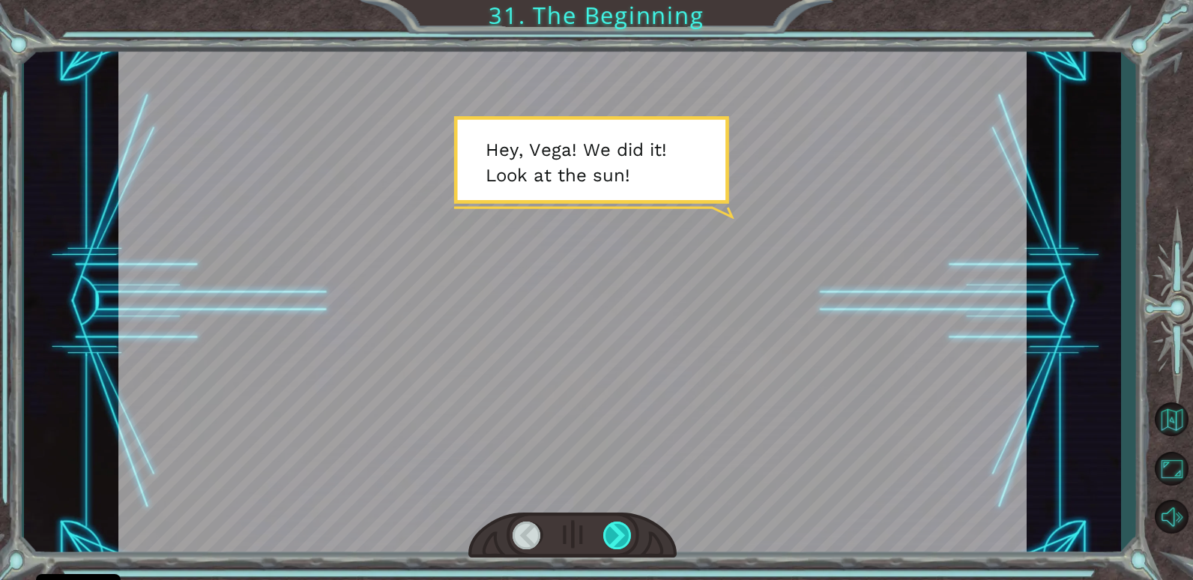
click at [615, 523] on div at bounding box center [617, 536] width 29 height 28
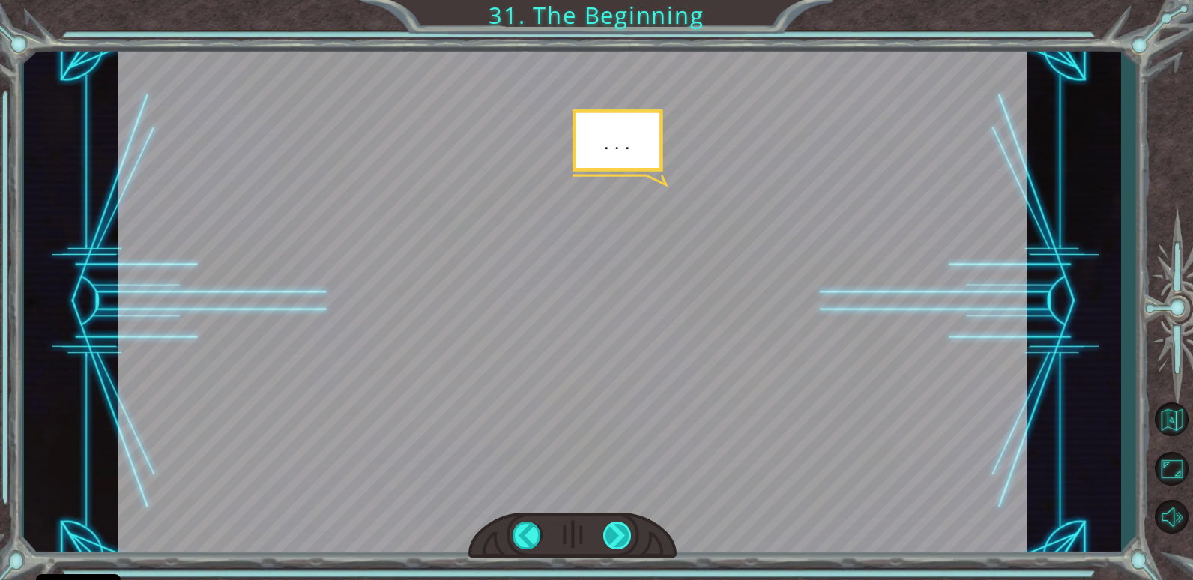
click at [616, 526] on div at bounding box center [617, 536] width 29 height 28
click at [625, 523] on div at bounding box center [617, 536] width 29 height 28
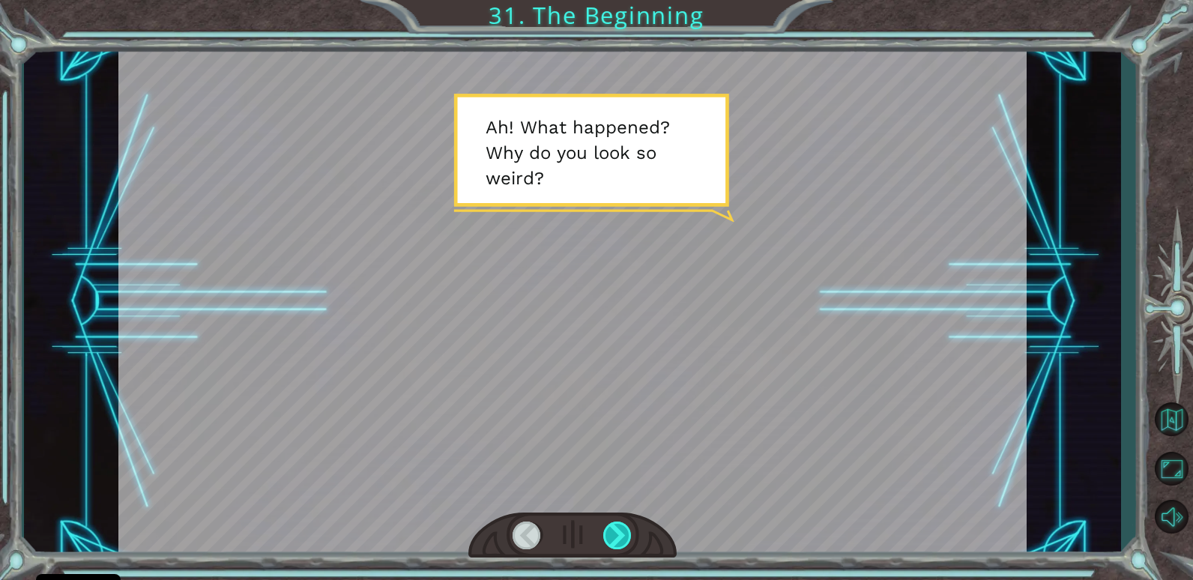
click at [625, 523] on div at bounding box center [617, 536] width 29 height 28
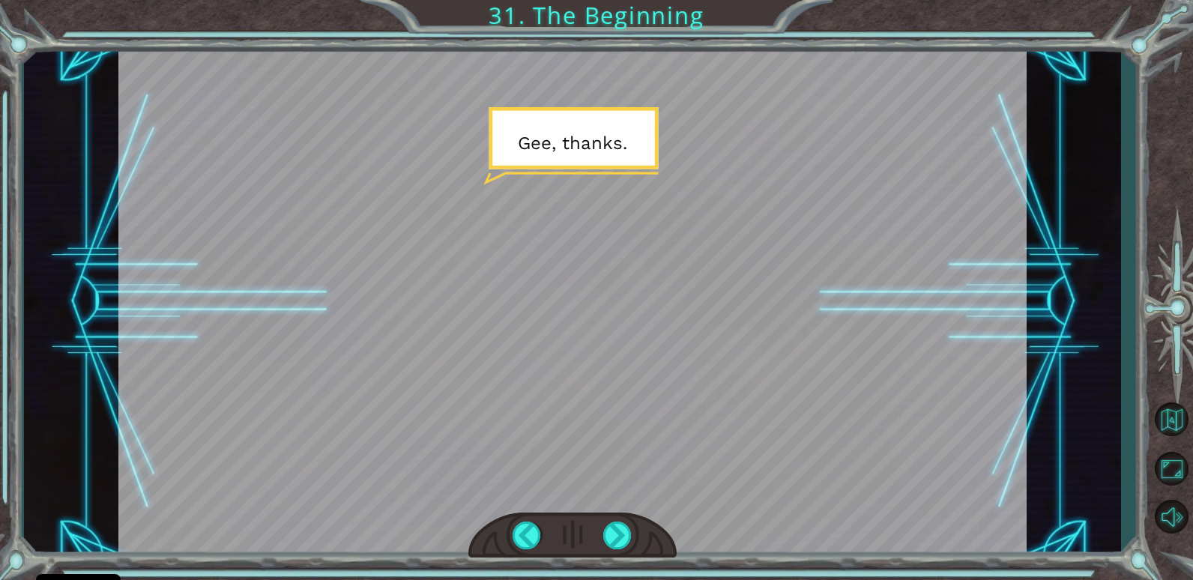
click at [621, 517] on div at bounding box center [573, 536] width 209 height 46
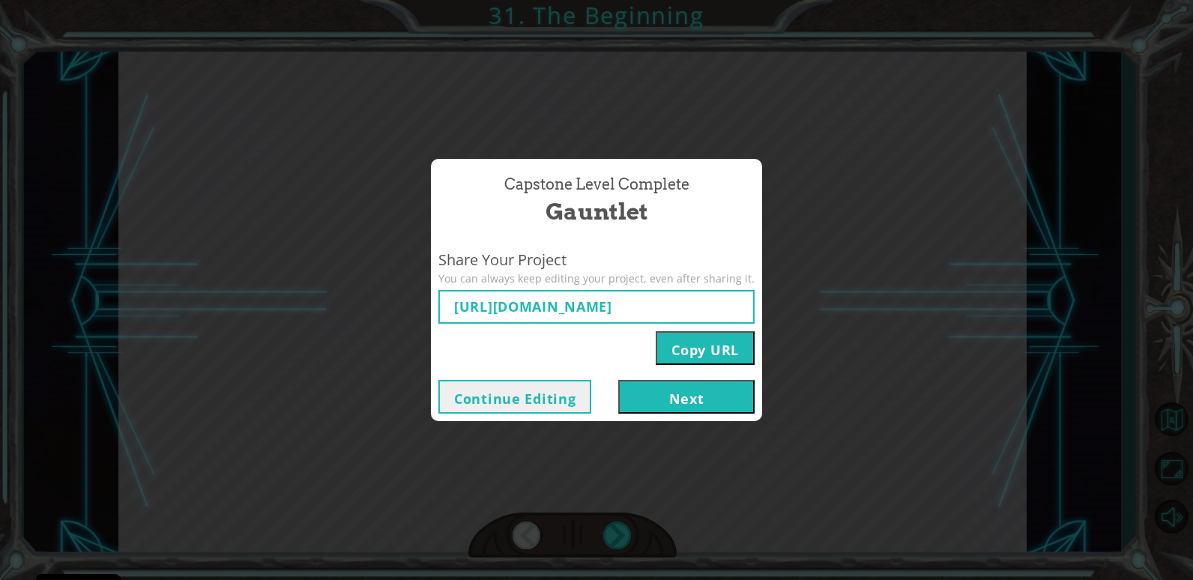
type input "[URL][DOMAIN_NAME]"
click at [695, 399] on button "Next" at bounding box center [686, 397] width 136 height 34
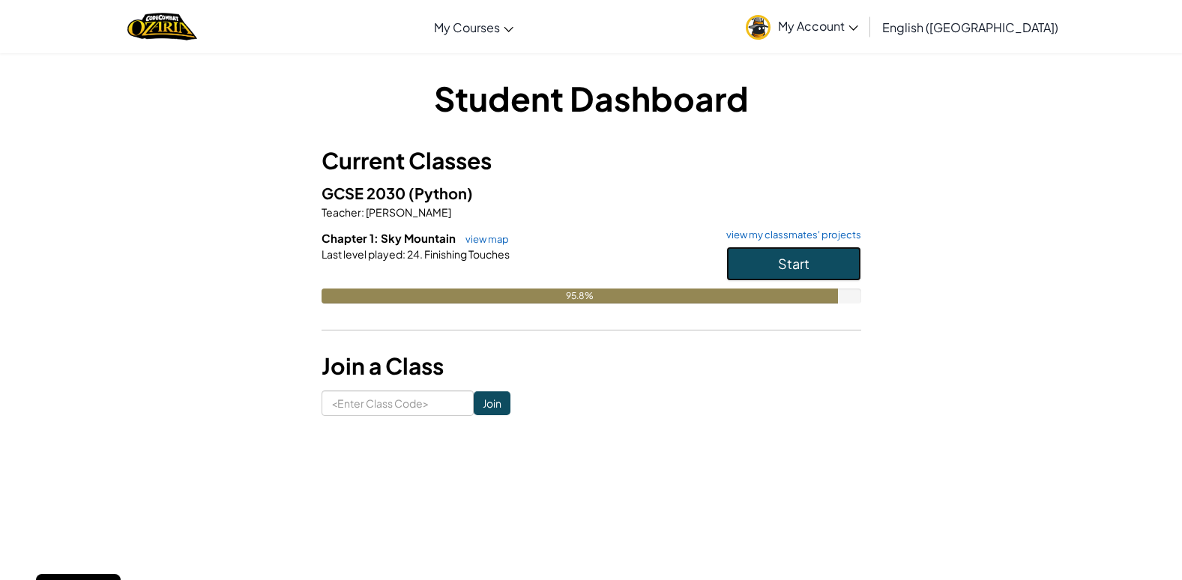
click at [822, 272] on button "Start" at bounding box center [793, 264] width 135 height 34
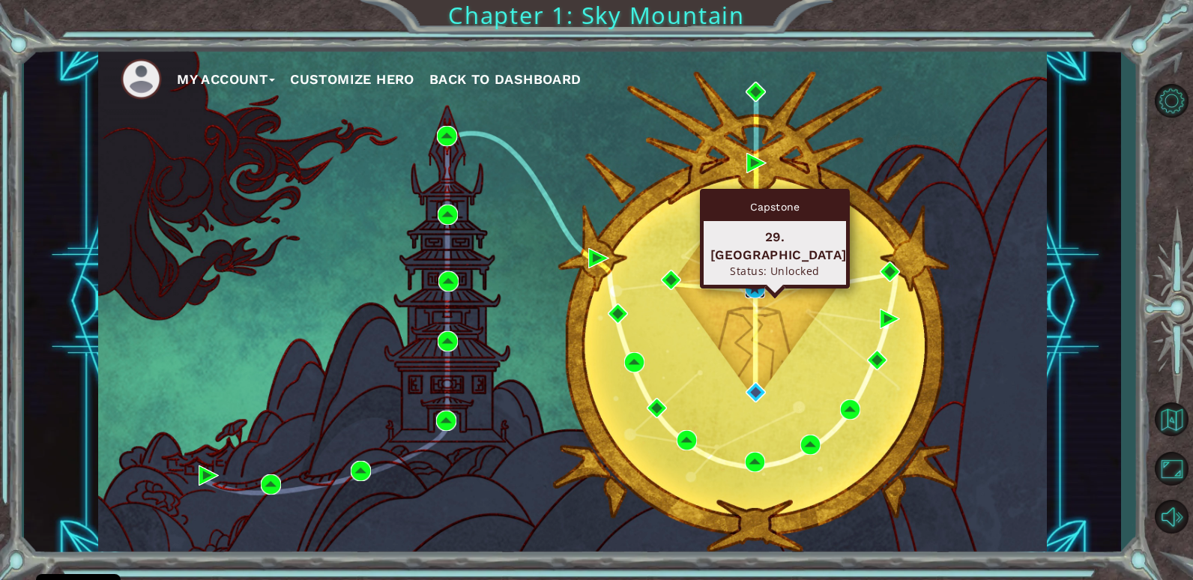
click at [750, 283] on img at bounding box center [755, 288] width 20 height 20
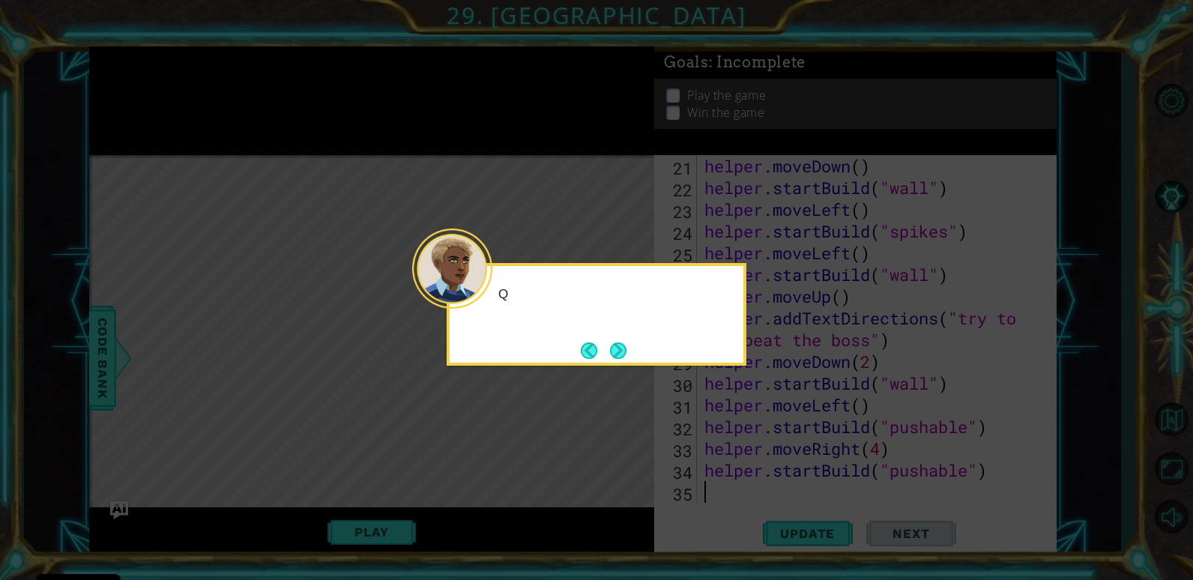
scroll to position [478, 0]
click at [621, 346] on button "Next" at bounding box center [618, 351] width 16 height 16
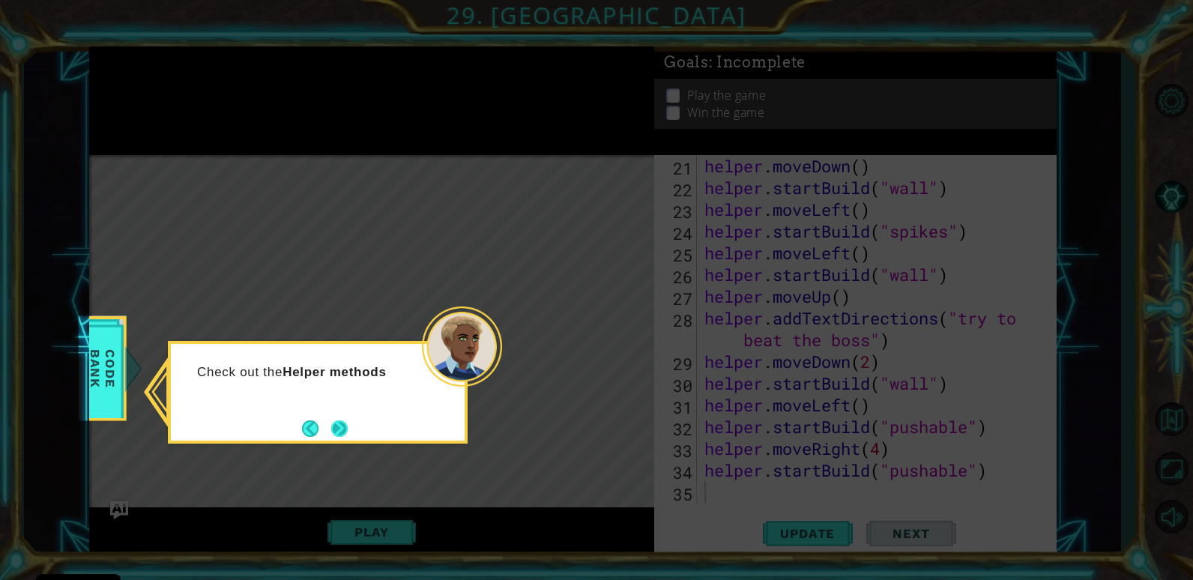
click at [344, 422] on button "Next" at bounding box center [339, 429] width 16 height 16
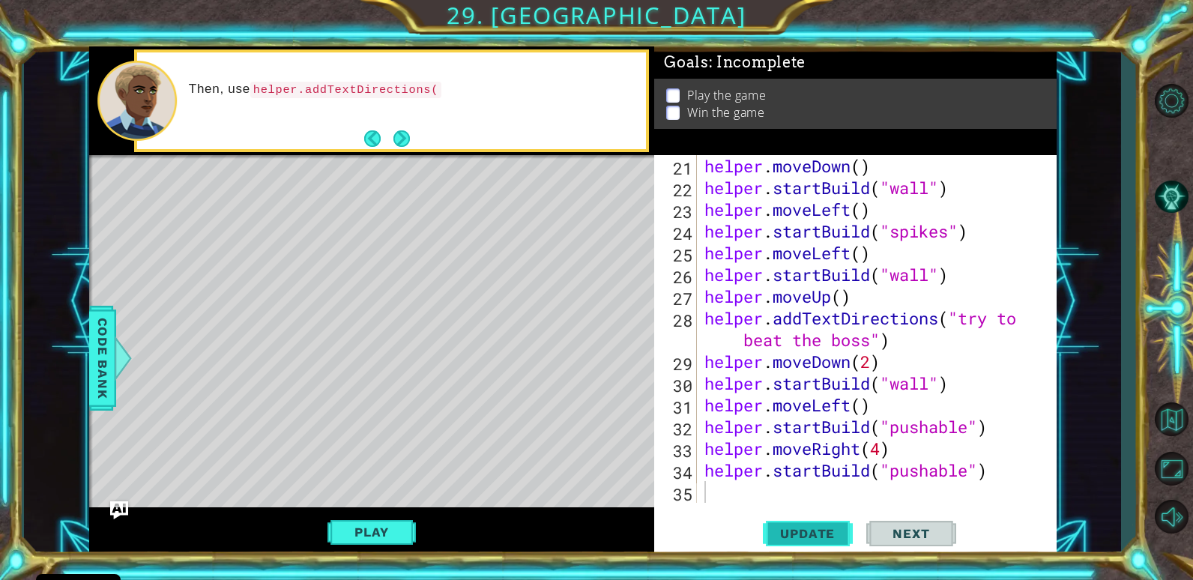
click at [786, 523] on button "Update" at bounding box center [808, 534] width 90 height 40
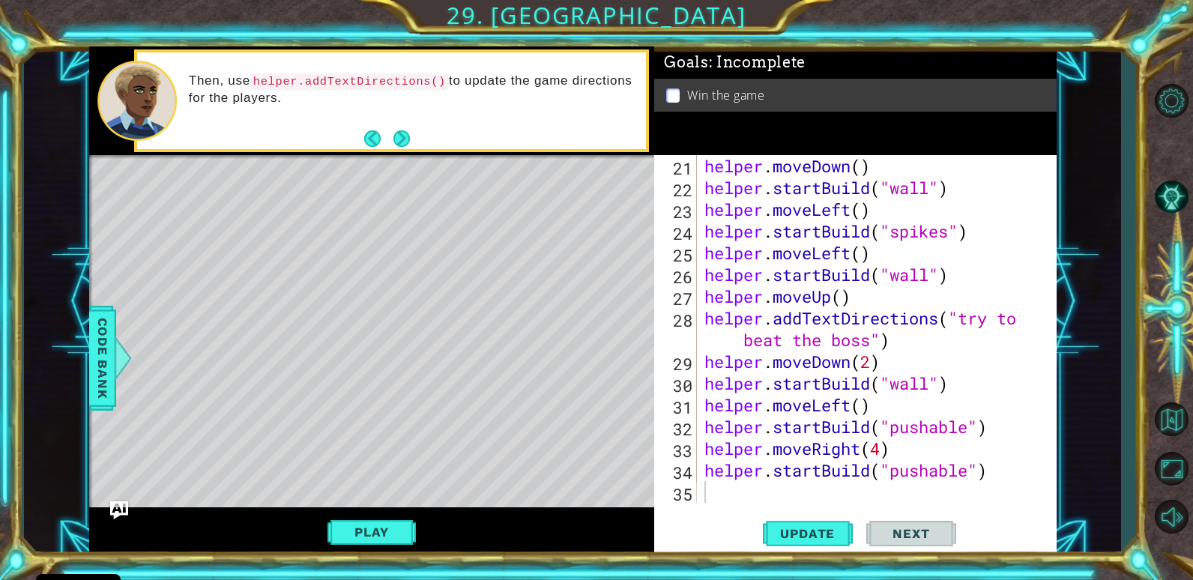
click at [400, 552] on div "Play" at bounding box center [372, 532] width 566 height 49
click at [402, 536] on button "Play" at bounding box center [372, 532] width 88 height 28
click at [886, 534] on span "Next" at bounding box center [911, 534] width 67 height 15
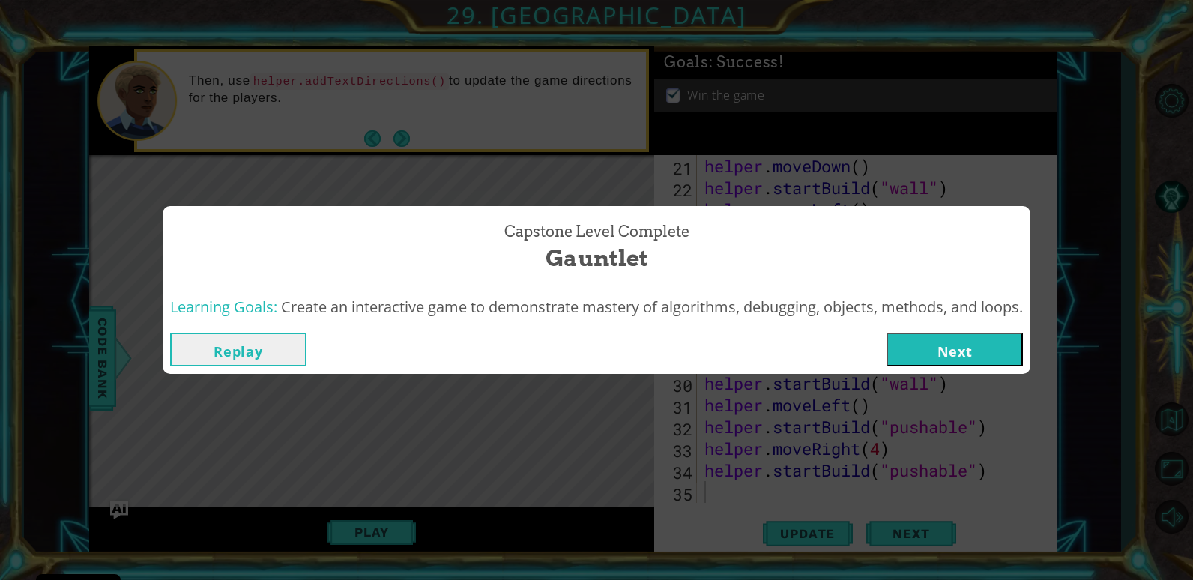
click at [974, 350] on button "Next" at bounding box center [955, 350] width 136 height 34
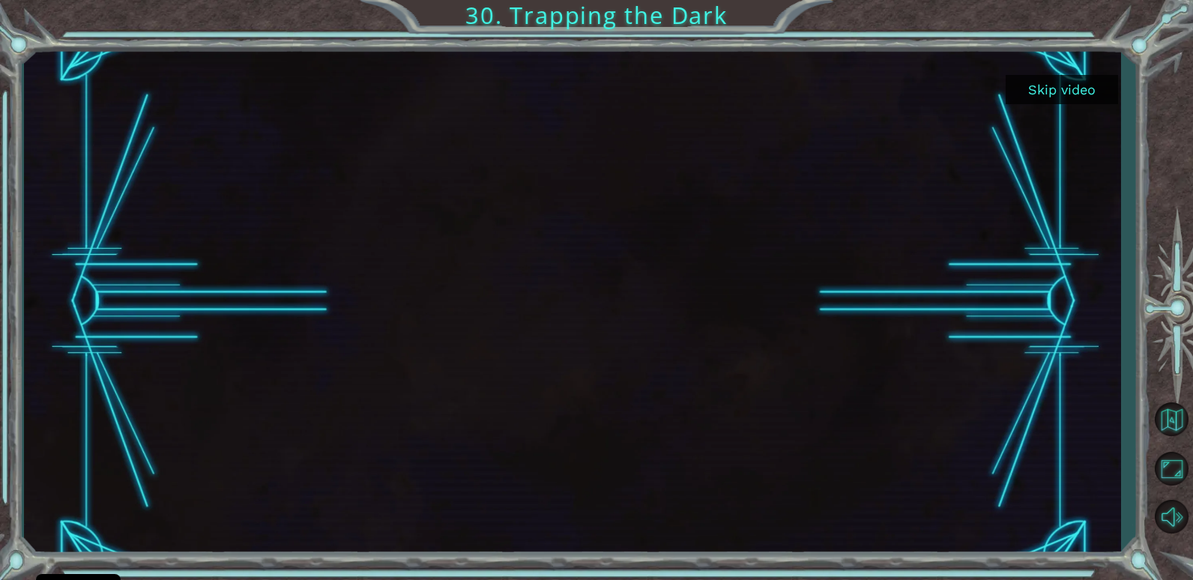
click at [1061, 88] on button "Skip video" at bounding box center [1062, 89] width 112 height 29
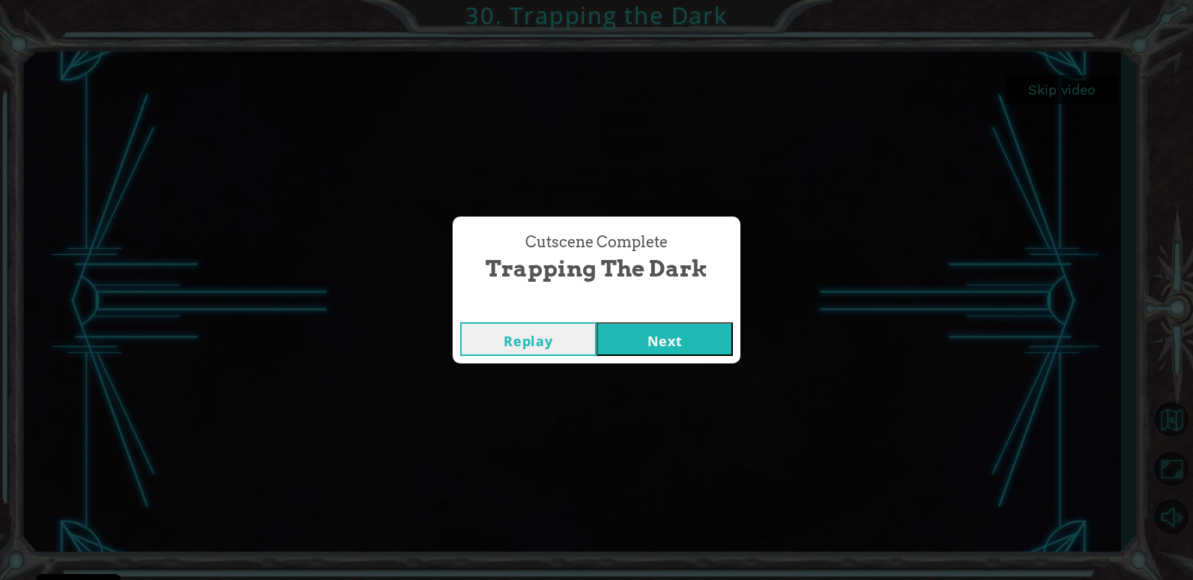
click at [675, 351] on button "Next" at bounding box center [665, 339] width 136 height 34
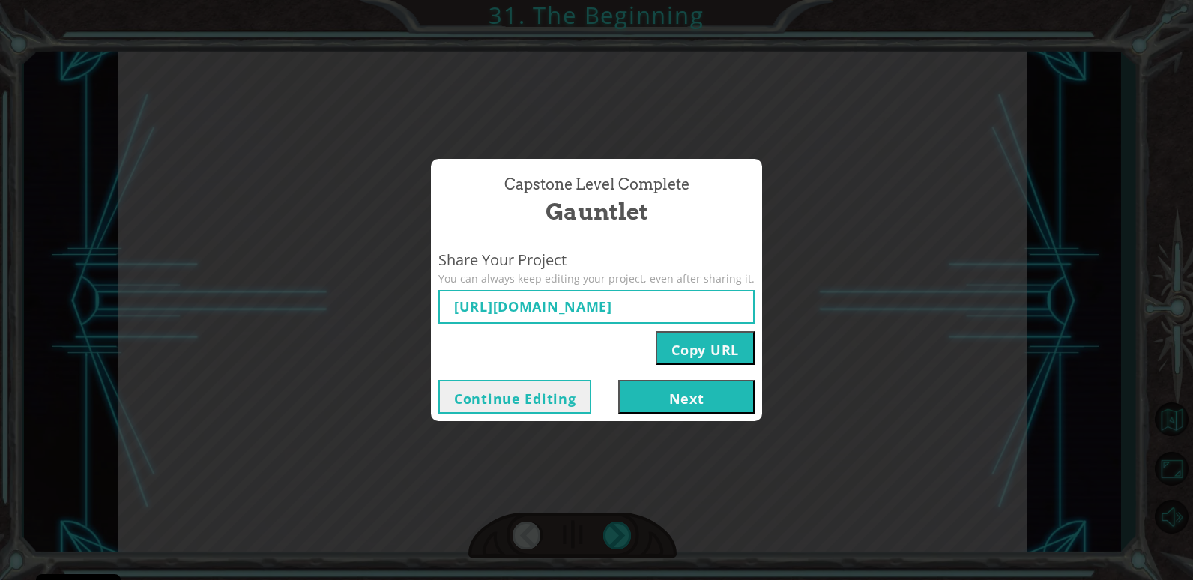
type input "[URL][DOMAIN_NAME]"
click at [736, 394] on button "Next" at bounding box center [686, 397] width 136 height 34
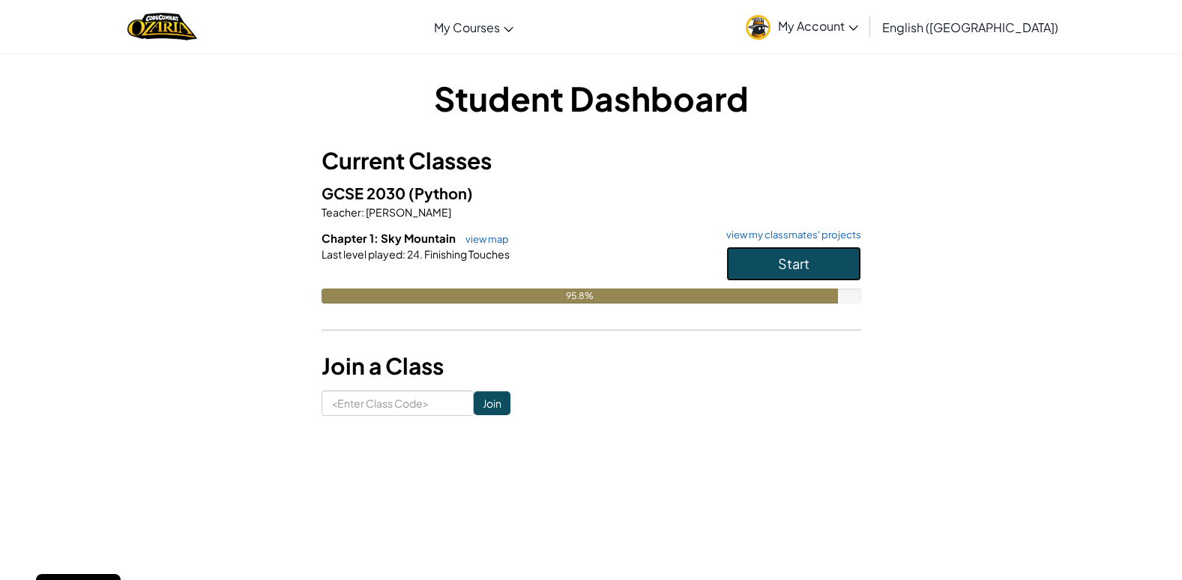
click at [783, 274] on button "Start" at bounding box center [793, 264] width 135 height 34
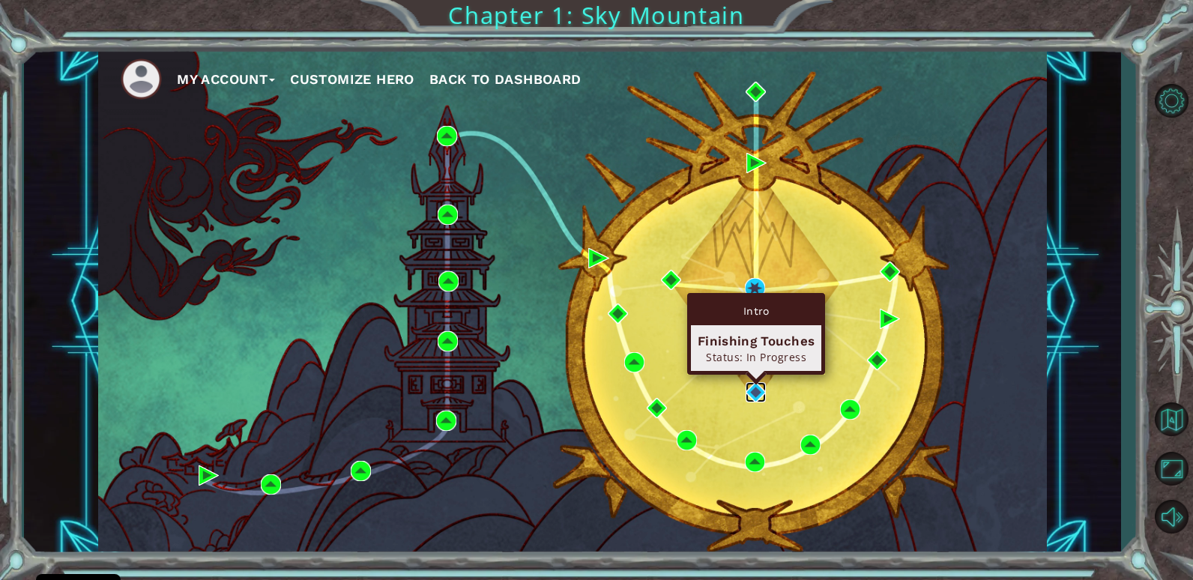
click at [763, 398] on img at bounding box center [756, 392] width 20 height 20
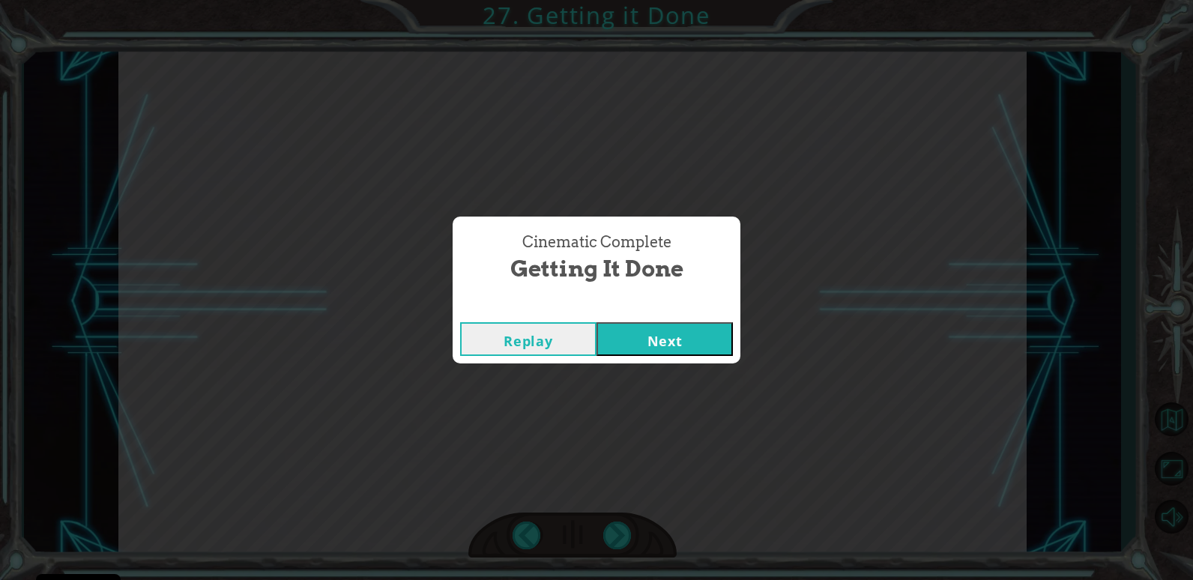
click at [667, 328] on button "Next" at bounding box center [665, 339] width 136 height 34
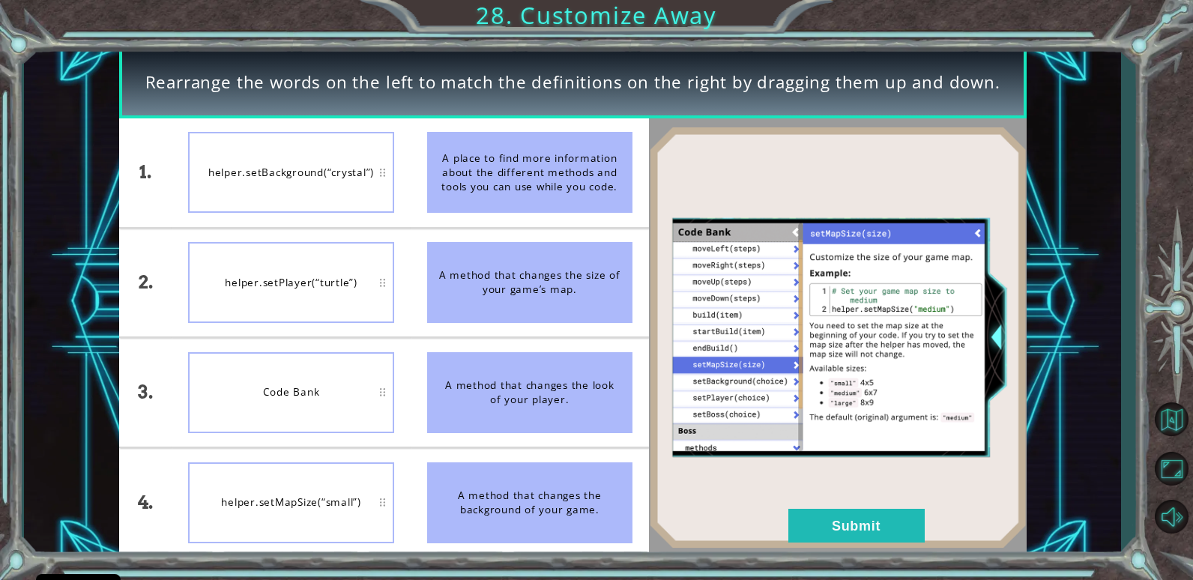
click at [302, 199] on div "helper.setBackground(“crystal”)" at bounding box center [290, 172] width 205 height 81
click at [891, 517] on button "Submit" at bounding box center [857, 526] width 136 height 34
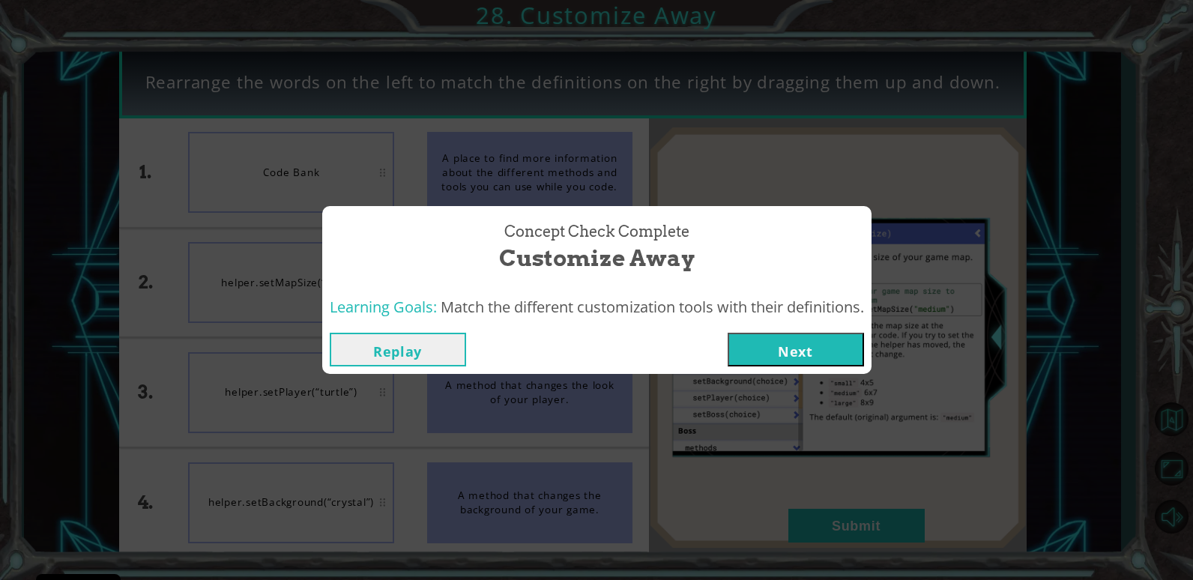
click at [778, 358] on button "Next" at bounding box center [796, 350] width 136 height 34
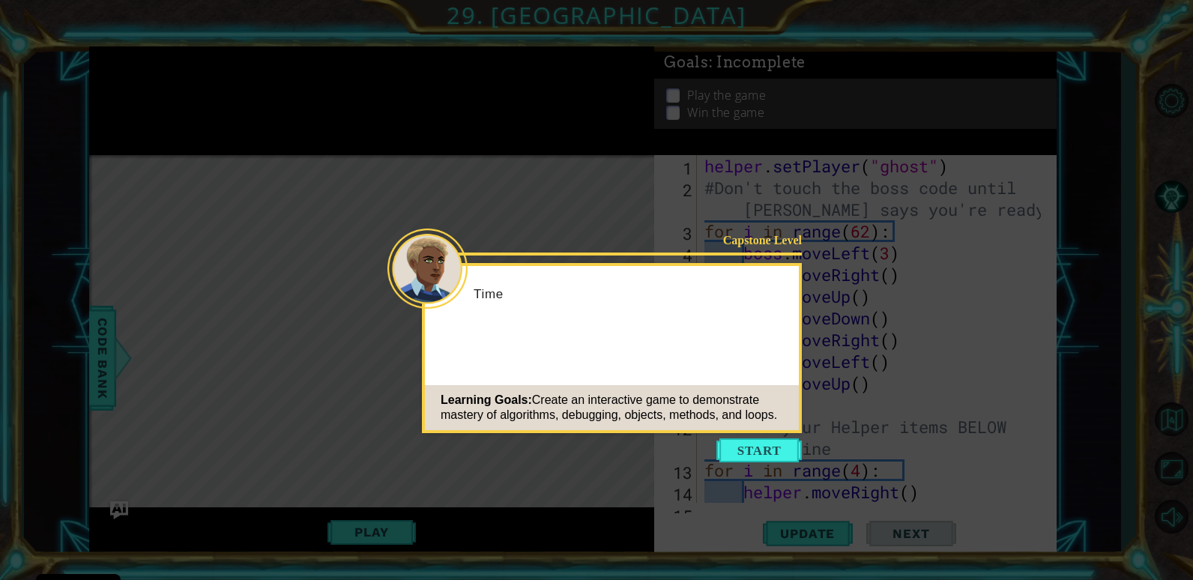
scroll to position [478, 0]
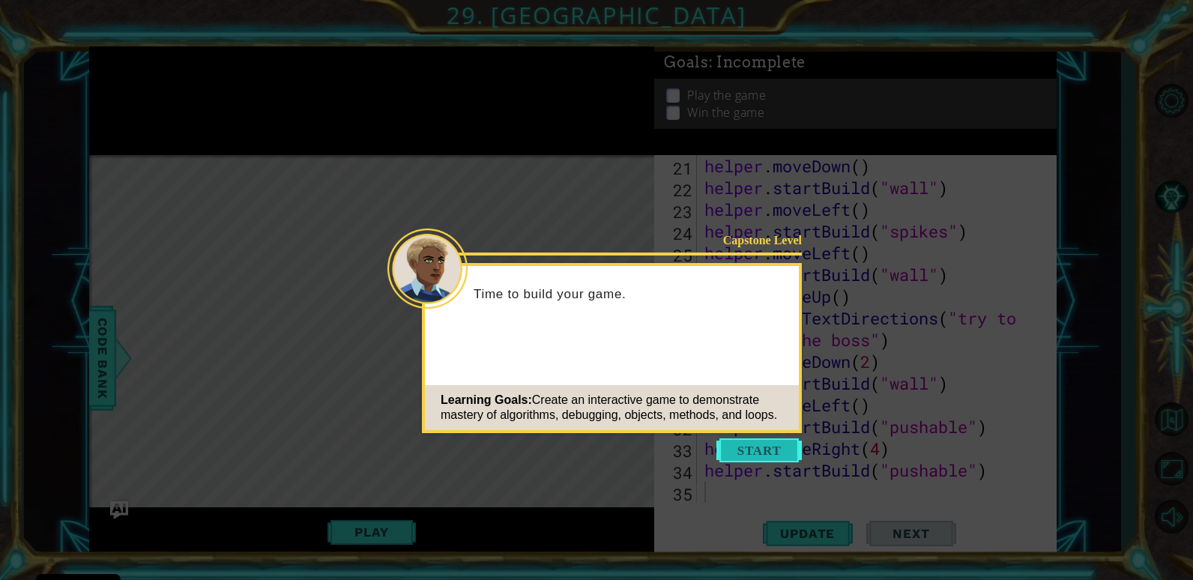
click at [762, 441] on button "Start" at bounding box center [759, 451] width 85 height 24
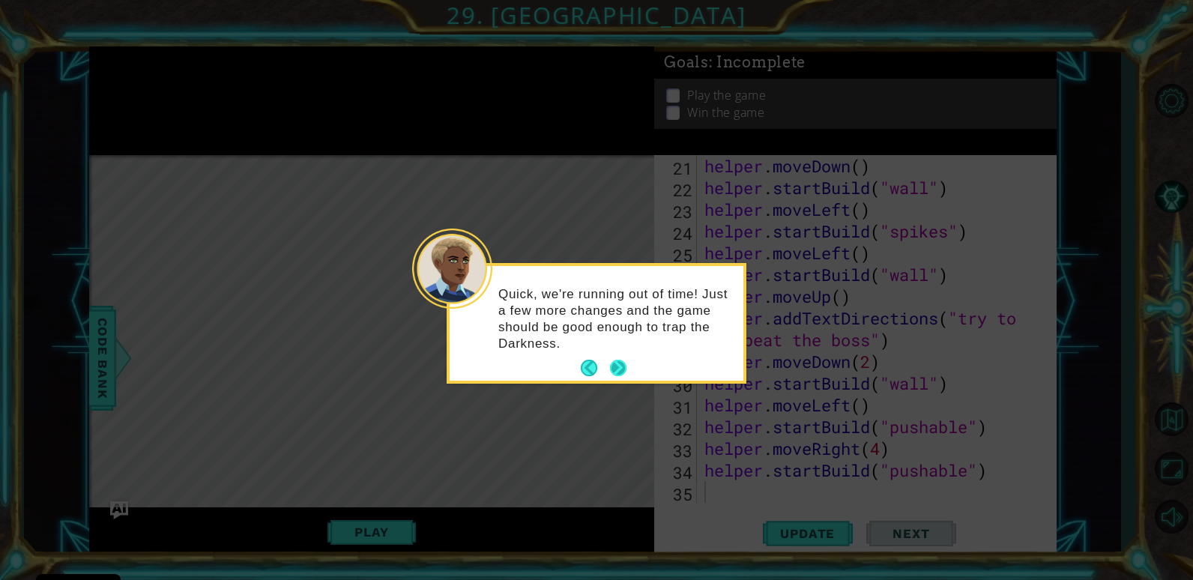
click at [624, 373] on button "Next" at bounding box center [618, 368] width 16 height 16
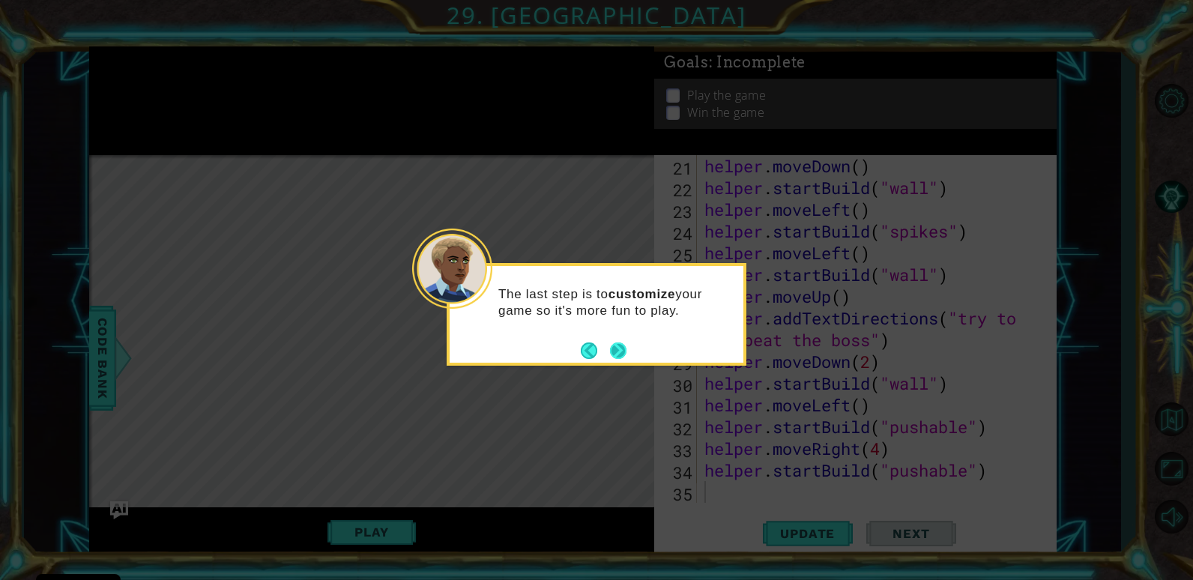
click at [618, 352] on button "Next" at bounding box center [618, 350] width 17 height 17
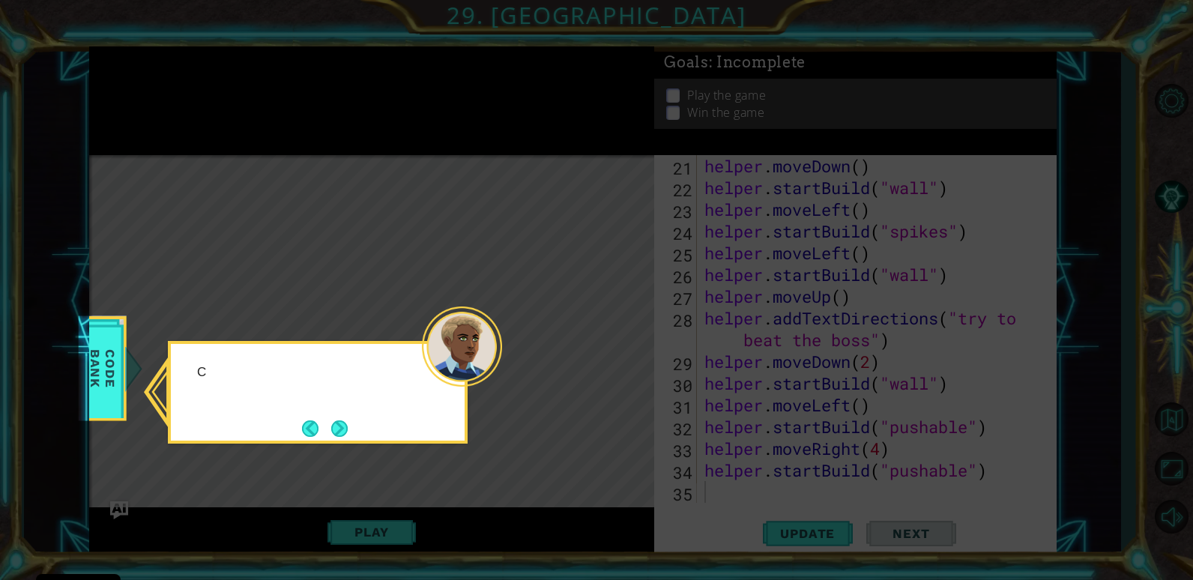
click at [618, 352] on icon at bounding box center [596, 290] width 1193 height 580
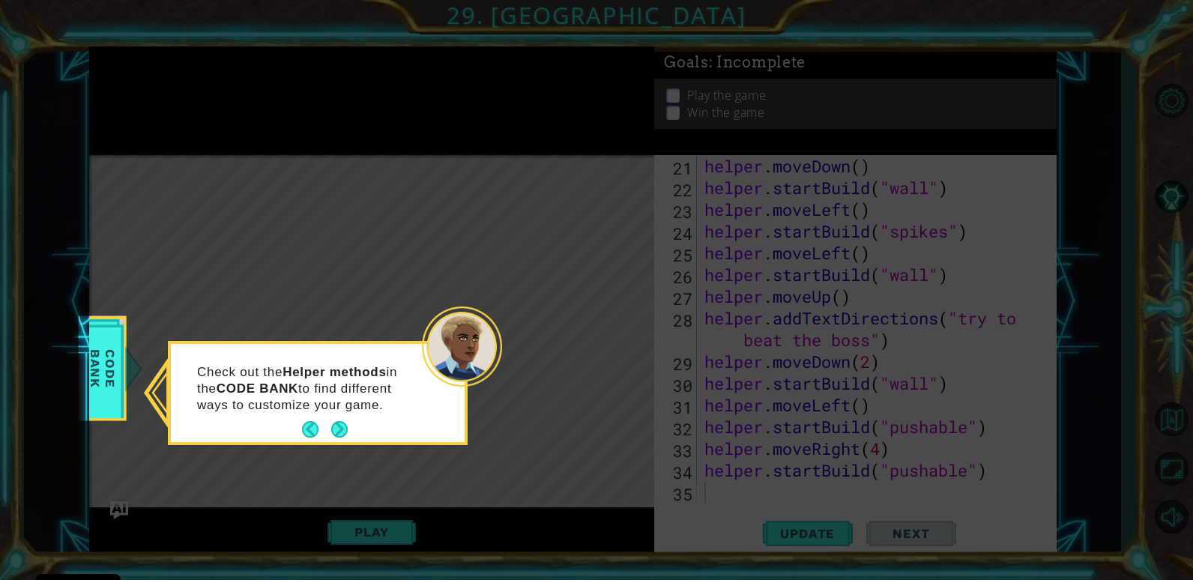
click at [301, 410] on p "Check out the Helper methods in the CODE BANK to find different ways to customi…" at bounding box center [309, 388] width 224 height 49
click at [342, 433] on button "Next" at bounding box center [339, 429] width 16 height 16
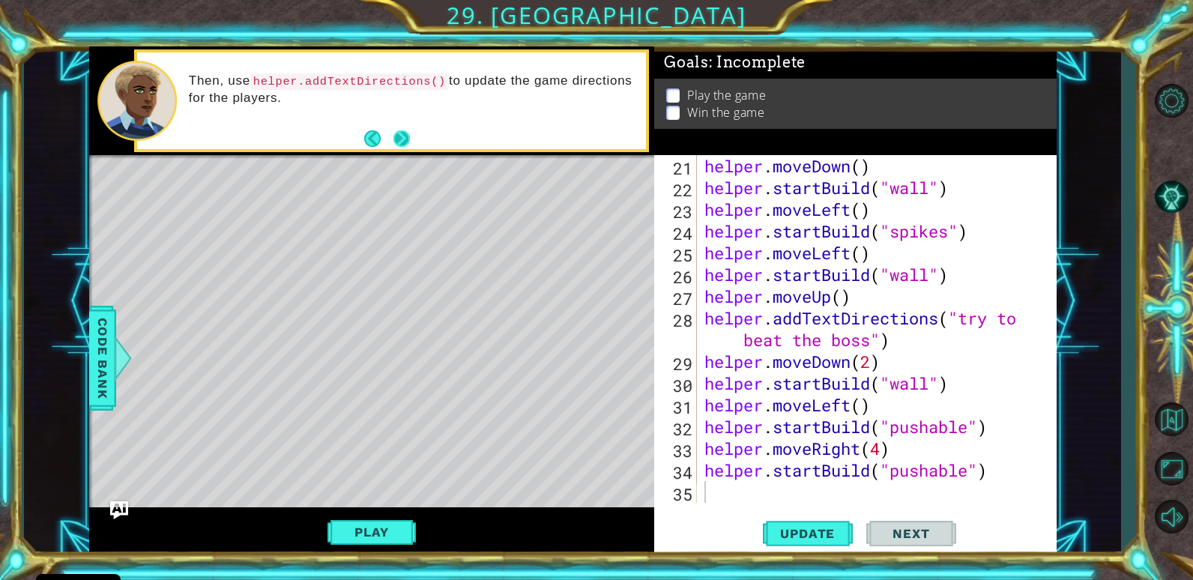
click at [396, 130] on button "Next" at bounding box center [402, 138] width 16 height 16
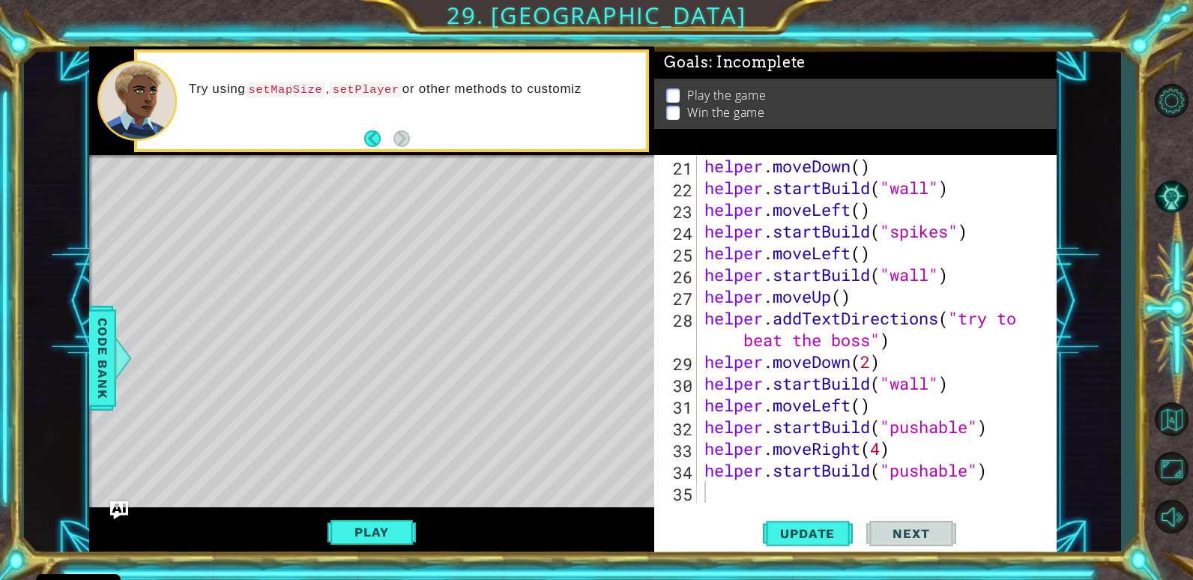
click at [396, 126] on div "Try using setMapSize , setPlayer or other methods to customiz" at bounding box center [412, 100] width 468 height 54
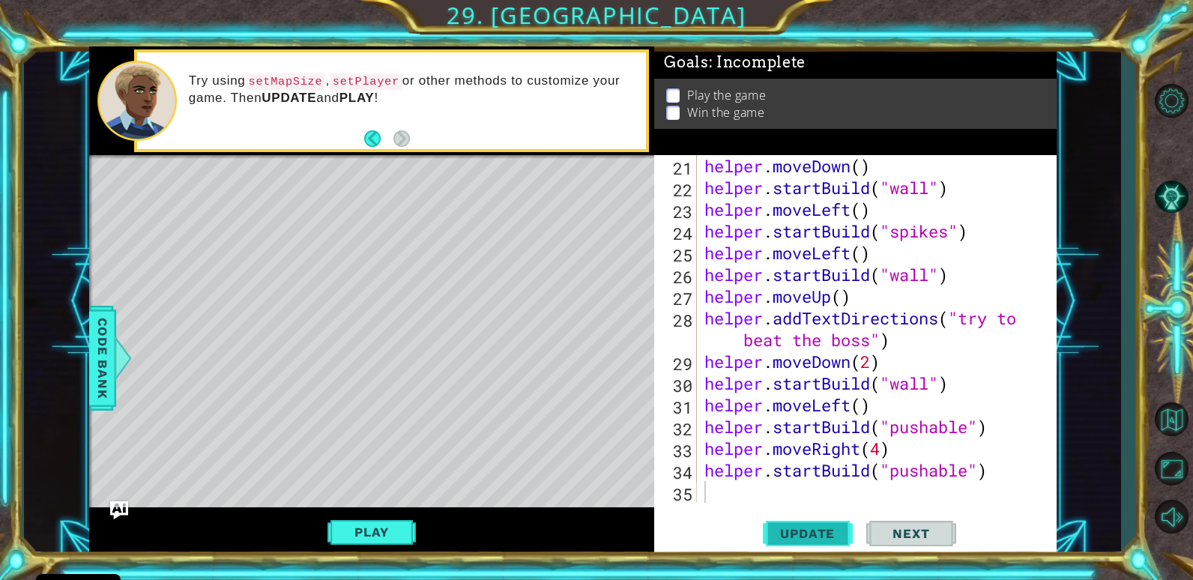
click at [804, 534] on span "Update" at bounding box center [807, 533] width 85 height 15
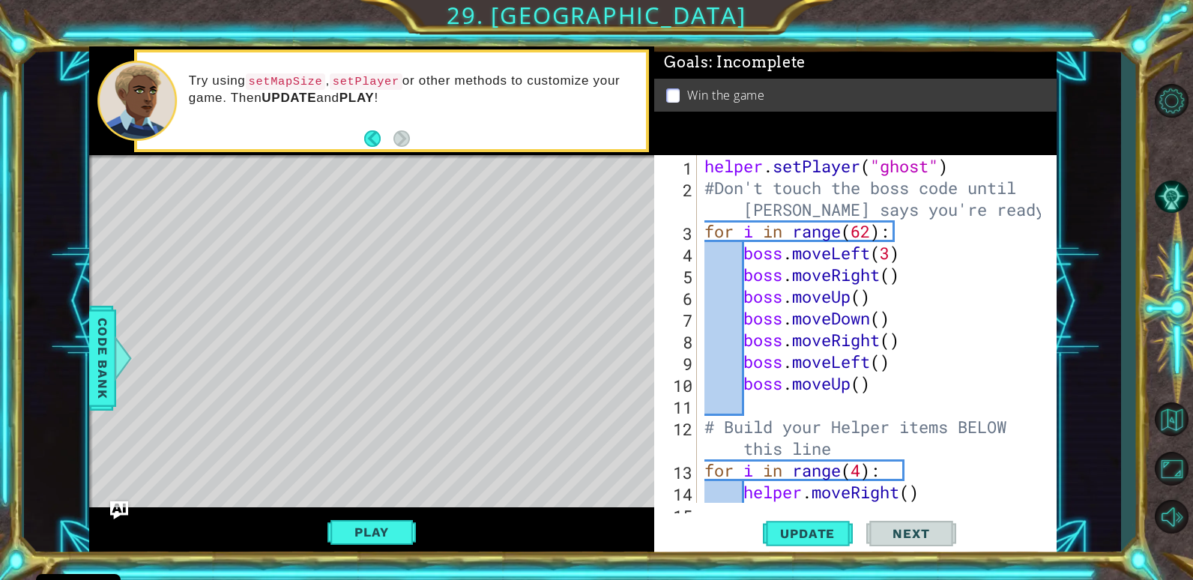
scroll to position [0, 0]
click at [696, 181] on div "2" at bounding box center [677, 200] width 40 height 43
type textarea "#Don't touch the boss code until [PERSON_NAME] says you're ready!"
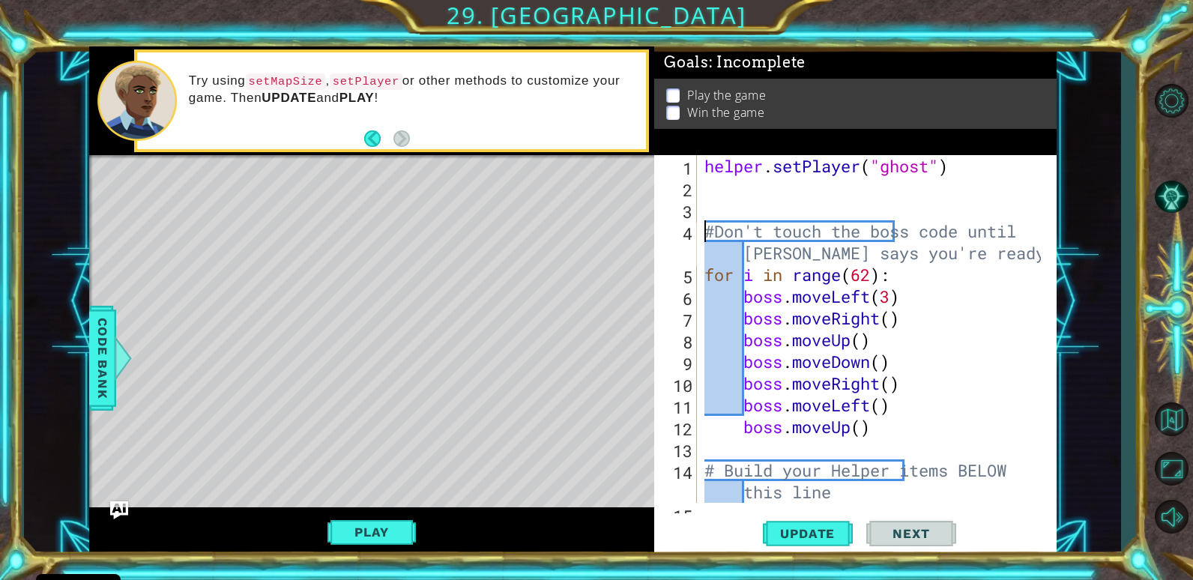
click at [702, 193] on div "helper . setPlayer ( "ghost" ) #Don't touch the boss code until [PERSON_NAME] s…" at bounding box center [875, 350] width 347 height 391
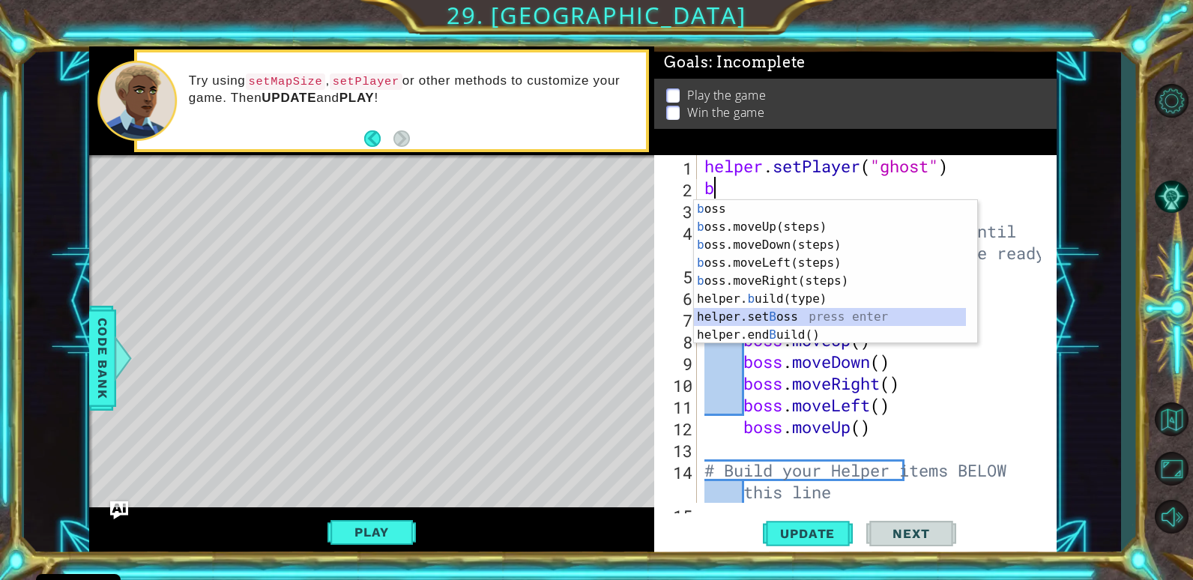
click at [705, 310] on div "b oss press enter b oss.moveUp(steps) press enter b oss.moveDown(steps) press e…" at bounding box center [830, 290] width 272 height 180
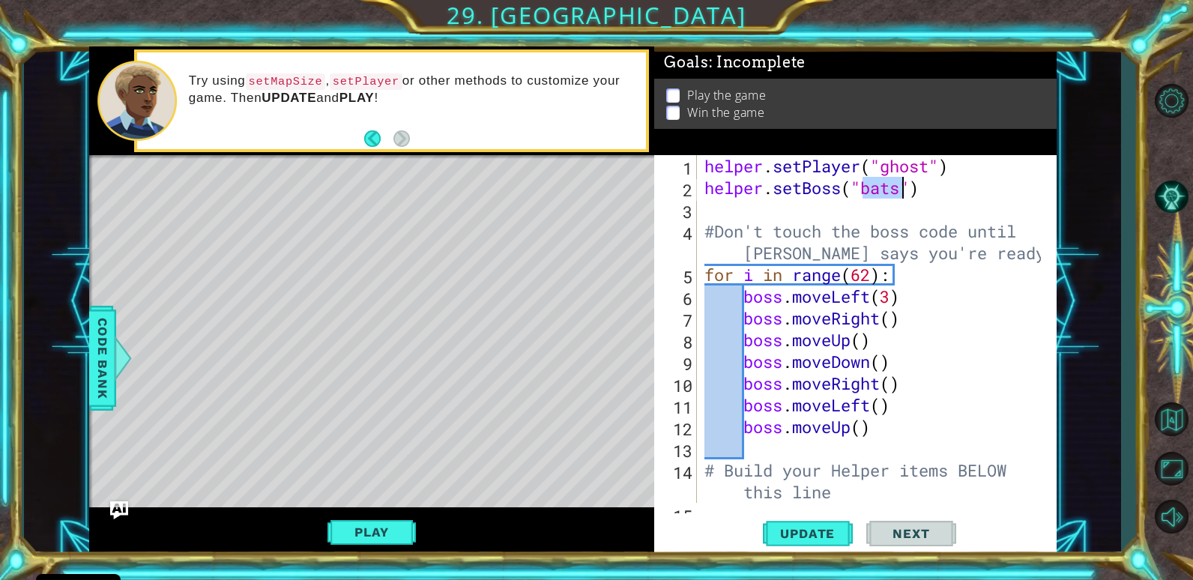
type textarea "helper.setBoss("bats")"
click at [128, 331] on div "Level Map" at bounding box center [435, 376] width 693 height 442
drag, startPoint x: 75, startPoint y: 352, endPoint x: 96, endPoint y: 348, distance: 21.3
click at [77, 352] on div "1 ההההההההההההההההההההההההההההההההההההההההההההההההההההההההההההההההההההההההההההה…" at bounding box center [573, 301] width 1098 height 511
click at [96, 348] on span "Code Bank" at bounding box center [103, 357] width 24 height 91
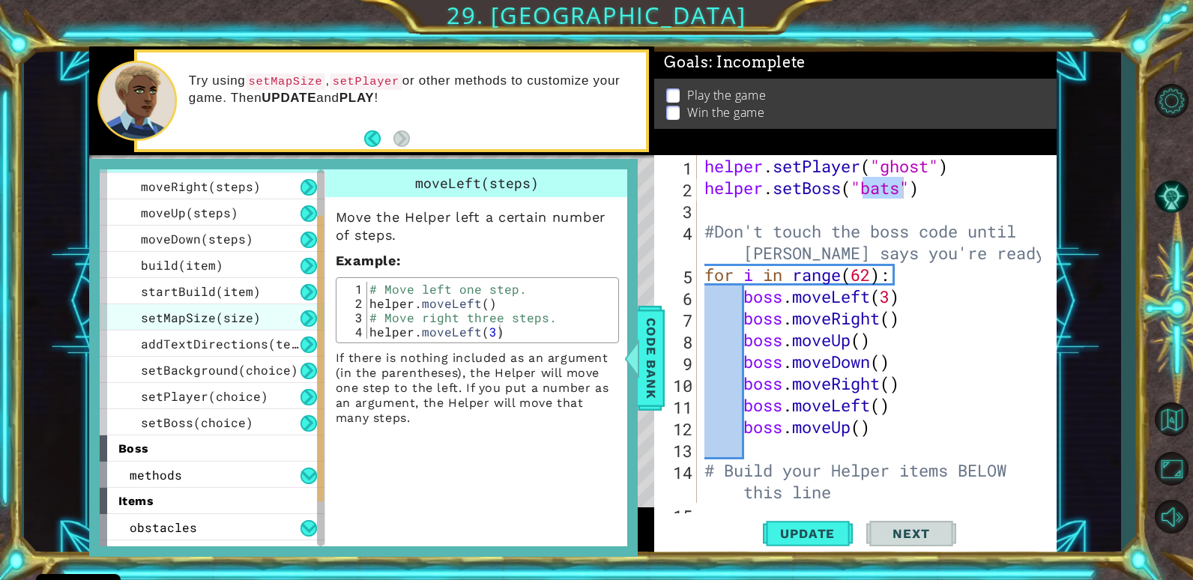
scroll to position [148, 0]
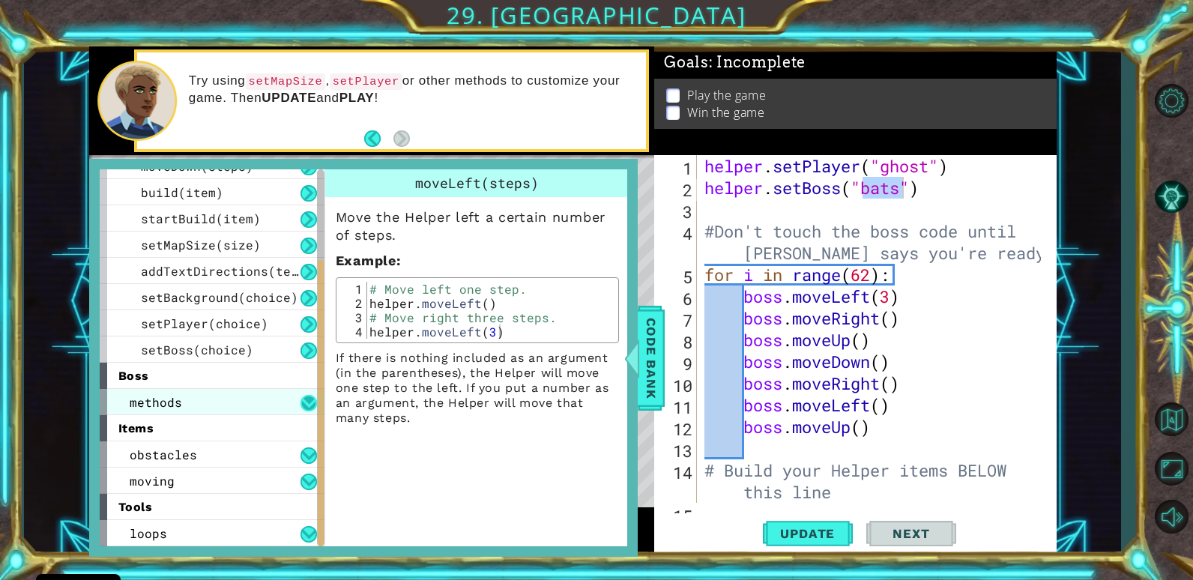
click at [301, 403] on button at bounding box center [309, 403] width 16 height 16
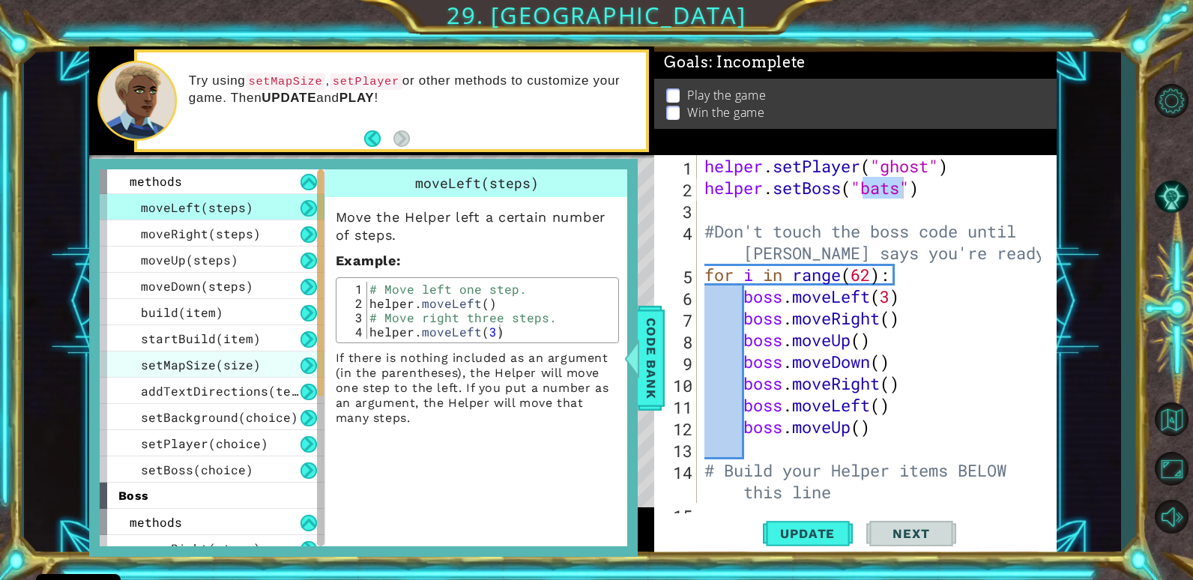
scroll to position [0, 0]
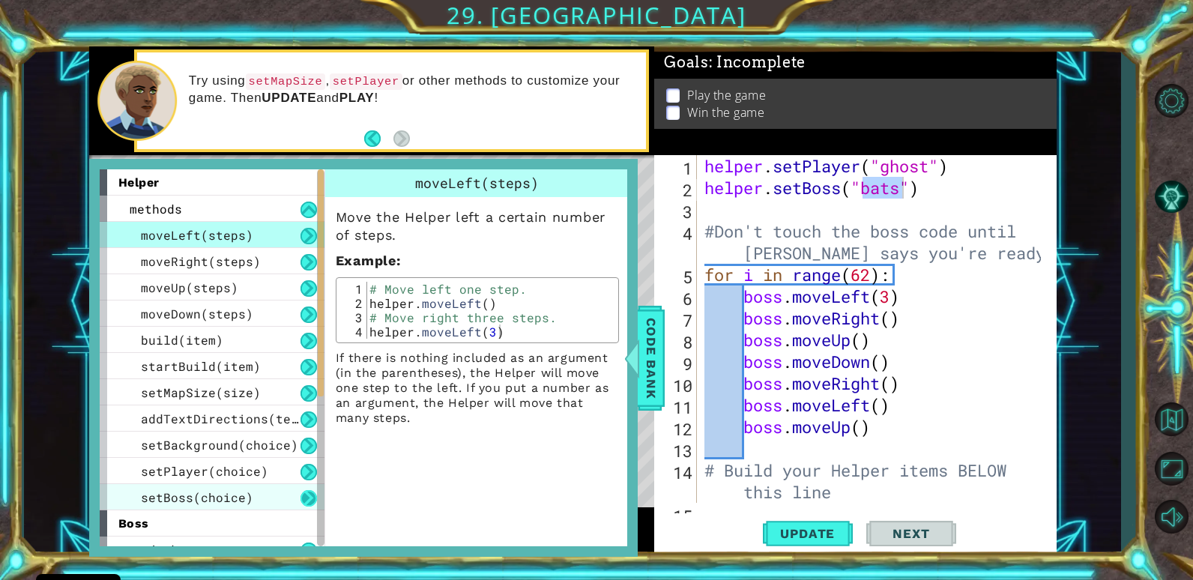
drag, startPoint x: 303, startPoint y: 502, endPoint x: 310, endPoint y: 493, distance: 11.2
click at [306, 500] on button at bounding box center [309, 498] width 16 height 16
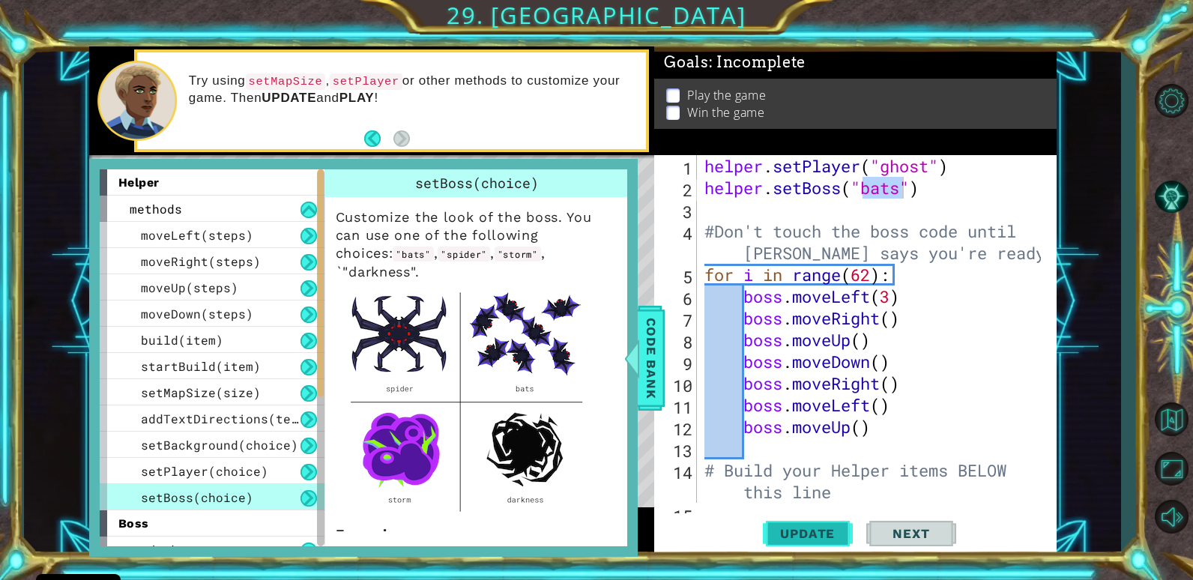
click at [825, 539] on span "Update" at bounding box center [807, 533] width 85 height 15
click at [664, 369] on div "Code Bank" at bounding box center [651, 358] width 27 height 105
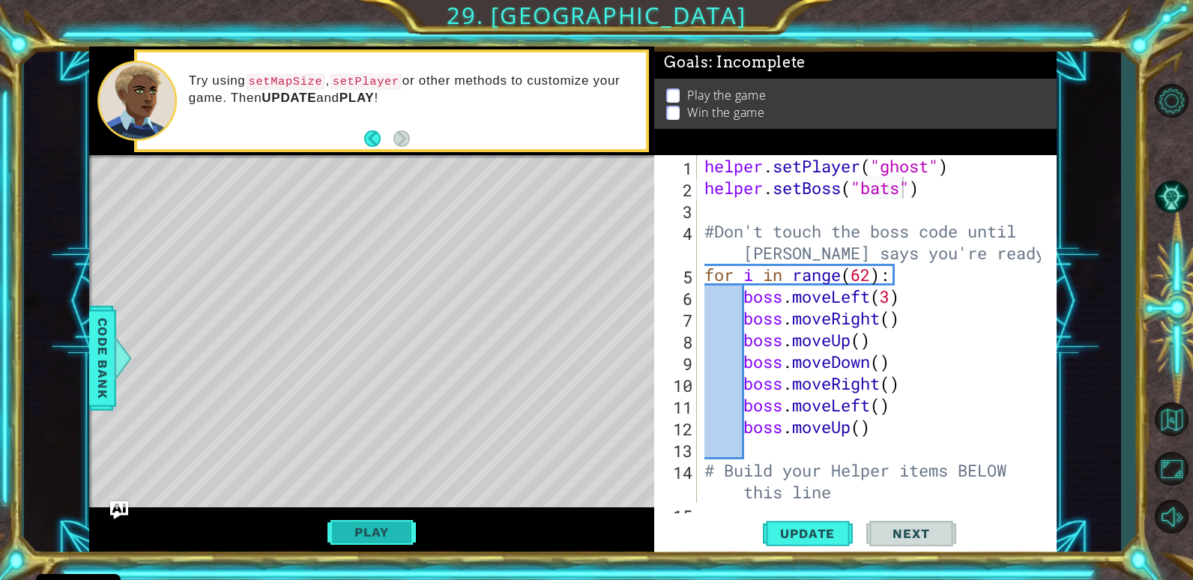
click at [381, 541] on button "Play" at bounding box center [372, 532] width 88 height 28
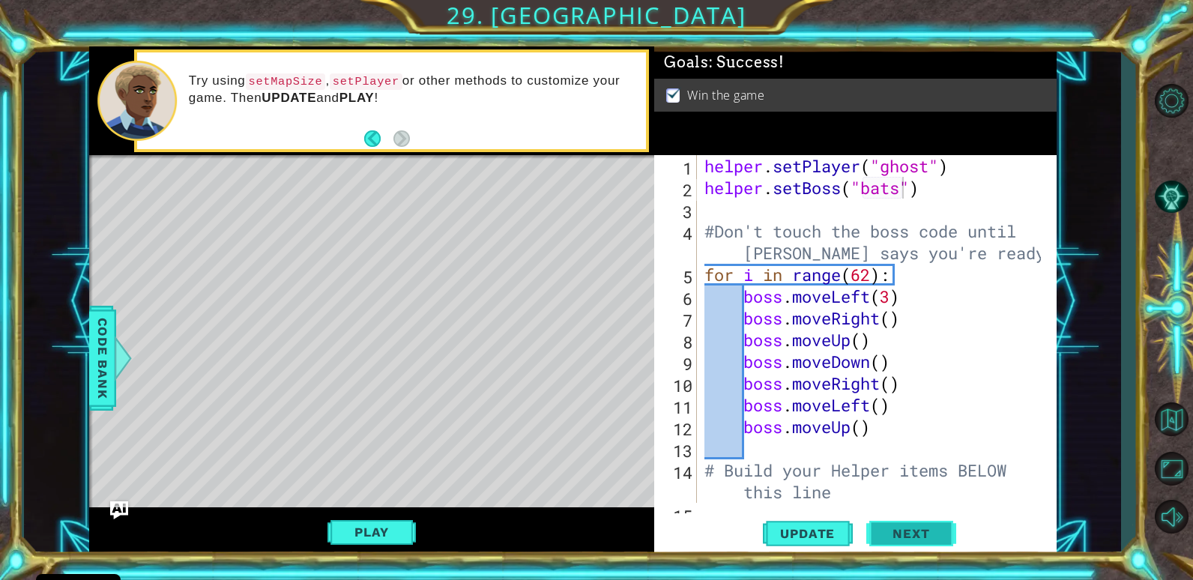
click at [943, 535] on span "Next" at bounding box center [911, 536] width 67 height 15
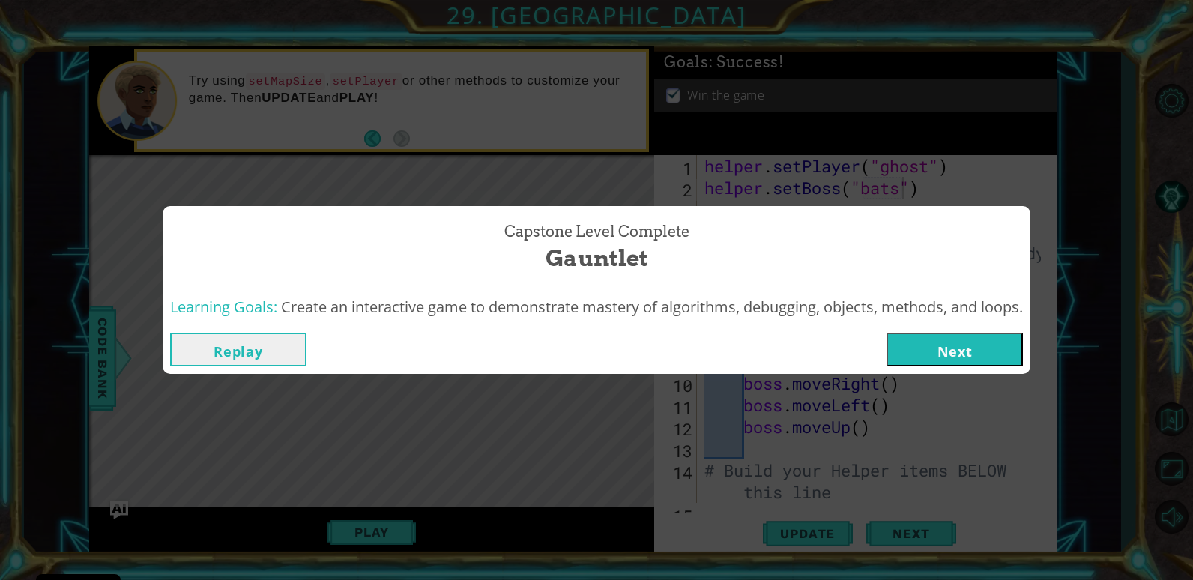
click at [942, 338] on button "Next" at bounding box center [955, 350] width 136 height 34
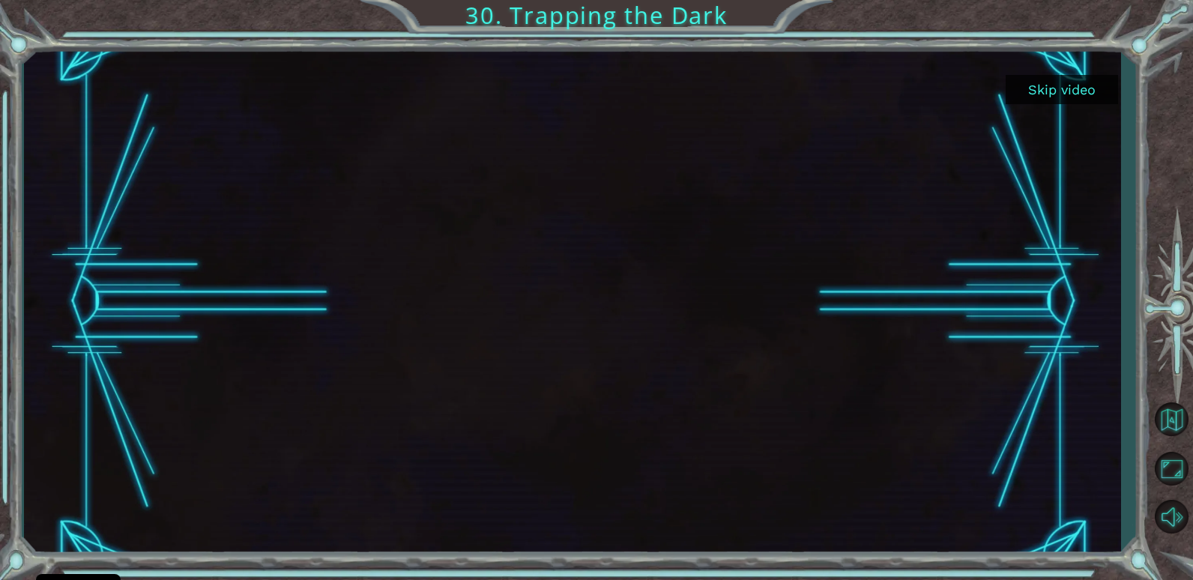
click at [1059, 82] on button "Skip video" at bounding box center [1062, 89] width 112 height 29
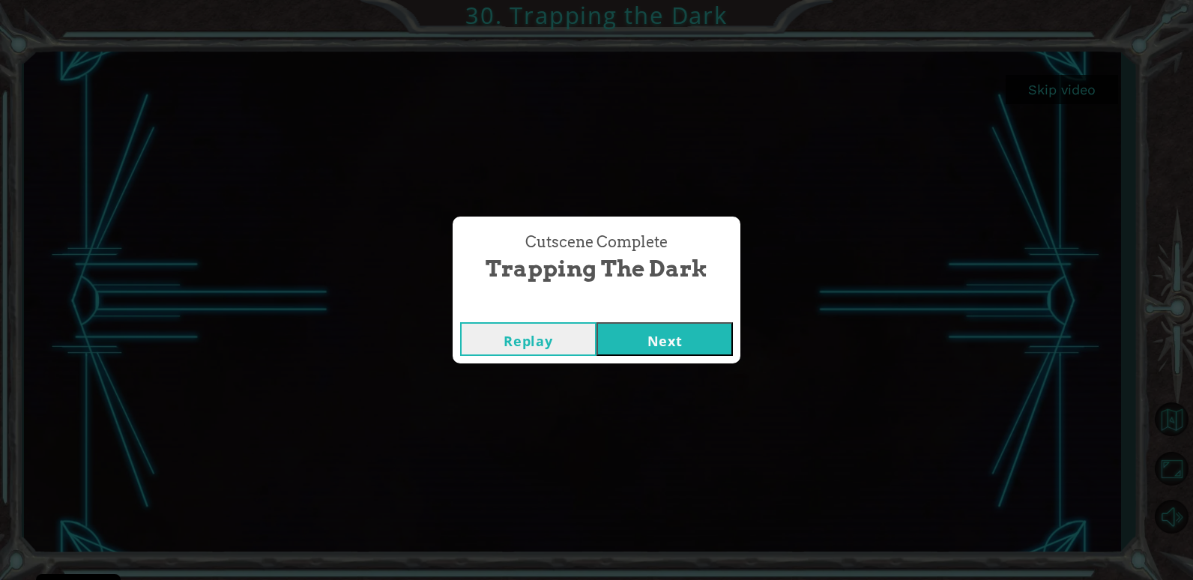
click at [629, 339] on button "Next" at bounding box center [665, 339] width 136 height 34
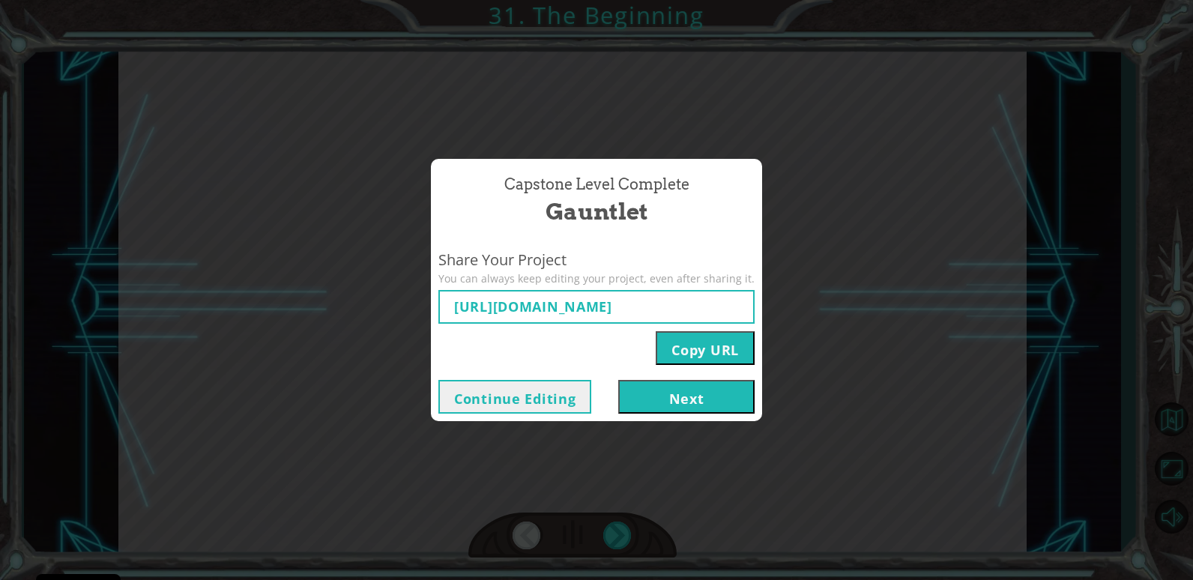
type input "[URL][DOMAIN_NAME]"
click at [699, 403] on button "Next" at bounding box center [686, 397] width 136 height 34
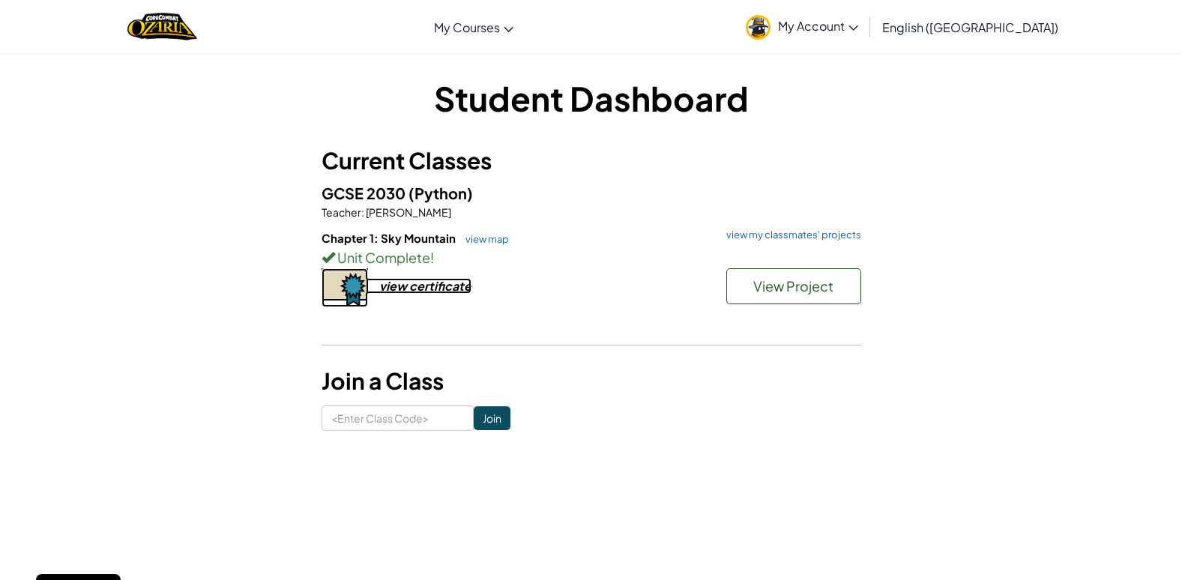
click at [437, 286] on div "view certificate" at bounding box center [425, 286] width 92 height 16
click at [823, 295] on button "View Project" at bounding box center [793, 286] width 135 height 36
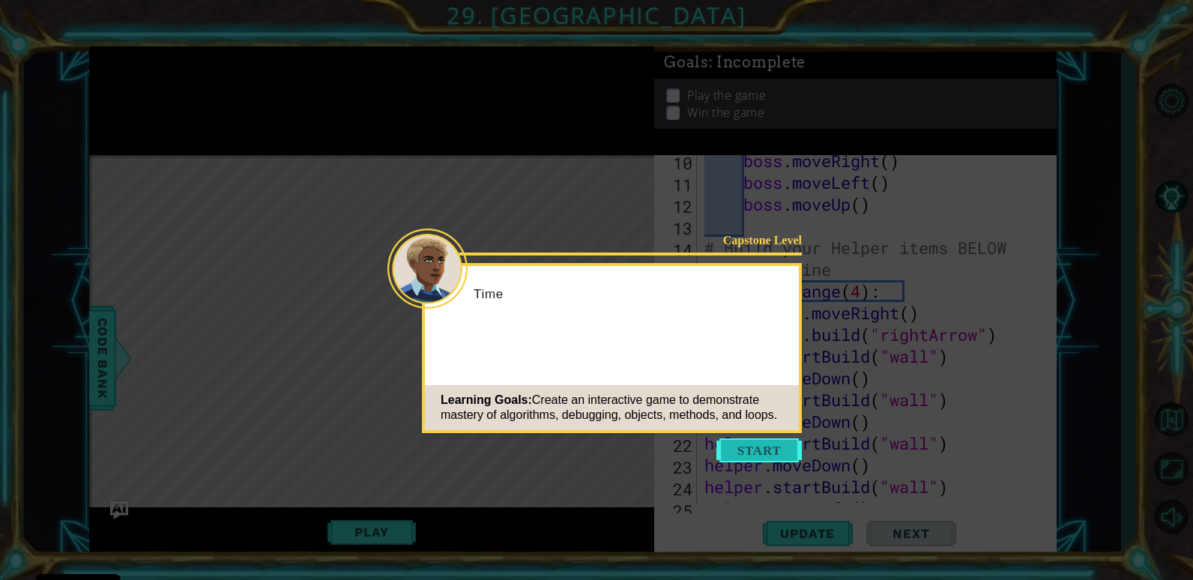
scroll to position [522, 0]
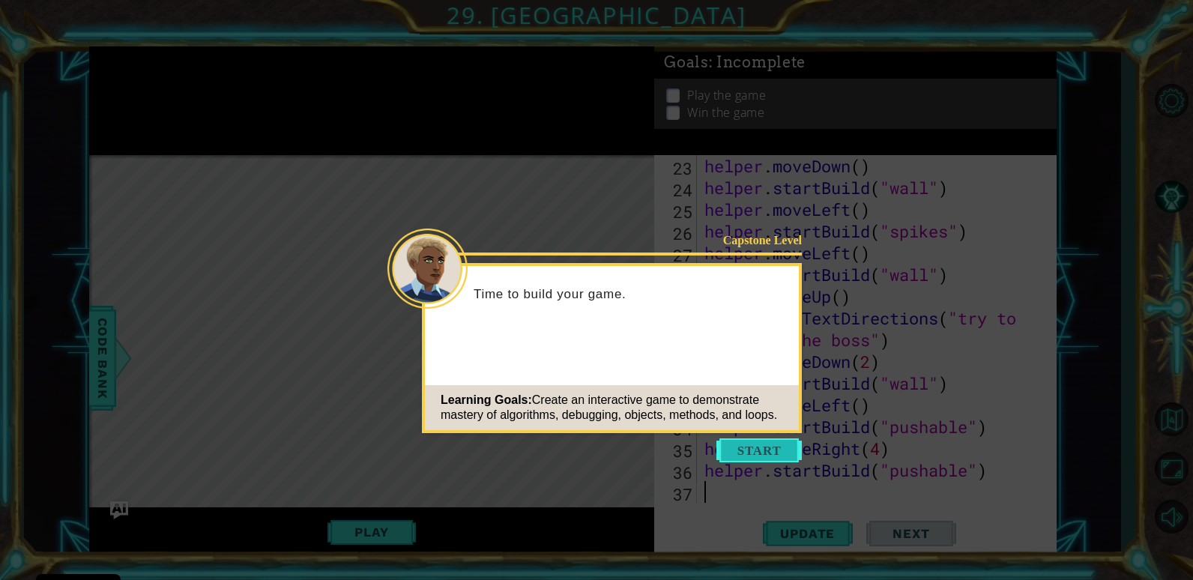
click at [765, 451] on button "Start" at bounding box center [759, 451] width 85 height 24
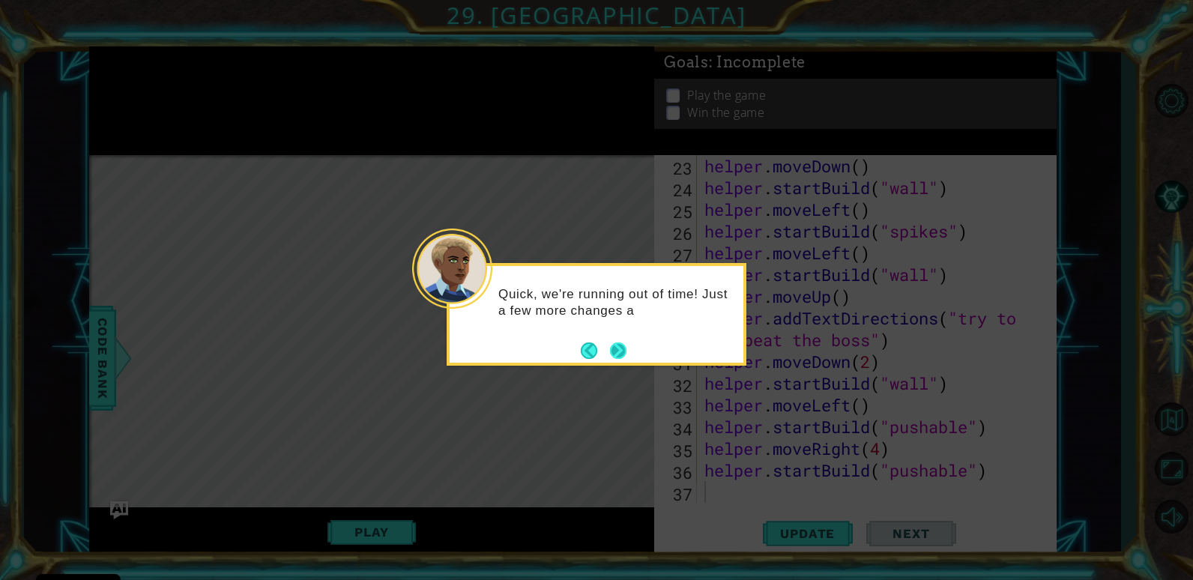
click at [609, 344] on button "Back" at bounding box center [595, 351] width 29 height 16
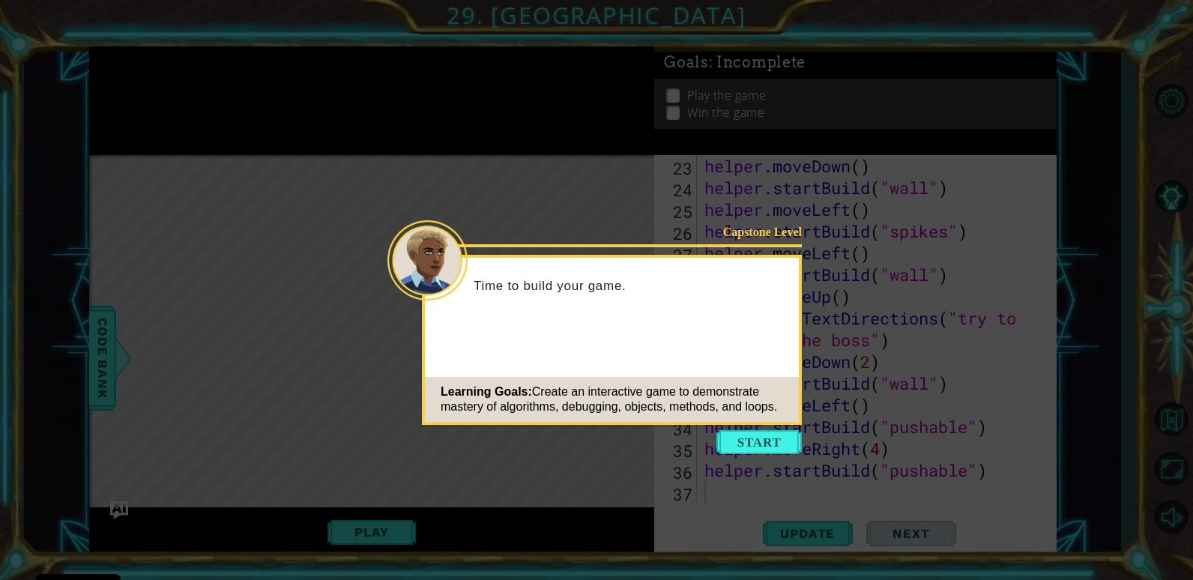
click at [609, 344] on div "Capstone Level Time to build your game. Learning Goals: Create an interactive g…" at bounding box center [612, 340] width 380 height 170
click at [757, 441] on button "Start" at bounding box center [759, 442] width 85 height 24
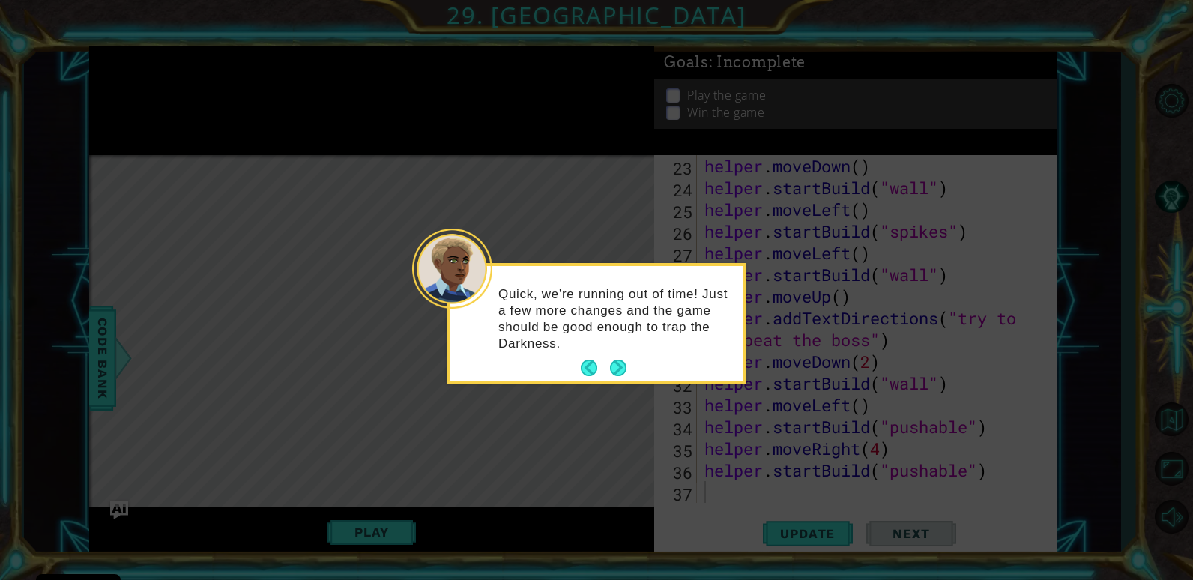
click at [610, 383] on div "Quick, we're running out of time! Just a few more changes and the game should b…" at bounding box center [597, 323] width 300 height 121
click at [617, 381] on div "Quick, we're running out of time! Just a few more changes and the game should b…" at bounding box center [597, 323] width 300 height 121
click at [610, 364] on button "Next" at bounding box center [618, 368] width 16 height 16
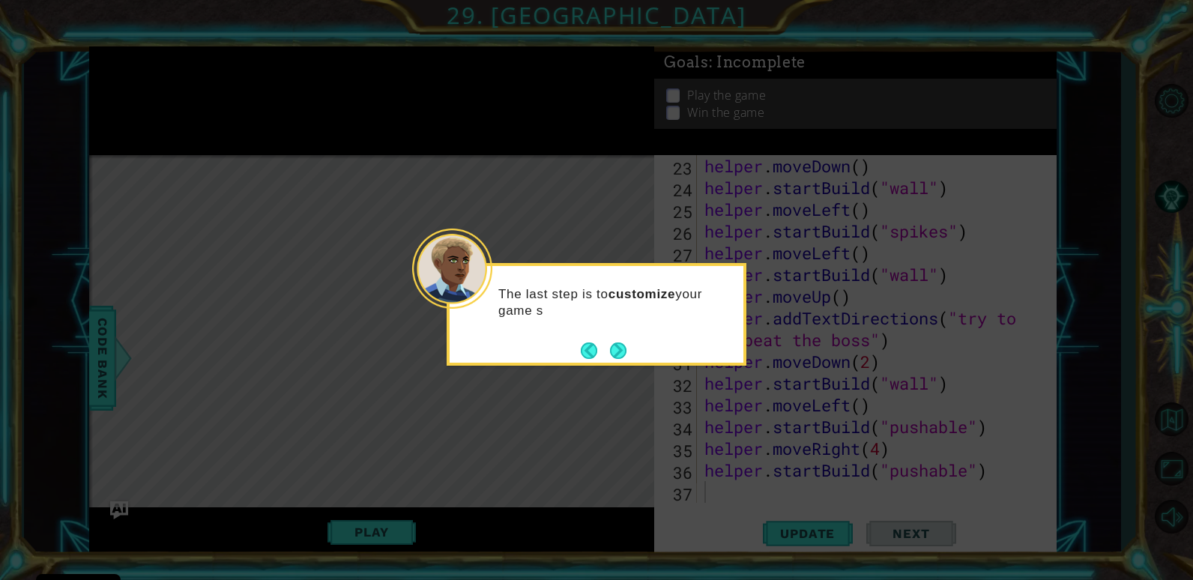
click at [616, 351] on button "Next" at bounding box center [618, 351] width 16 height 16
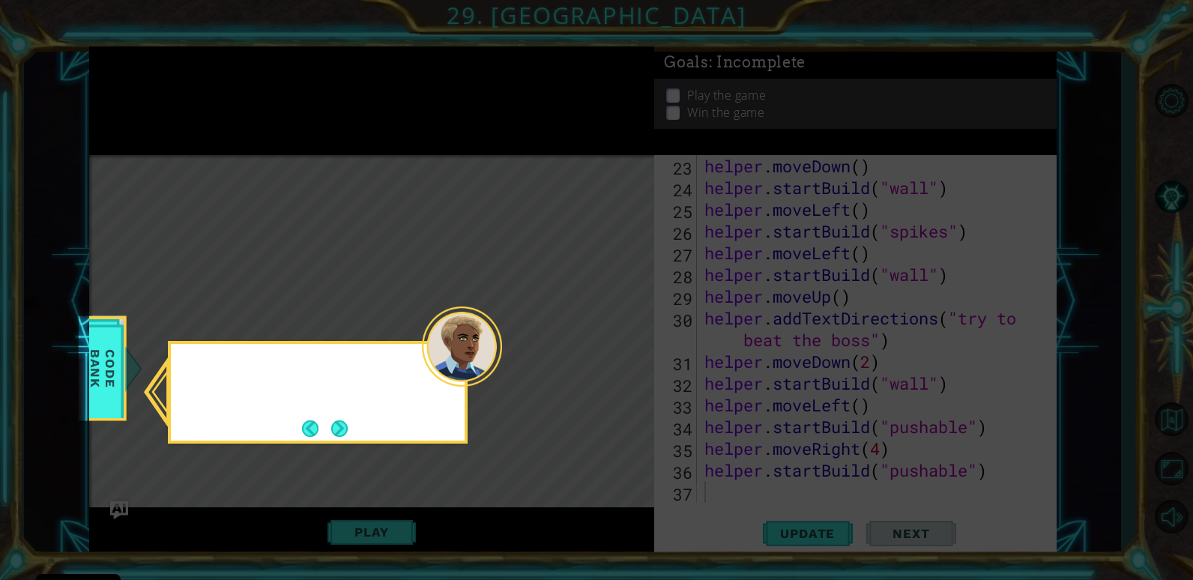
click at [617, 351] on icon at bounding box center [596, 290] width 1193 height 580
click at [342, 430] on button "Next" at bounding box center [339, 429] width 22 height 22
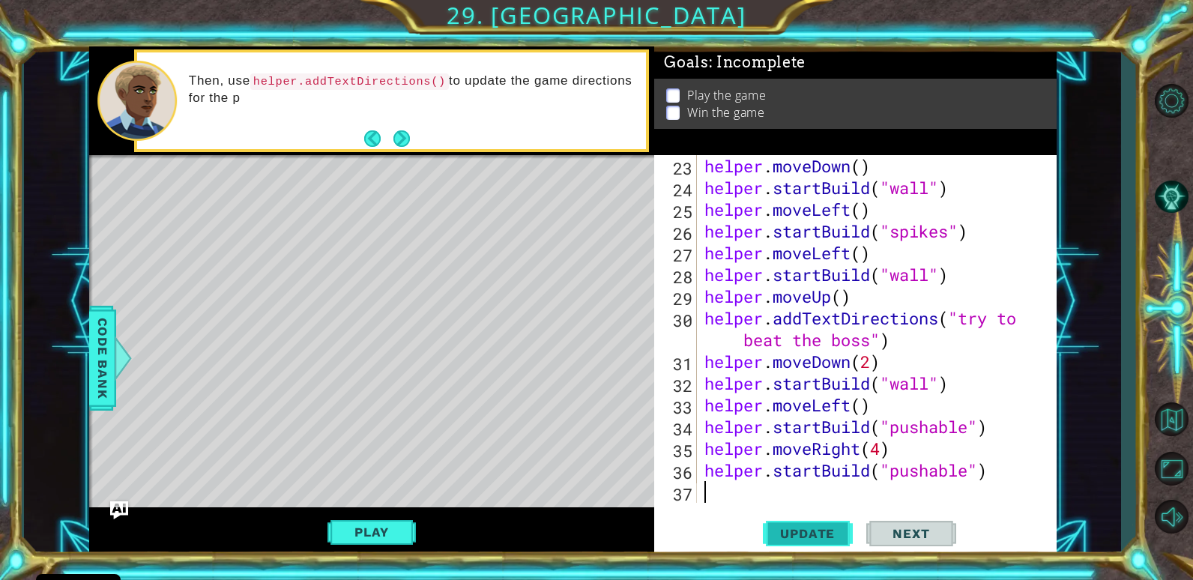
click at [822, 537] on span "Update" at bounding box center [807, 533] width 85 height 15
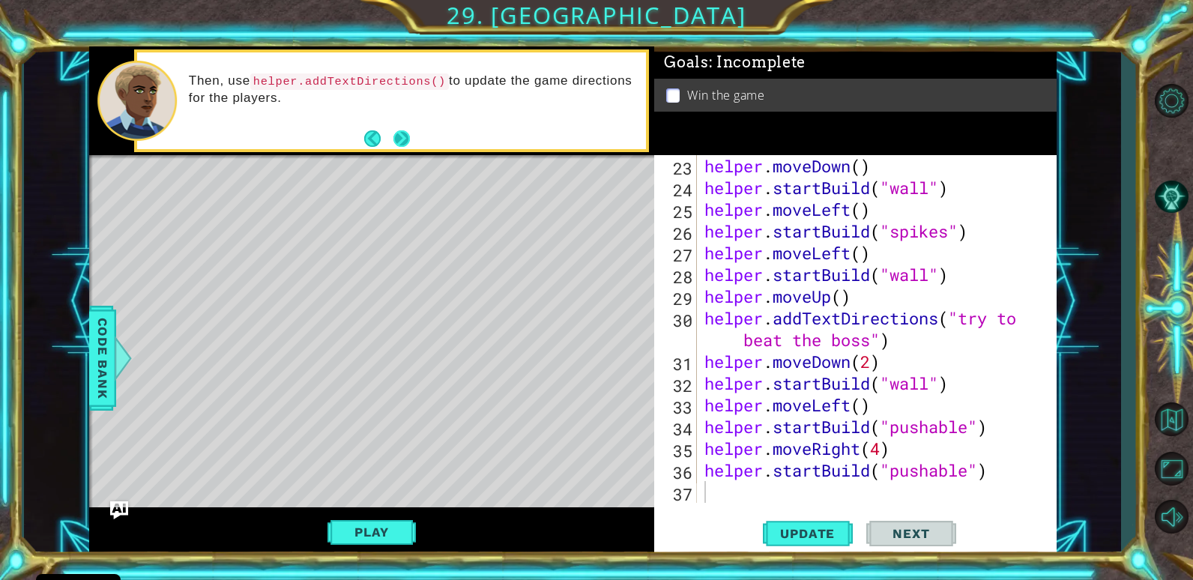
click at [399, 131] on button "Next" at bounding box center [402, 138] width 16 height 16
click at [400, 132] on button "Next" at bounding box center [402, 138] width 16 height 16
